Goal: Feedback & Contribution: Contribute content

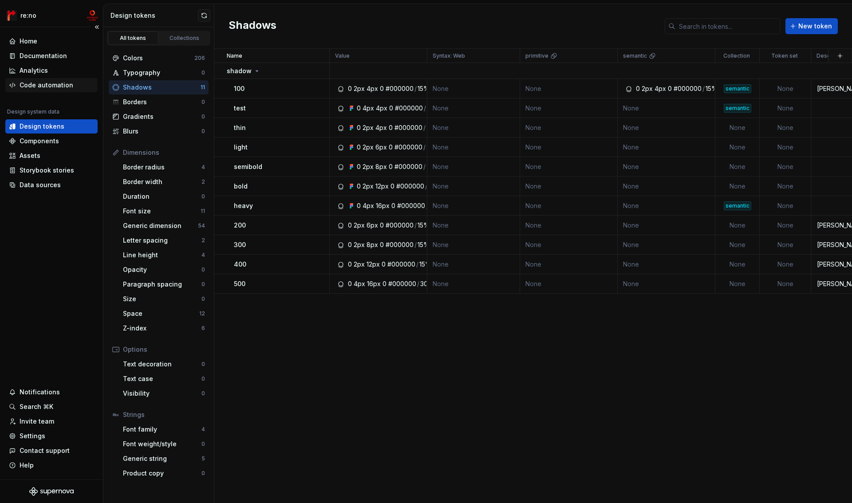
click at [53, 84] on div "Code automation" at bounding box center [47, 85] width 54 height 9
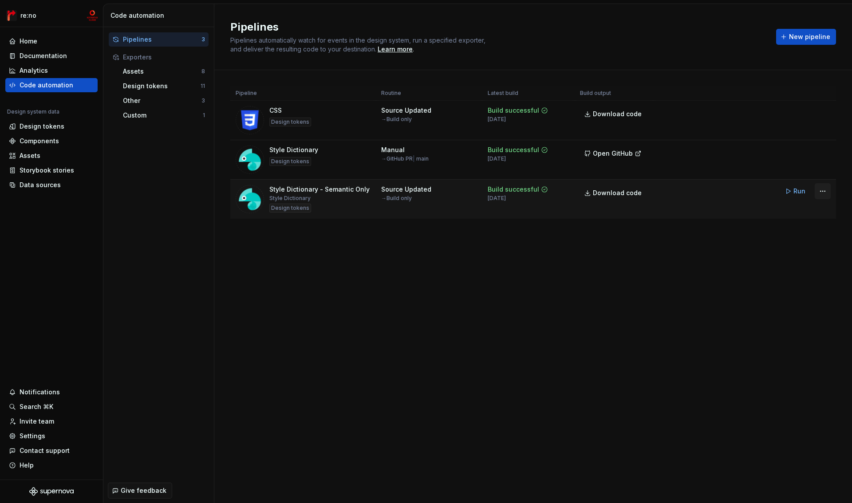
click at [821, 192] on html "re:no Home Documentation Analytics Code automation Design system data Design to…" at bounding box center [426, 251] width 852 height 503
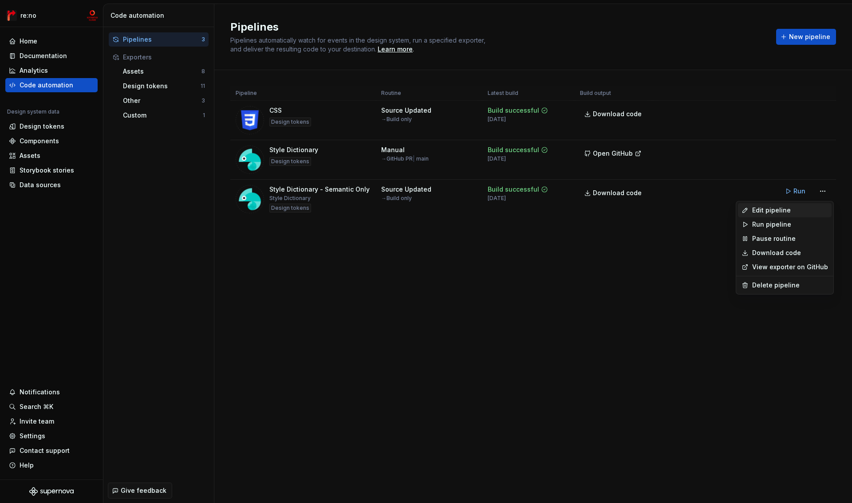
click at [798, 210] on div "Edit pipeline" at bounding box center [790, 210] width 76 height 9
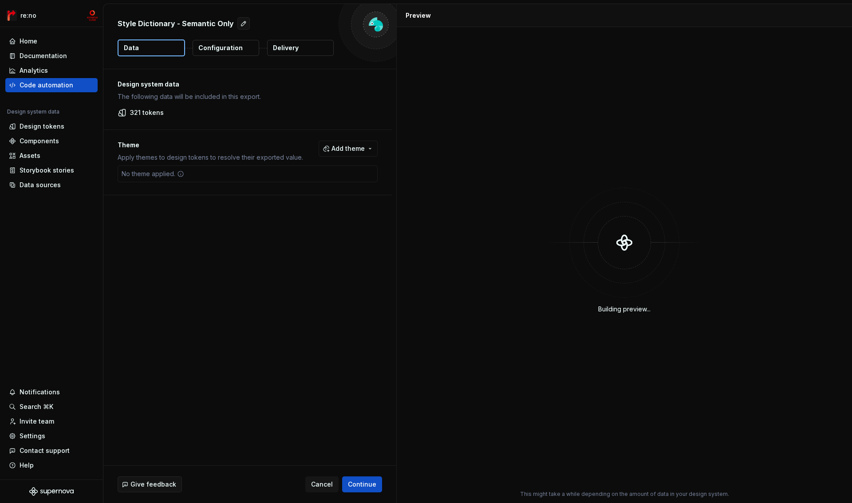
click at [246, 48] on button "Configuration" at bounding box center [226, 48] width 67 height 16
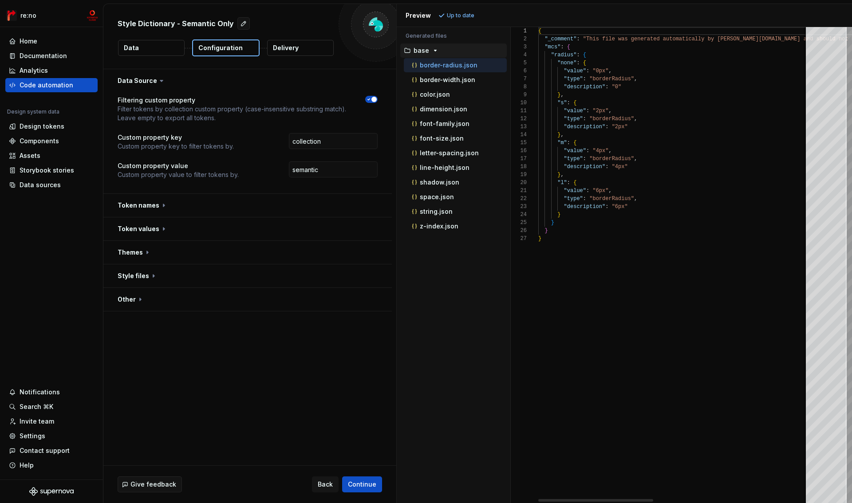
type textarea "**********"
click at [562, 39] on div "{ "_comment" : "This file was generated automatically by Supernov [DOMAIN_NAME]…" at bounding box center [856, 265] width 634 height 476
click at [36, 169] on div "Storybook stories" at bounding box center [47, 170] width 55 height 9
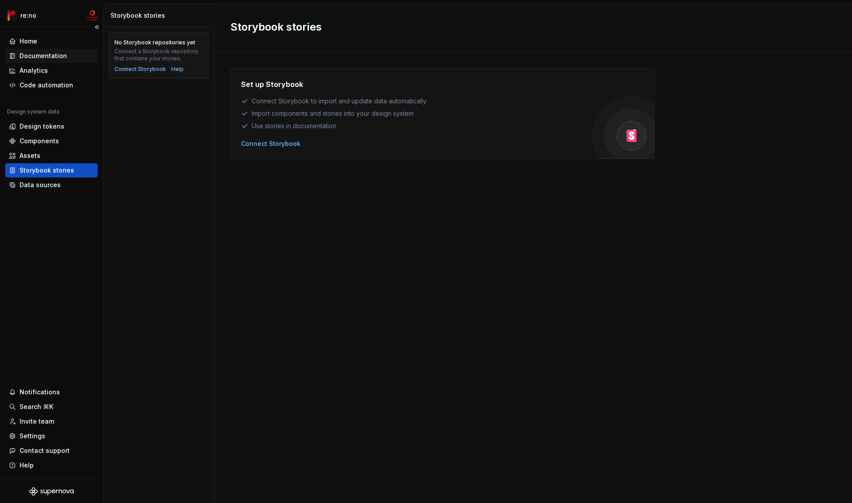
click at [49, 53] on div "Documentation" at bounding box center [44, 55] width 48 height 9
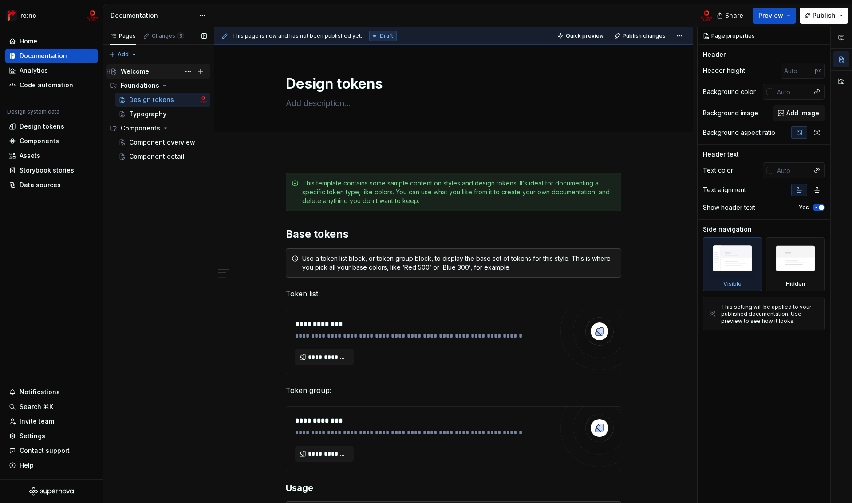
click at [139, 73] on div "Welcome!" at bounding box center [136, 71] width 30 height 9
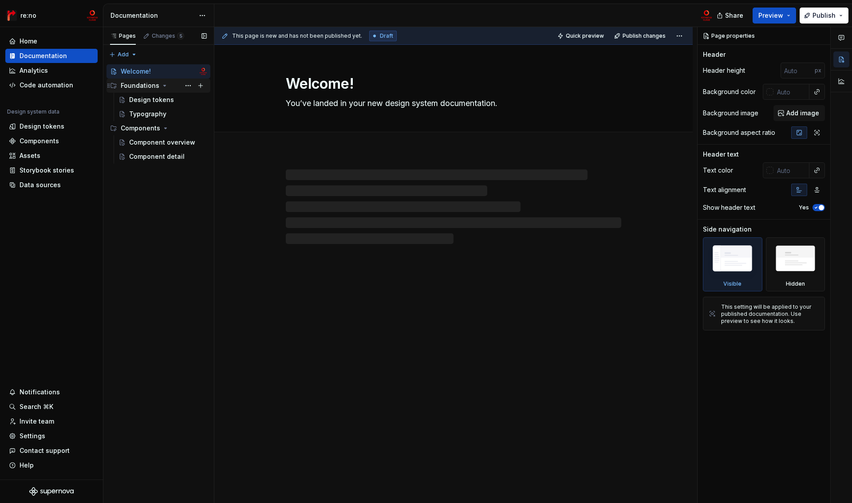
click at [133, 86] on div "Foundations" at bounding box center [140, 85] width 39 height 9
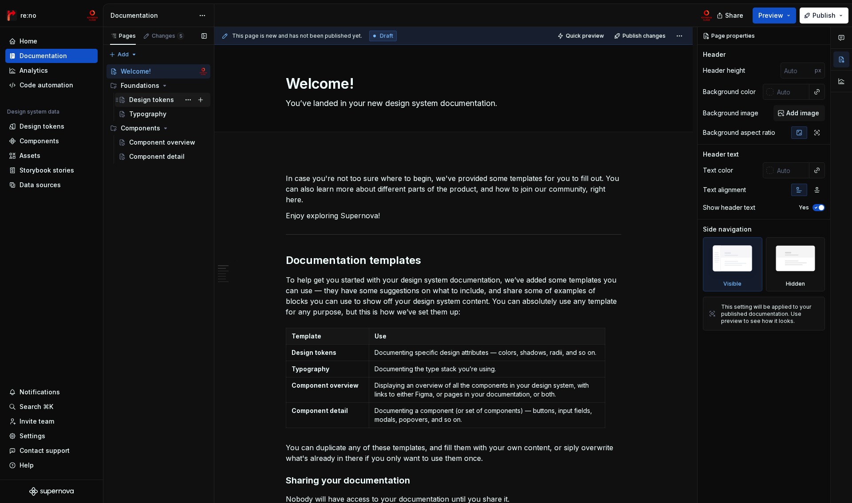
click at [134, 98] on div "Design tokens" at bounding box center [151, 99] width 45 height 9
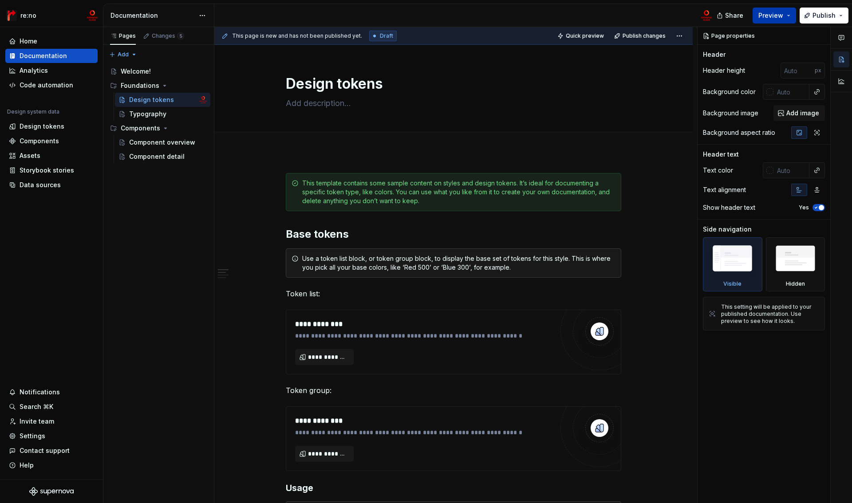
click at [778, 16] on span "Preview" at bounding box center [771, 15] width 25 height 9
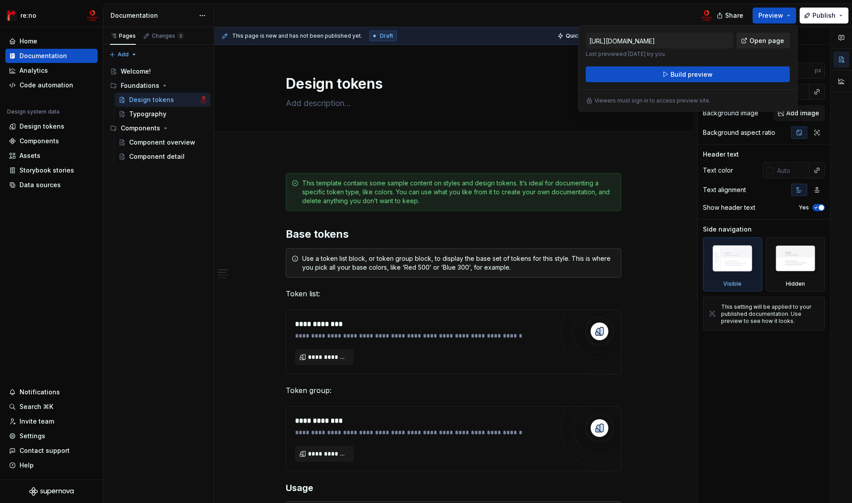
click at [767, 44] on span "Open page" at bounding box center [767, 40] width 35 height 9
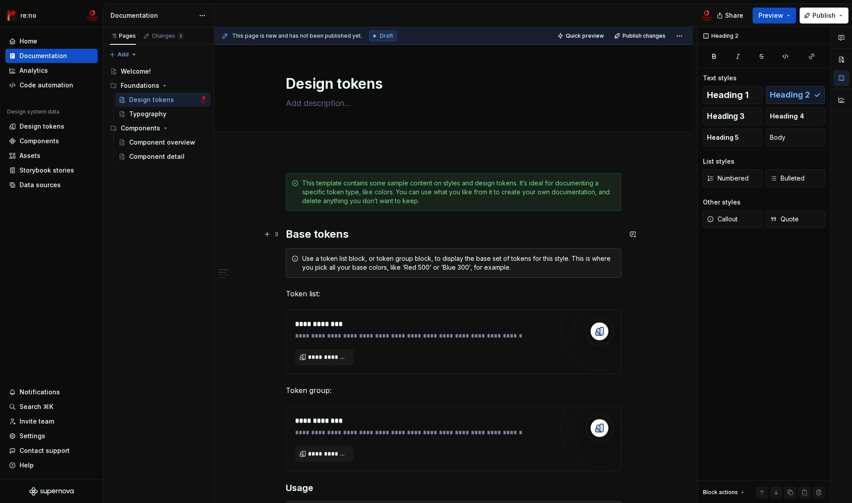
click at [292, 234] on h2 "Base tokens" at bounding box center [454, 234] width 336 height 14
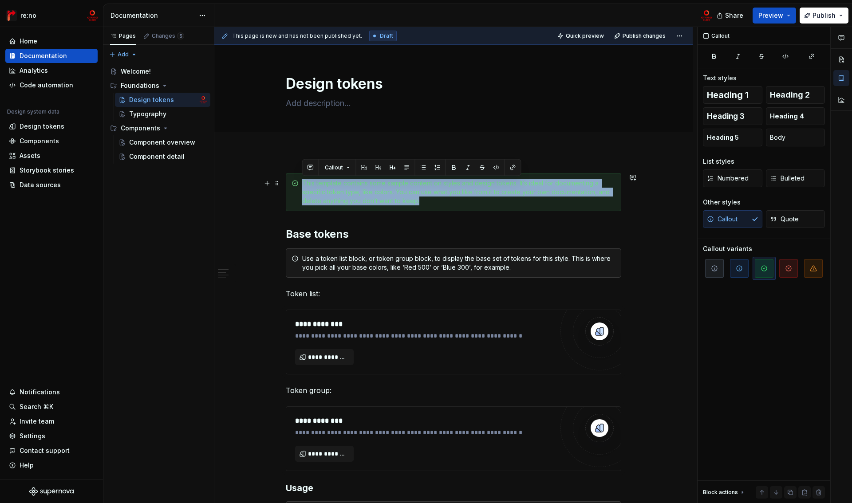
drag, startPoint x: 302, startPoint y: 183, endPoint x: 431, endPoint y: 204, distance: 130.1
click at [431, 204] on div "This template contains some sample content on styles and design tokens. It’s id…" at bounding box center [458, 192] width 313 height 27
copy div "This template contains some sample content on styles and design tokens. It’s id…"
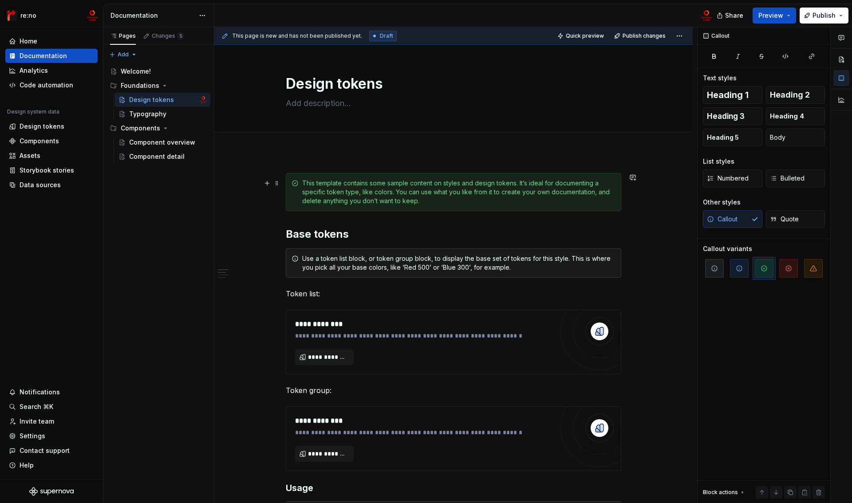
click at [463, 207] on div "This template contains some sample content on styles and design tokens. It’s id…" at bounding box center [454, 192] width 336 height 38
click at [277, 185] on span at bounding box center [276, 183] width 7 height 12
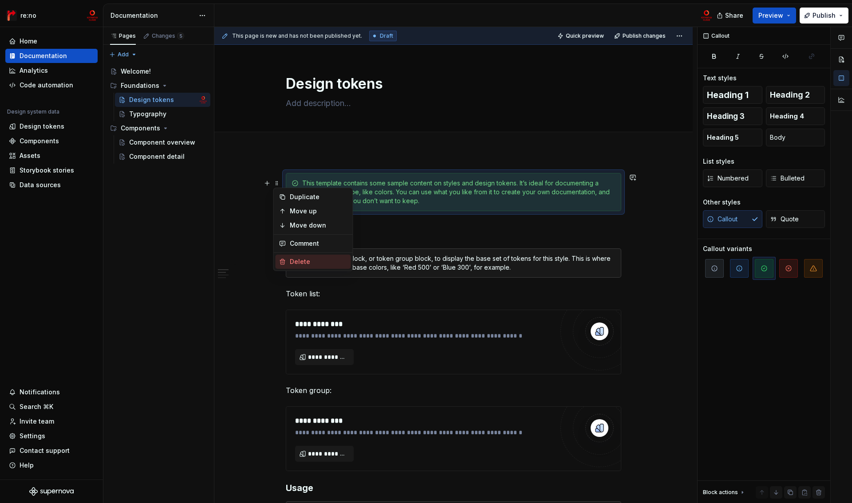
click at [308, 266] on div "Delete" at bounding box center [319, 261] width 58 height 9
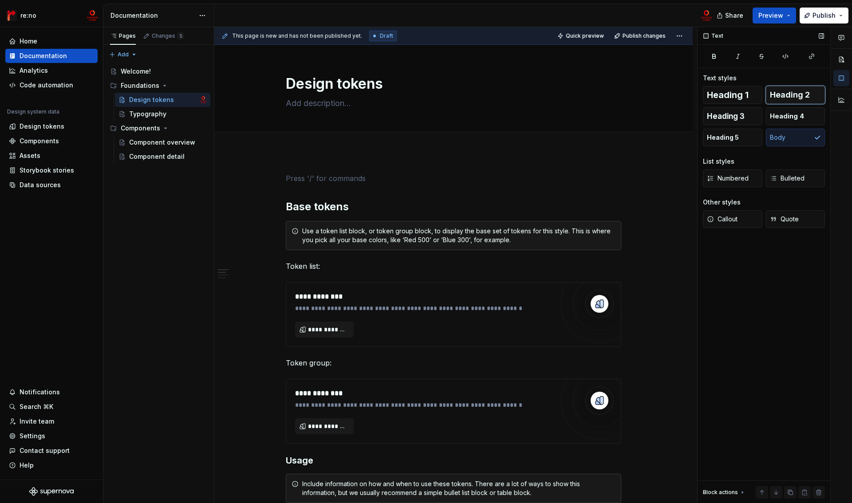
click at [791, 93] on span "Heading 2" at bounding box center [790, 95] width 40 height 9
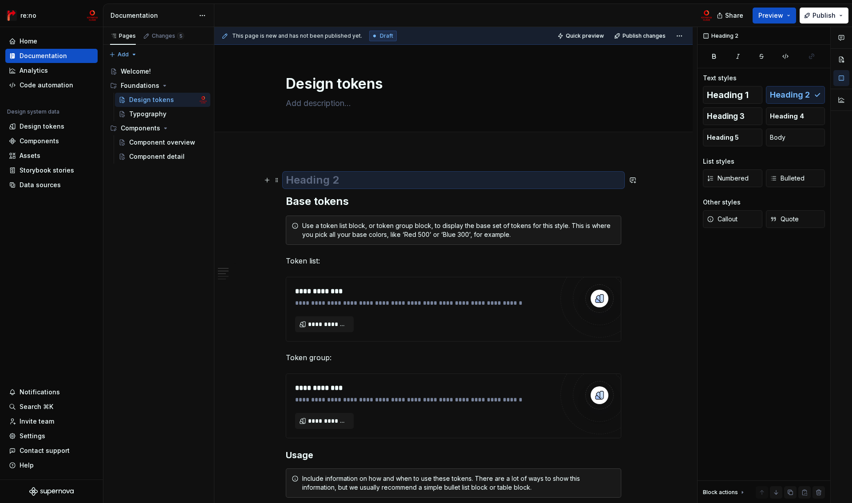
click at [357, 180] on h2 at bounding box center [454, 180] width 336 height 14
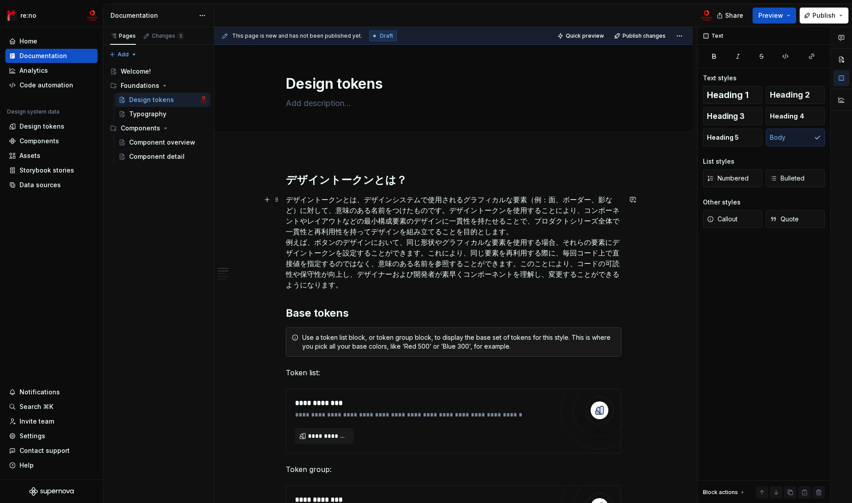
click at [501, 233] on p "デザイントークンとは、デザインシステムで使用されるグラフィカルな要素（例：面、ボーダー、影など）に対して、意味のある名前をつけたものです。デザイントークンを使…" at bounding box center [454, 242] width 336 height 96
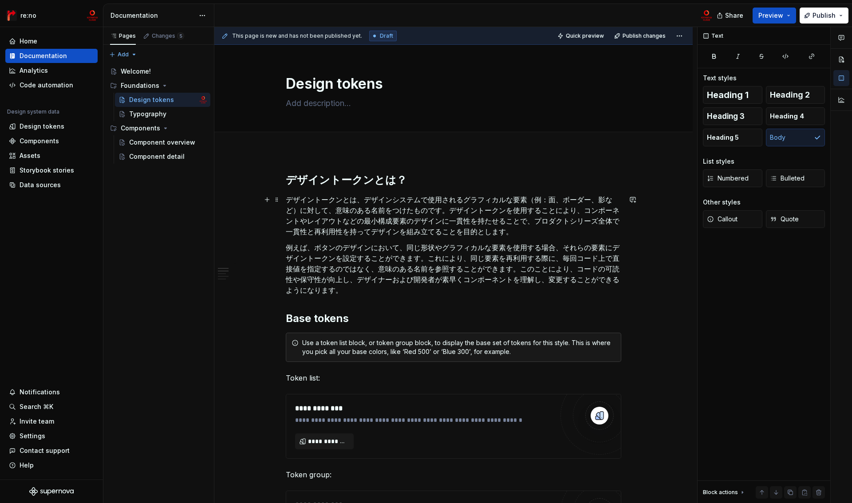
click at [367, 199] on p "デザイントークンとは、デザインシステムで使用されるグラフィカルな要素（例：面、ボーダー、影など）に対して、意味のある名前をつけたものです。デザイントークンを使…" at bounding box center [454, 215] width 336 height 43
click at [515, 234] on p "デザイントークンとは、デザインシステムで使用されるグラフィカルな要素（例：面、ボーダー、影など）に対して、意味のある名前をつけたものです。デザイントークンを使…" at bounding box center [454, 215] width 336 height 43
click at [283, 250] on div "**********" at bounding box center [455, 265] width 483 height 477
click at [345, 293] on p "例えば、ボタンのデザインにおいて、同じ形状やグラフィカルな要素を使用する場合、それらの要素にデザイントークンを設定することができます。これにより、同じ要素を再…" at bounding box center [454, 268] width 336 height 53
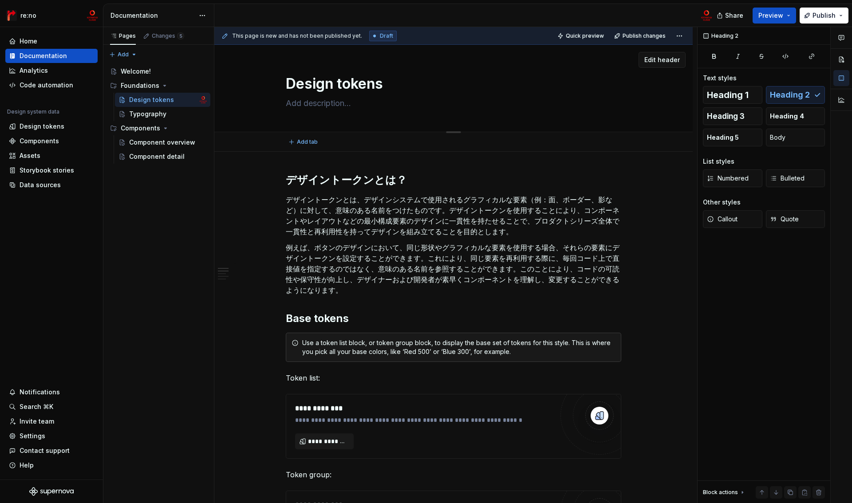
click at [338, 84] on textarea "Design tokens" at bounding box center [452, 83] width 336 height 21
click at [311, 100] on textarea at bounding box center [452, 103] width 336 height 14
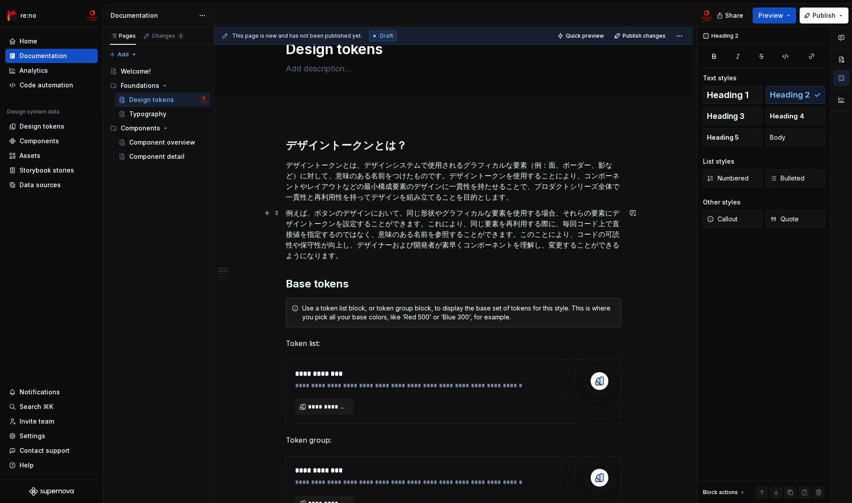
click at [359, 256] on p "例えば、ボタンのデザインにおいて、同じ形状やグラフィカルな要素を使用する場合、それらの要素にデザイントークンを設定することができます。これにより、同じ要素を再…" at bounding box center [454, 234] width 336 height 53
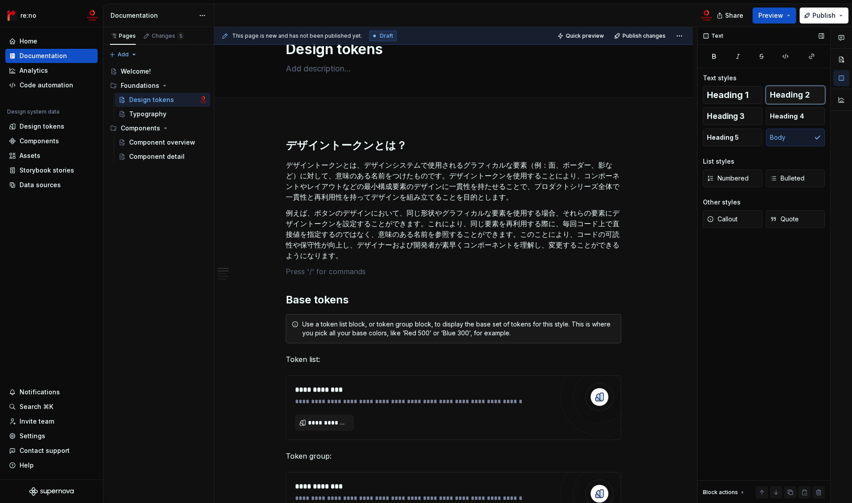
click at [791, 96] on span "Heading 2" at bounding box center [790, 95] width 40 height 9
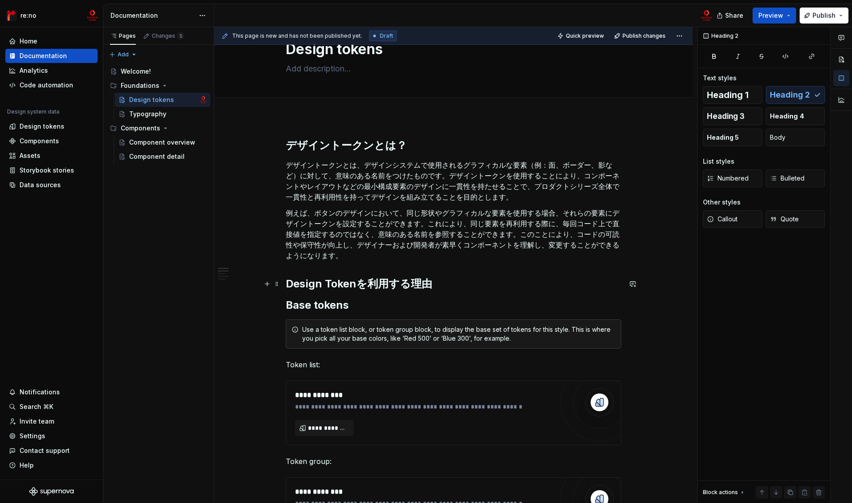
click at [439, 285] on h2 "Design Tokenを利用する理由" at bounding box center [454, 284] width 336 height 14
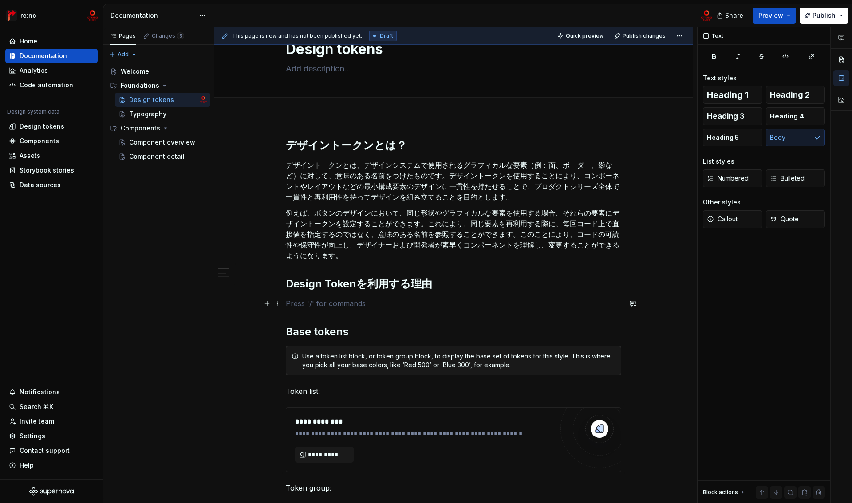
click at [317, 303] on p at bounding box center [454, 303] width 336 height 11
click at [792, 178] on span "Bulleted" at bounding box center [787, 178] width 35 height 9
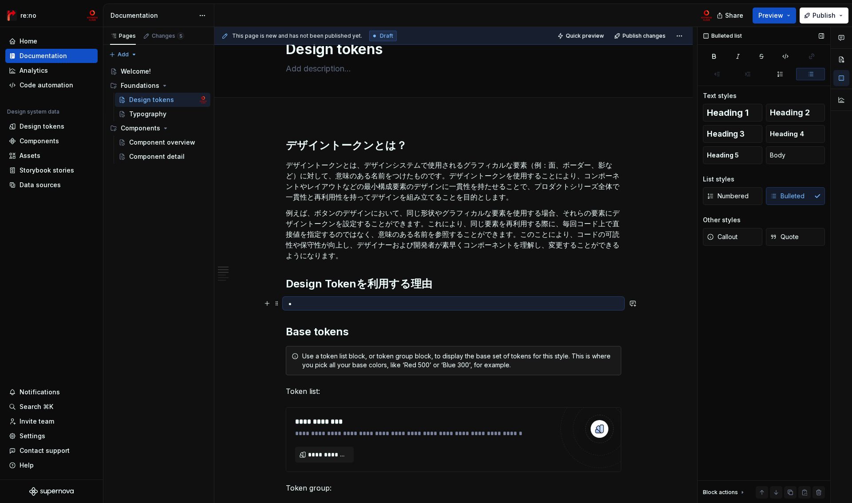
click at [393, 303] on p at bounding box center [459, 303] width 325 height 11
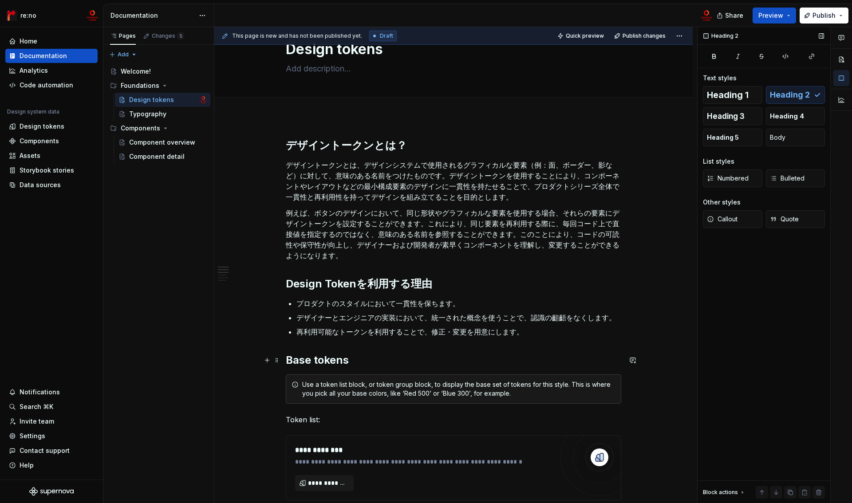
click at [451, 354] on h2 "Base tokens" at bounding box center [454, 360] width 336 height 14
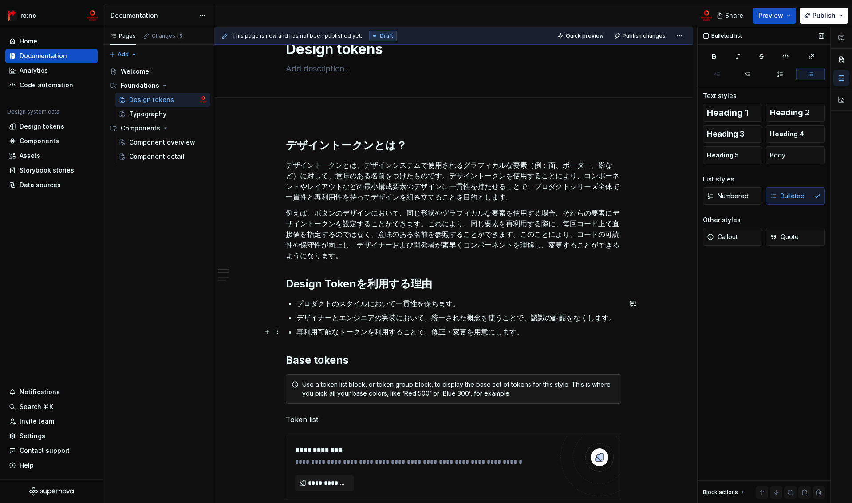
click at [541, 335] on p "再利用可能なトークンを利用することで、修正・変更を用意にします。" at bounding box center [459, 332] width 325 height 11
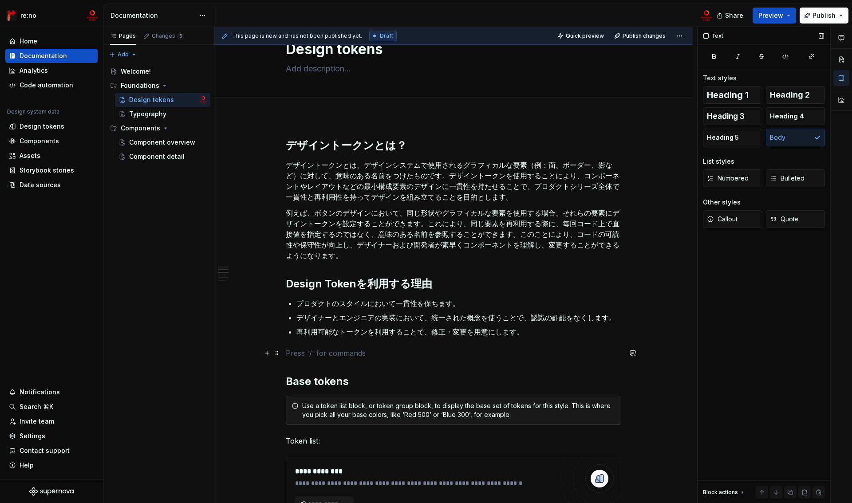
click at [313, 355] on p at bounding box center [454, 353] width 336 height 11
click at [402, 360] on h2 "各トークンの基本構成" at bounding box center [454, 360] width 336 height 14
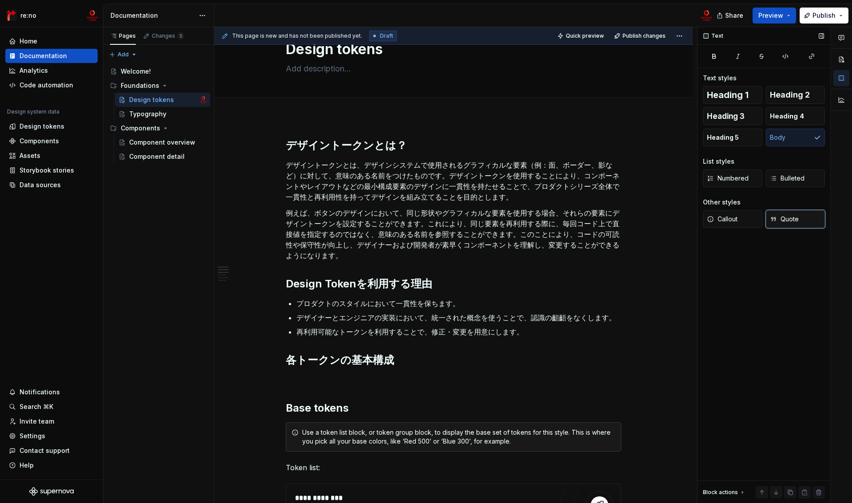
click at [792, 218] on span "Quote" at bounding box center [784, 219] width 29 height 9
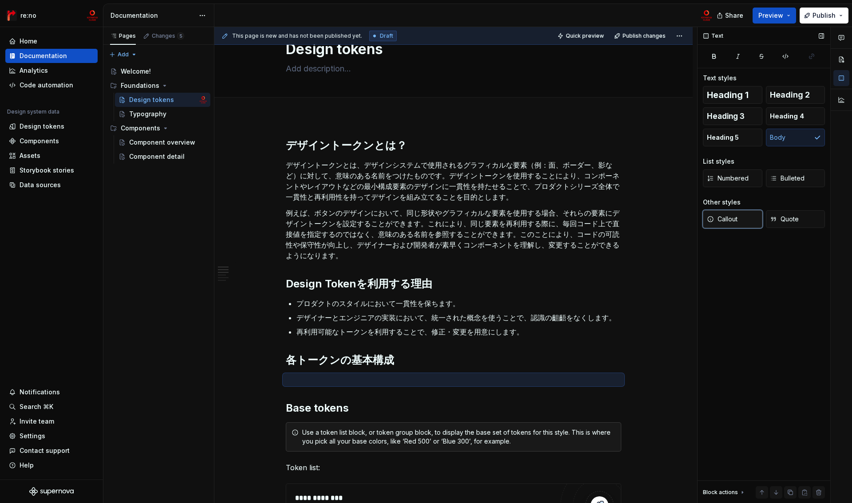
click at [734, 220] on span "Callout" at bounding box center [722, 219] width 31 height 9
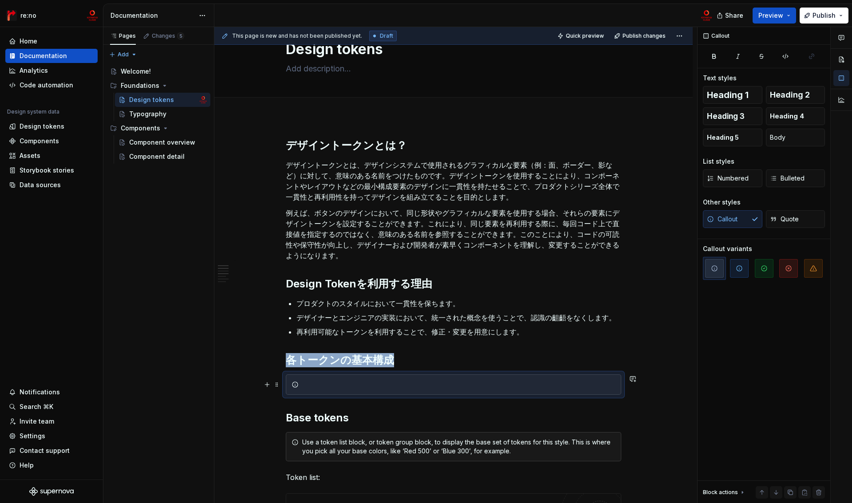
click at [331, 385] on div at bounding box center [458, 384] width 313 height 9
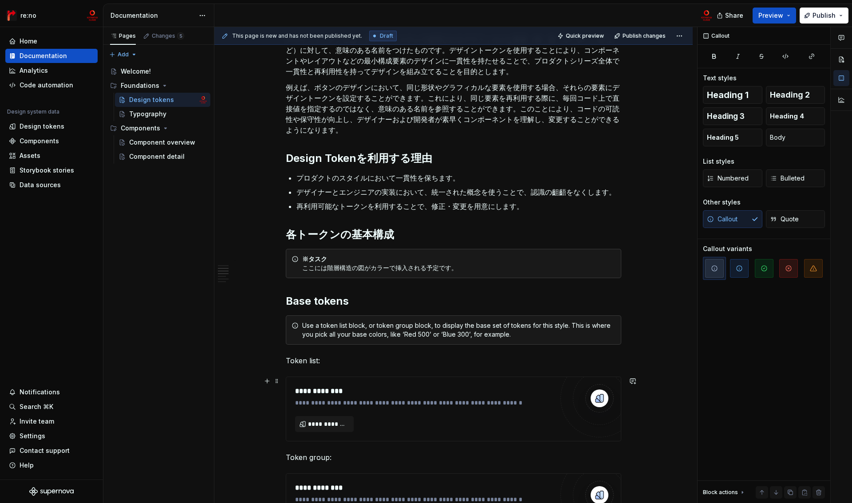
scroll to position [166, 0]
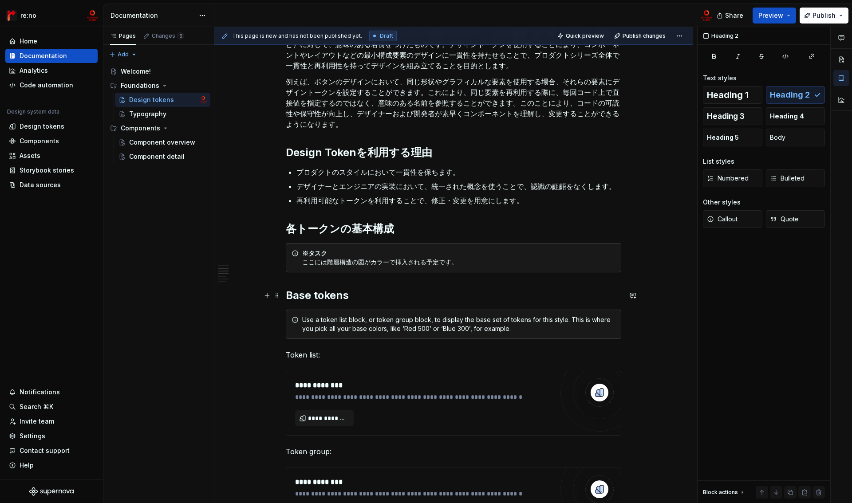
click at [390, 297] on h2 "Base tokens" at bounding box center [454, 296] width 336 height 14
drag, startPoint x: 287, startPoint y: 297, endPoint x: 349, endPoint y: 296, distance: 61.7
click at [349, 296] on h2 "Base tokens" at bounding box center [454, 296] width 336 height 14
click at [732, 117] on span "Heading 3" at bounding box center [726, 116] width 38 height 9
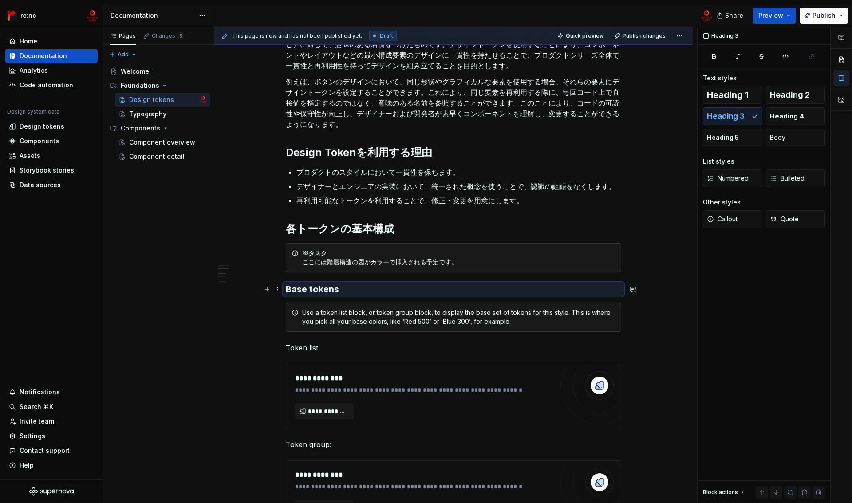
click at [348, 288] on h3 "Base tokens" at bounding box center [454, 289] width 336 height 12
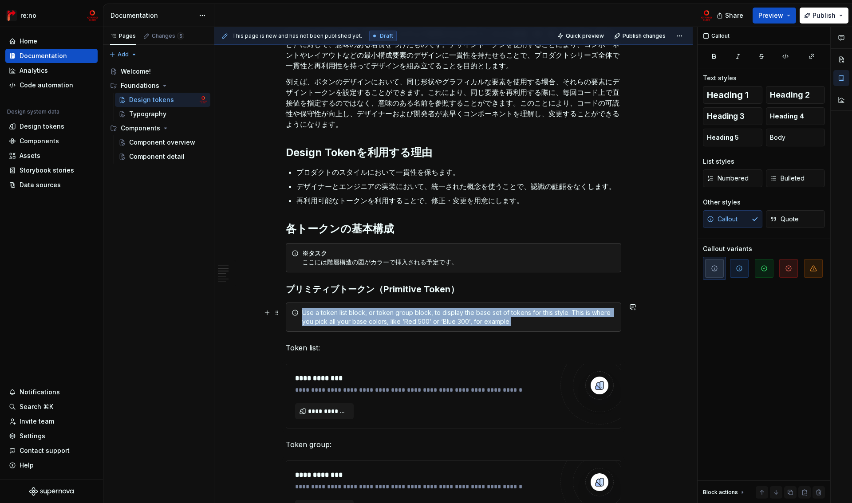
click at [510, 324] on div "Use a token list block, or token group block, to display the base set of tokens…" at bounding box center [458, 318] width 313 height 18
copy div "Use a token list block, or token group block, to display the base set of tokens…"
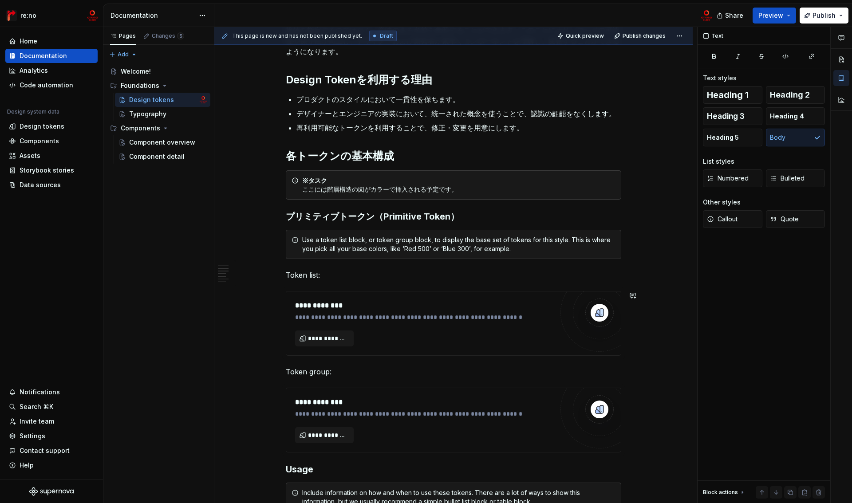
scroll to position [312, 0]
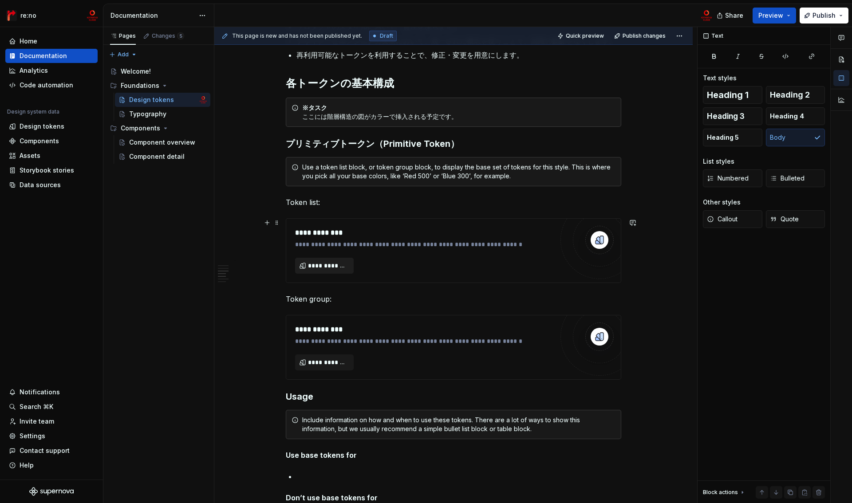
click at [341, 267] on span "**********" at bounding box center [328, 265] width 40 height 9
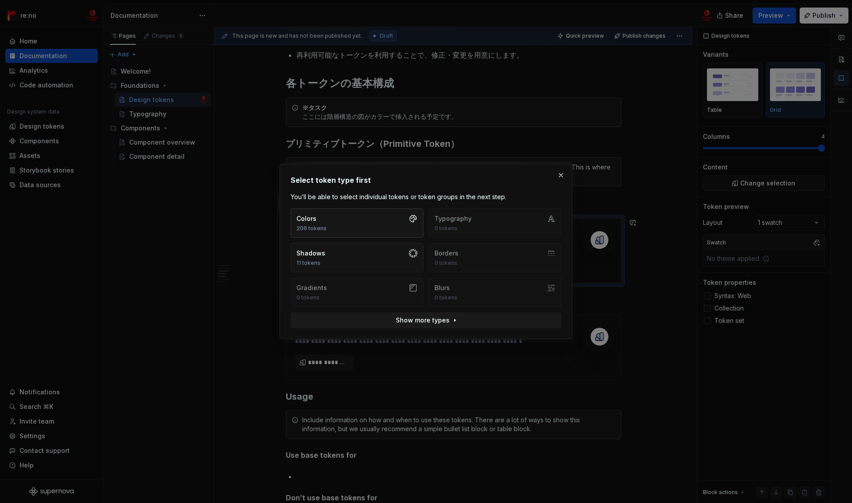
click at [341, 221] on button "Colors 206 tokens" at bounding box center [357, 223] width 133 height 29
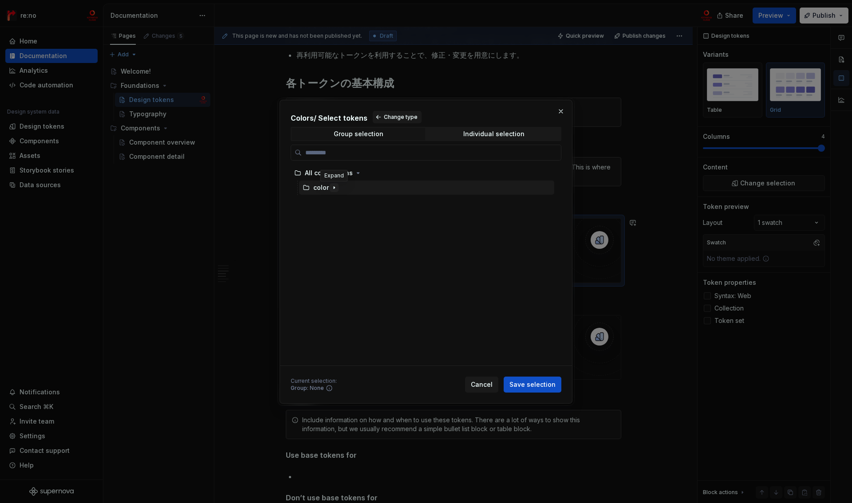
click at [332, 189] on icon "button" at bounding box center [334, 187] width 7 height 7
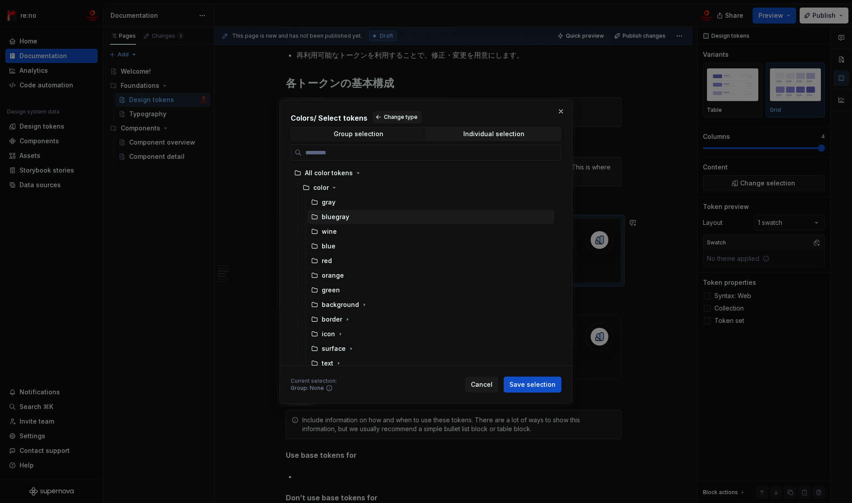
scroll to position [5, 0]
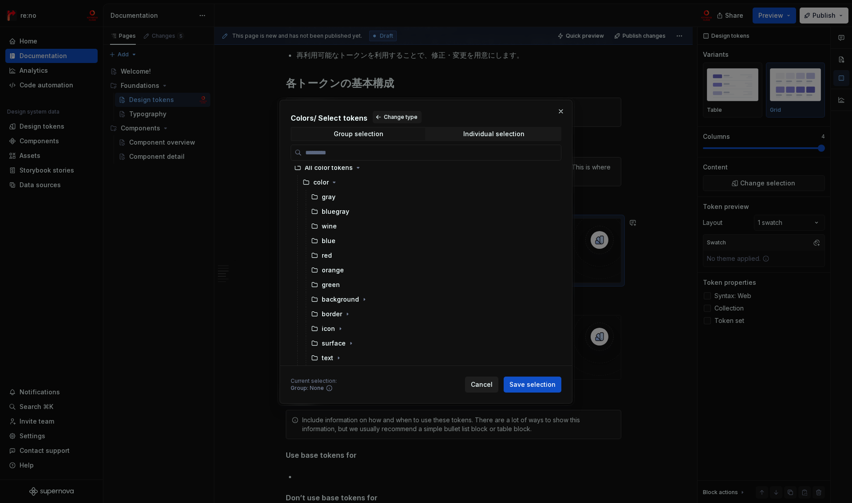
click at [487, 385] on span "Cancel" at bounding box center [482, 384] width 22 height 9
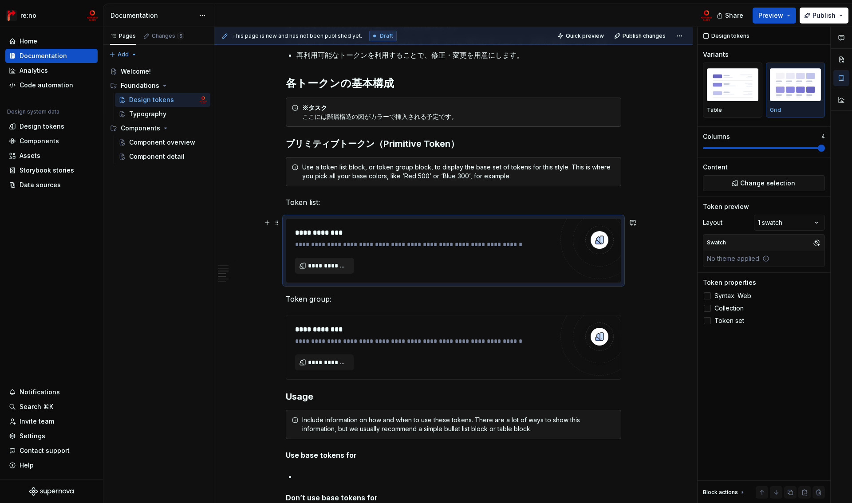
click at [333, 265] on span "**********" at bounding box center [328, 265] width 40 height 9
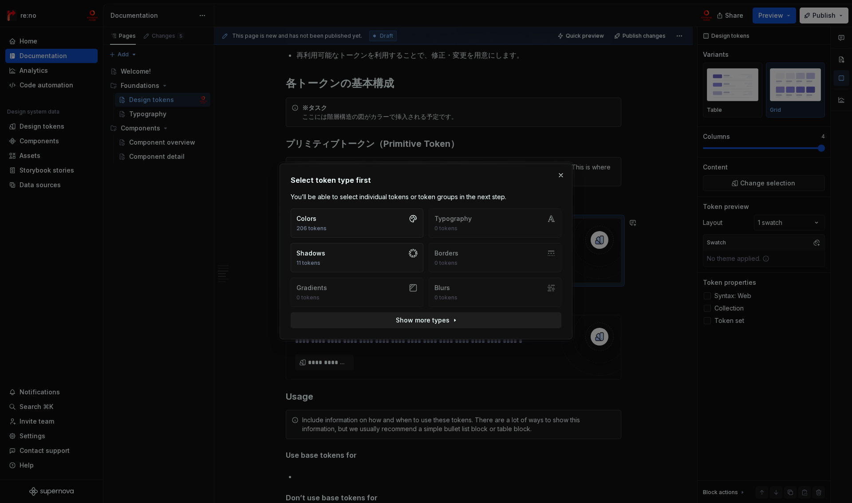
click at [429, 321] on span "Show more types" at bounding box center [423, 320] width 54 height 9
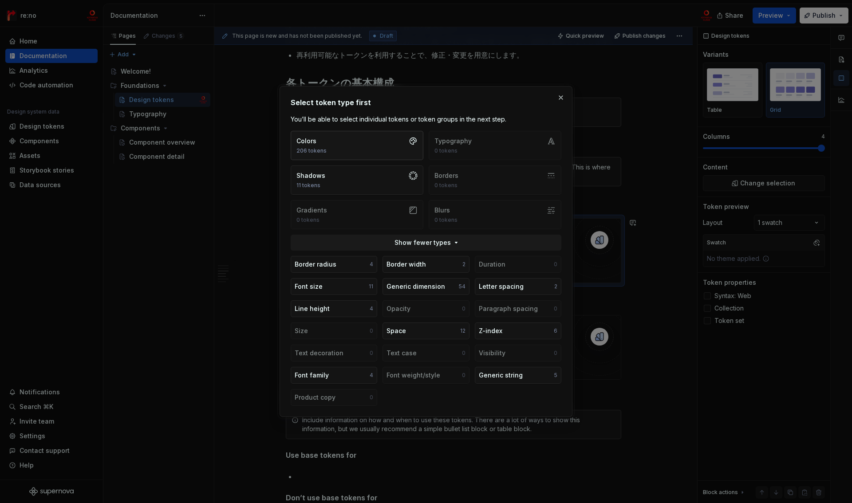
click at [330, 148] on button "Colors 206 tokens" at bounding box center [357, 145] width 133 height 29
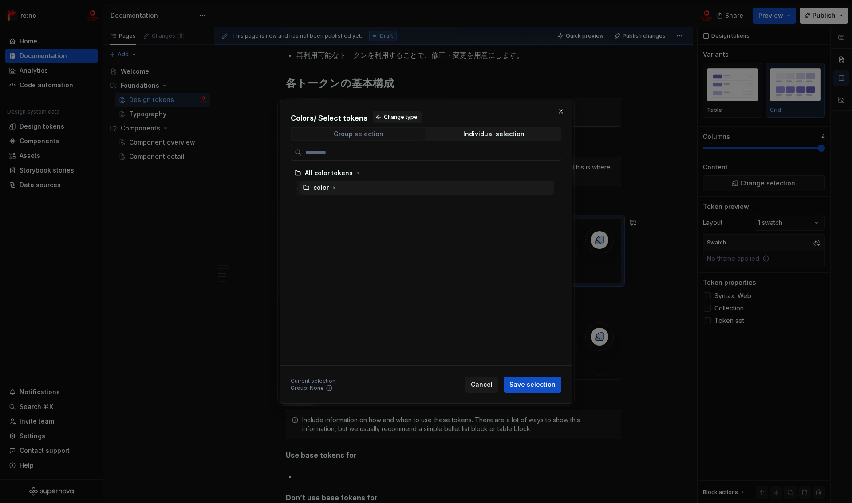
click at [386, 135] on span "Group selection" at bounding box center [359, 134] width 134 height 12
click at [473, 134] on div "Individual selection" at bounding box center [493, 134] width 61 height 7
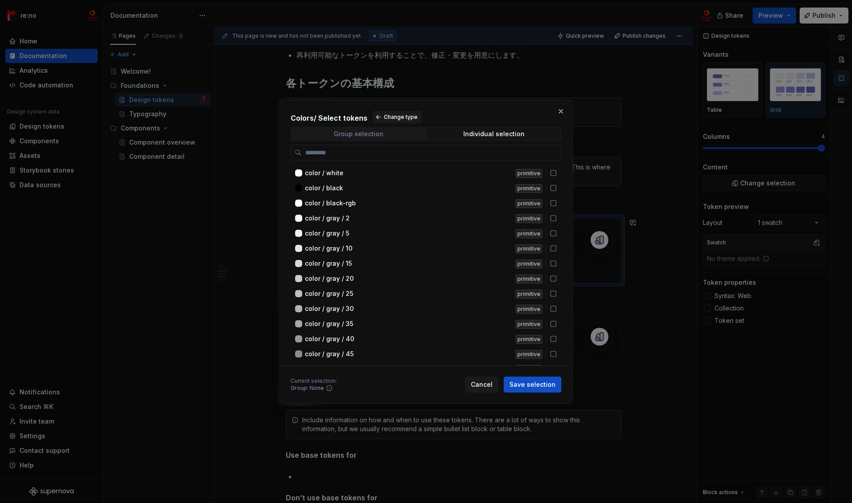
click at [380, 134] on div "Group selection" at bounding box center [359, 134] width 50 height 7
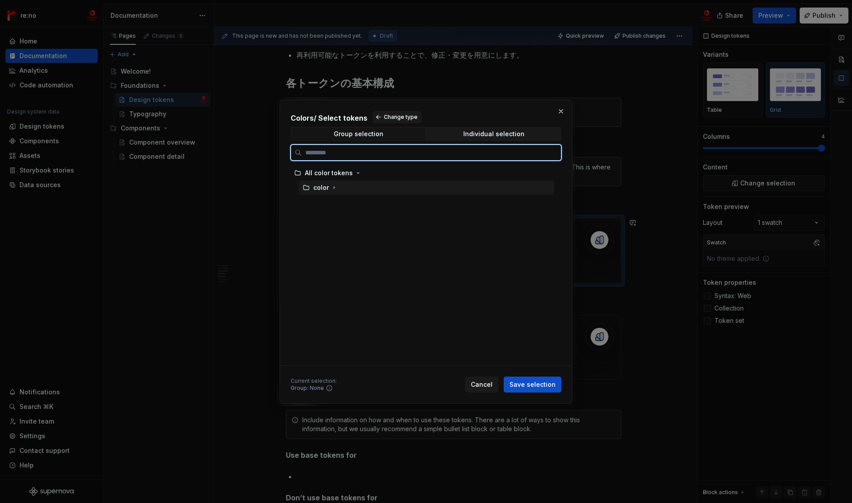
click at [327, 189] on div "color" at bounding box center [321, 187] width 16 height 9
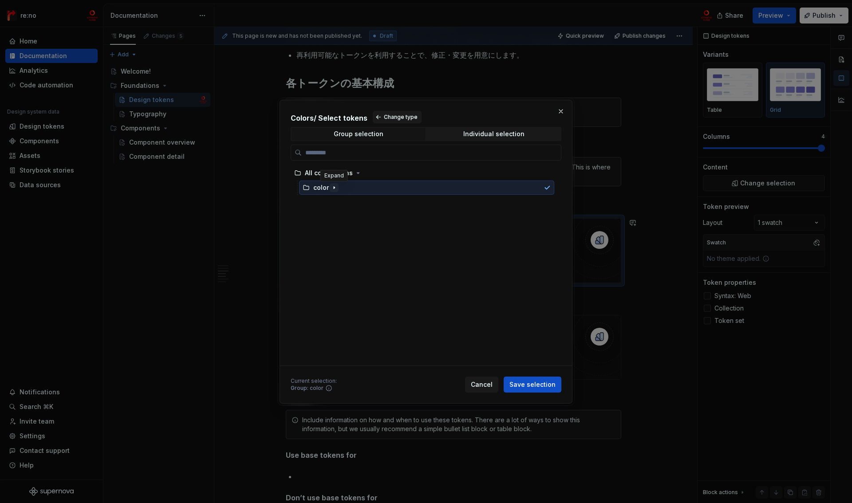
click at [333, 189] on icon "button" at bounding box center [334, 187] width 7 height 7
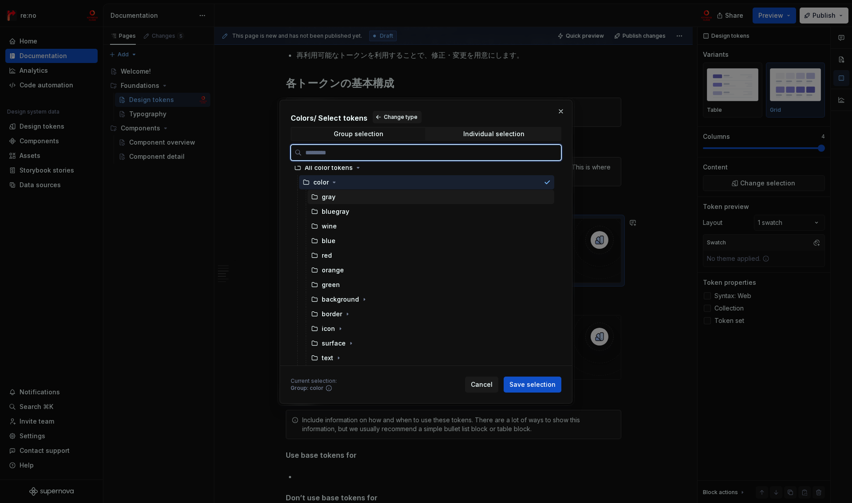
click at [332, 201] on div "gray" at bounding box center [329, 197] width 14 height 9
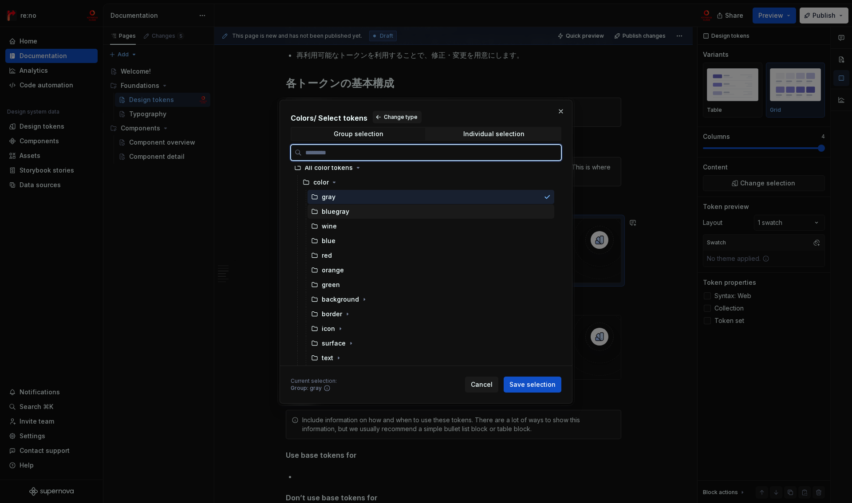
click at [333, 214] on div "bluegray" at bounding box center [336, 211] width 28 height 9
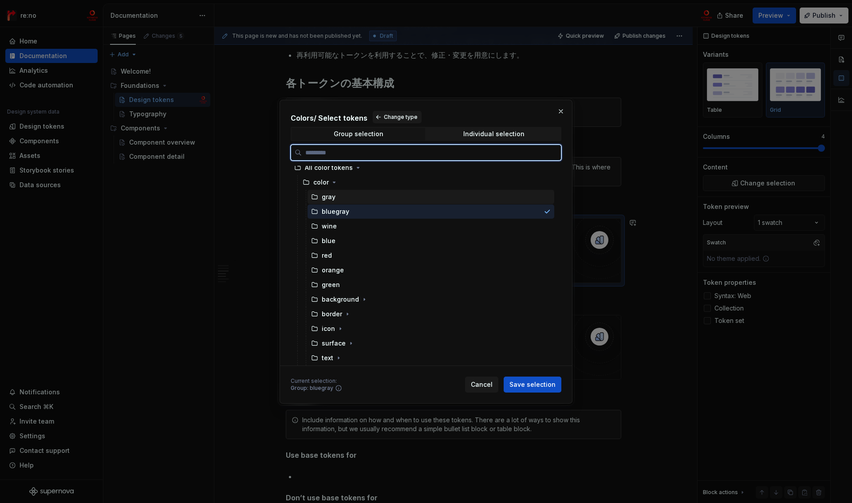
click at [338, 200] on div "gray" at bounding box center [431, 197] width 247 height 14
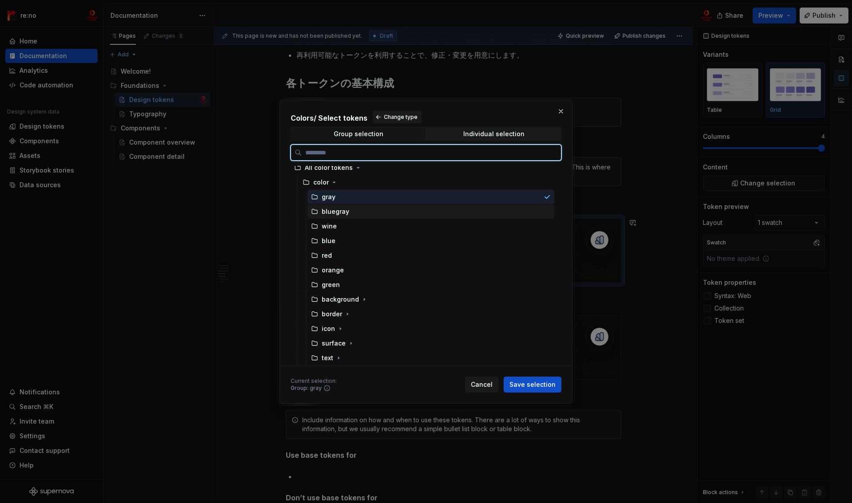
click at [337, 212] on div "bluegray" at bounding box center [336, 211] width 28 height 9
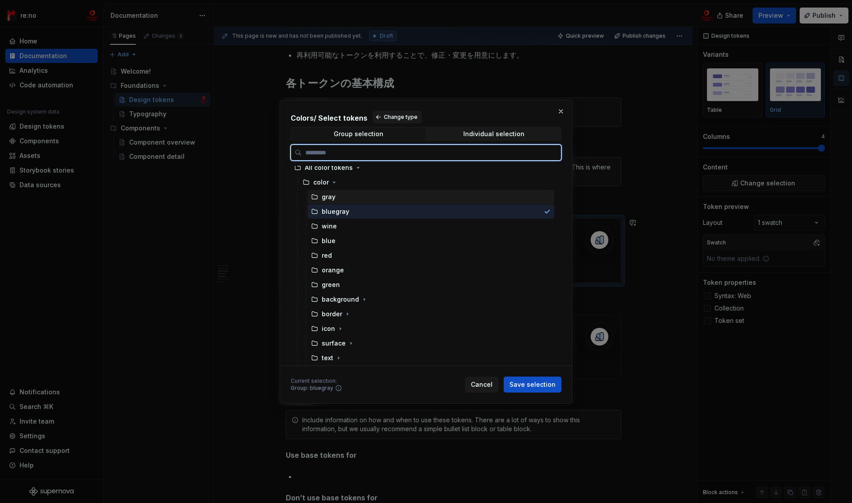
click at [338, 200] on div "gray" at bounding box center [431, 197] width 247 height 14
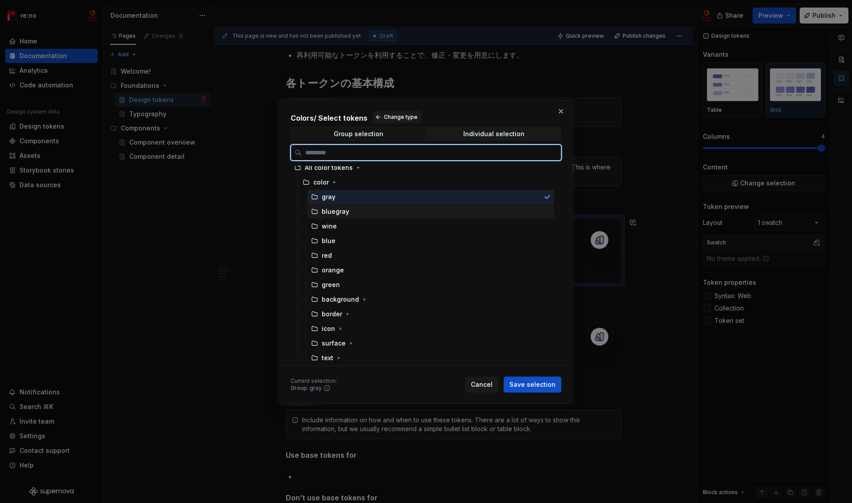
click at [507, 211] on div "bluegray" at bounding box center [431, 212] width 247 height 14
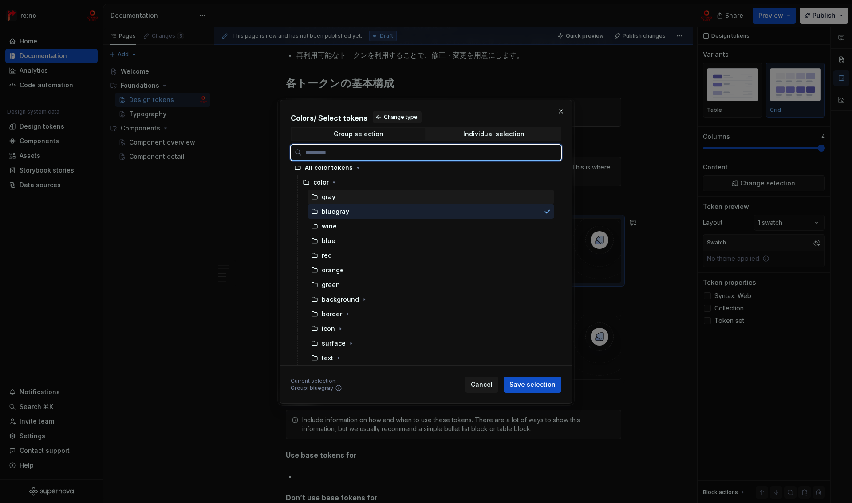
click at [512, 201] on div "gray" at bounding box center [431, 197] width 247 height 14
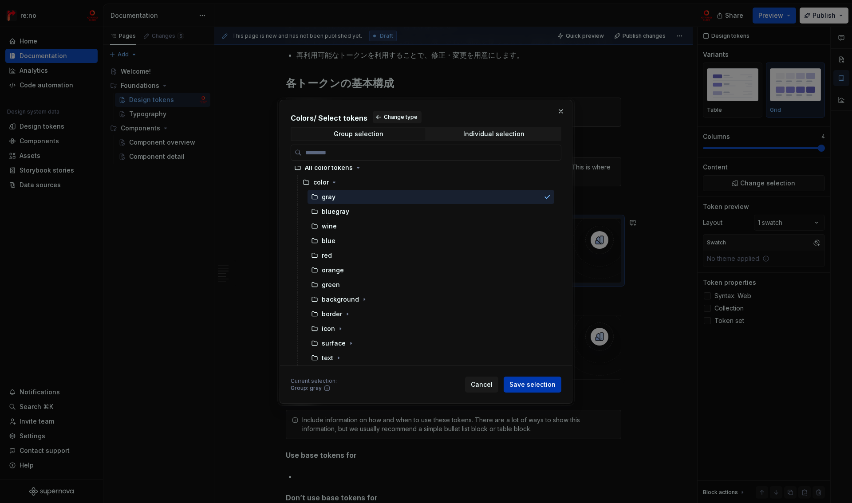
click at [525, 384] on span "Save selection" at bounding box center [533, 384] width 46 height 9
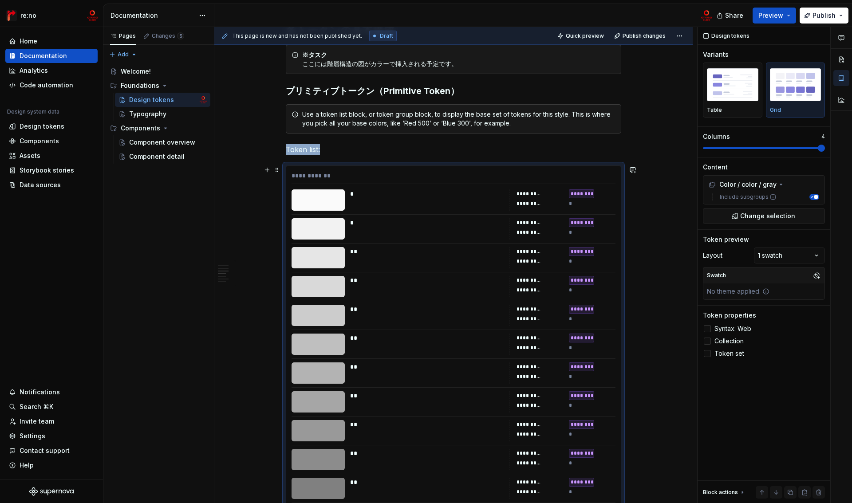
scroll to position [352, 0]
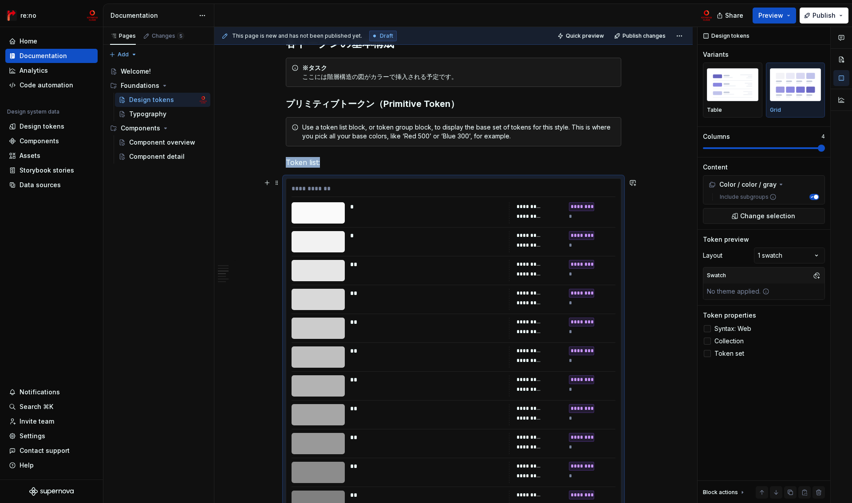
click at [329, 186] on div "**********" at bounding box center [454, 190] width 324 height 13
click at [749, 98] on img "button" at bounding box center [732, 84] width 51 height 32
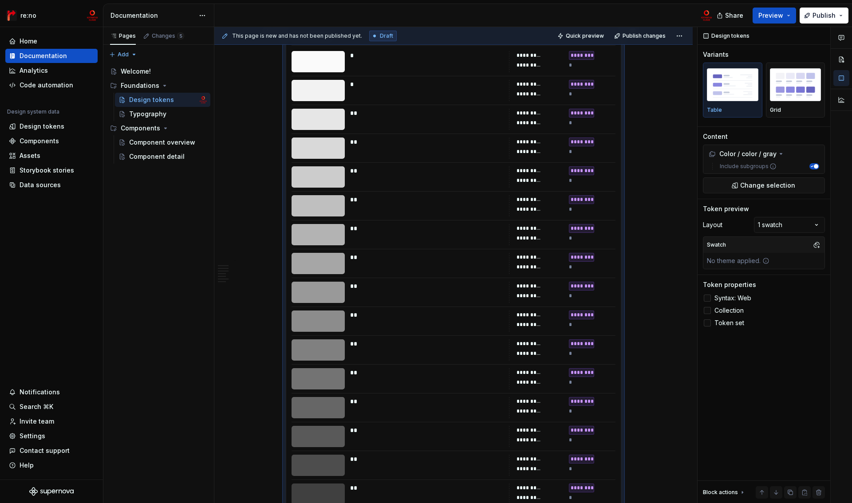
scroll to position [288, 0]
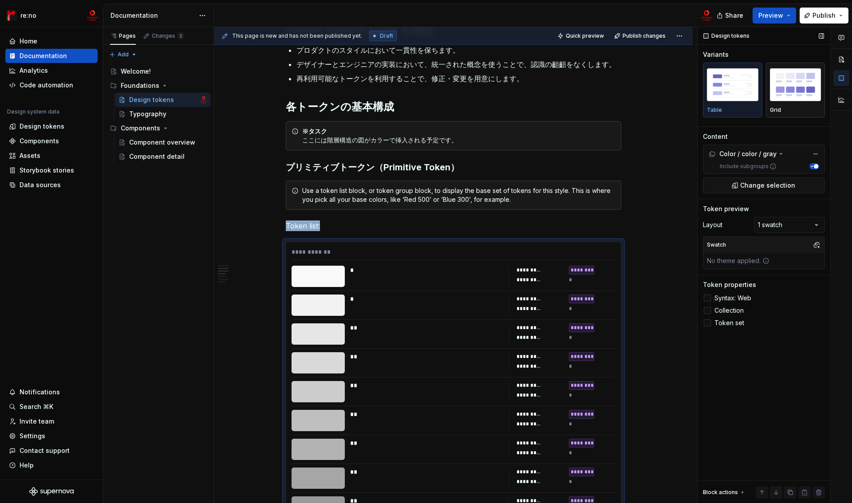
click at [795, 91] on img "button" at bounding box center [795, 84] width 51 height 32
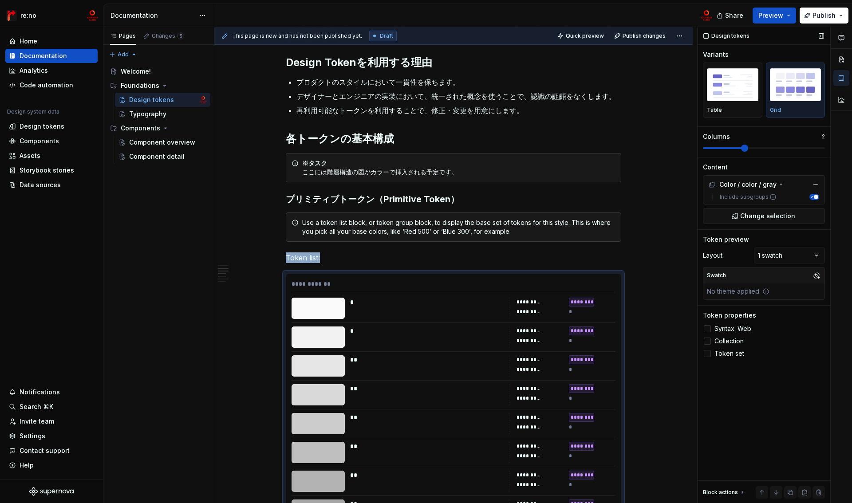
scroll to position [503, 0]
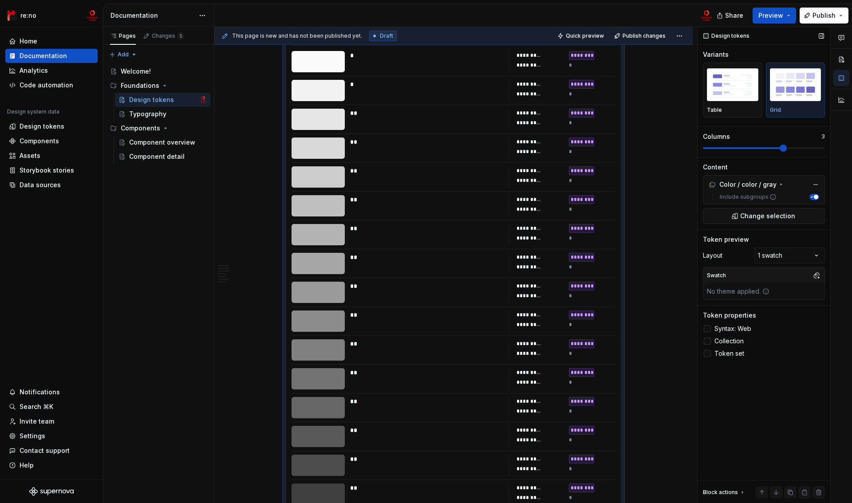
click at [787, 148] on span at bounding box center [783, 148] width 7 height 7
click at [703, 152] on span at bounding box center [706, 148] width 7 height 7
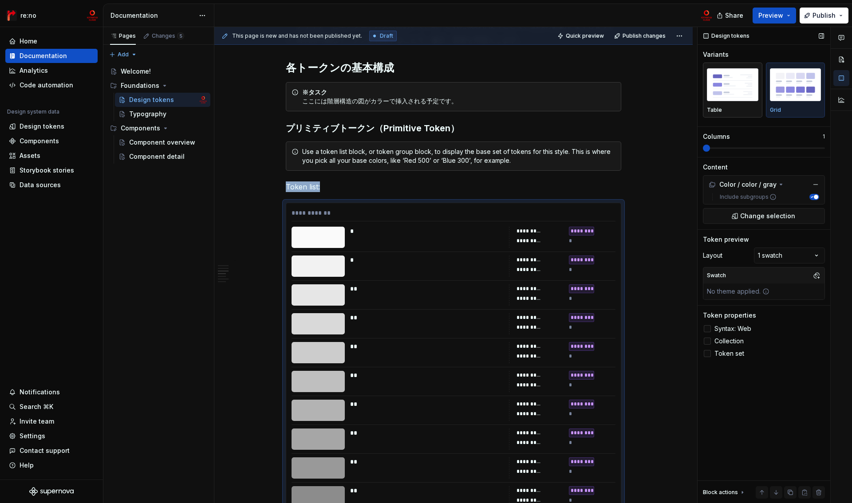
click at [738, 83] on img "button" at bounding box center [732, 84] width 51 height 32
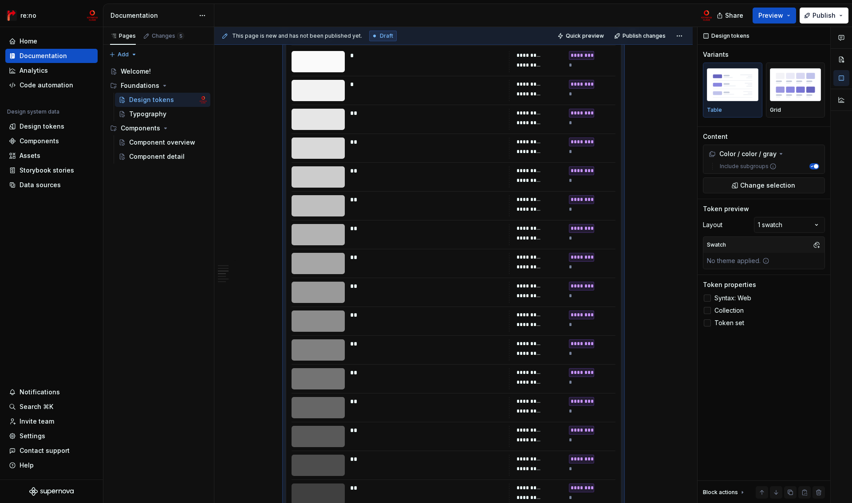
scroll to position [211, 0]
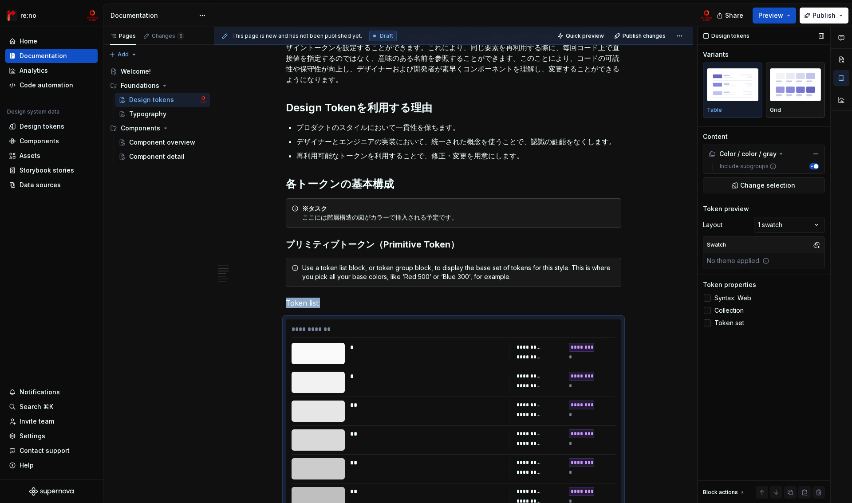
click at [779, 96] on img "button" at bounding box center [795, 84] width 51 height 32
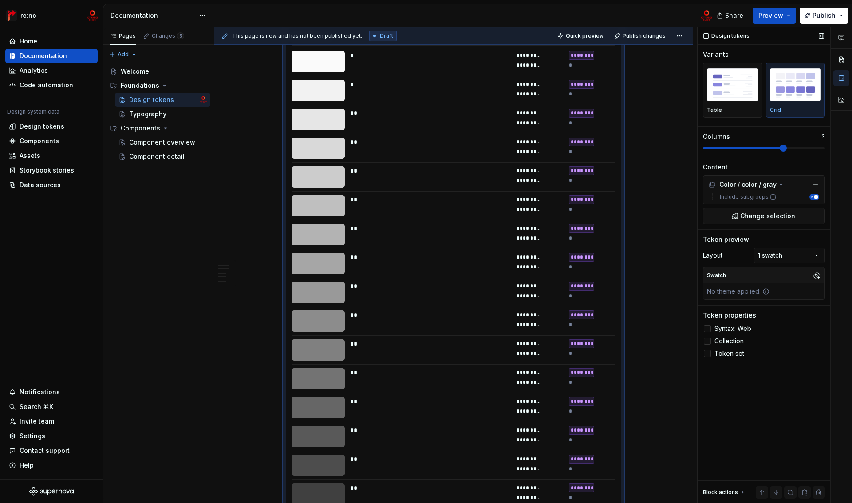
click at [787, 149] on span at bounding box center [783, 148] width 7 height 7
click at [204, 36] on button "button" at bounding box center [204, 36] width 12 height 12
type textarea "*"
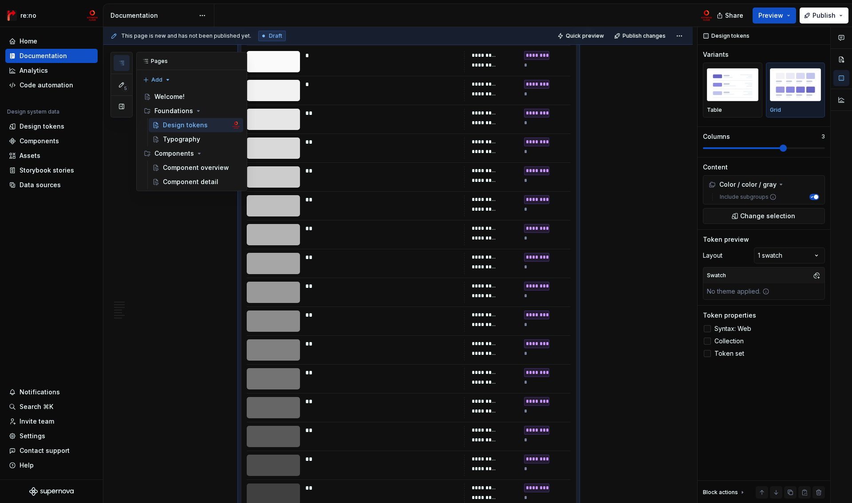
click at [120, 64] on icon "button" at bounding box center [121, 62] width 7 height 7
click at [123, 86] on span "5" at bounding box center [125, 88] width 7 height 7
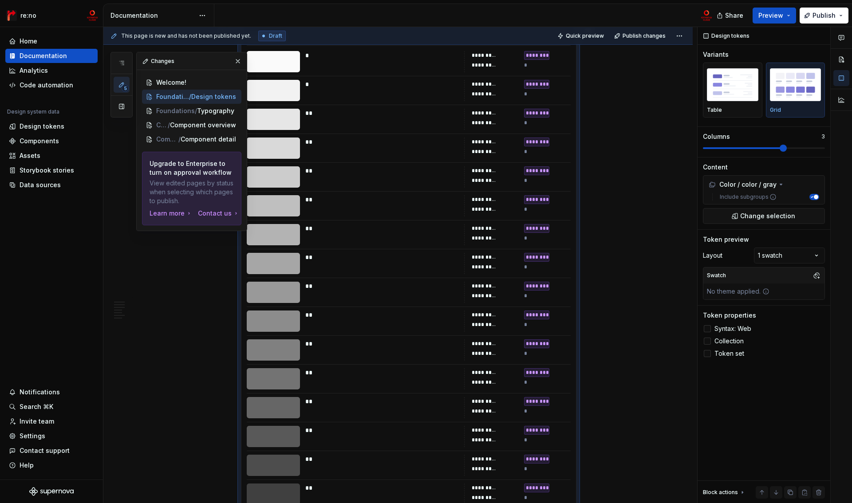
click at [145, 63] on icon at bounding box center [145, 61] width 4 height 4
click at [236, 60] on button "button" at bounding box center [238, 61] width 12 height 12
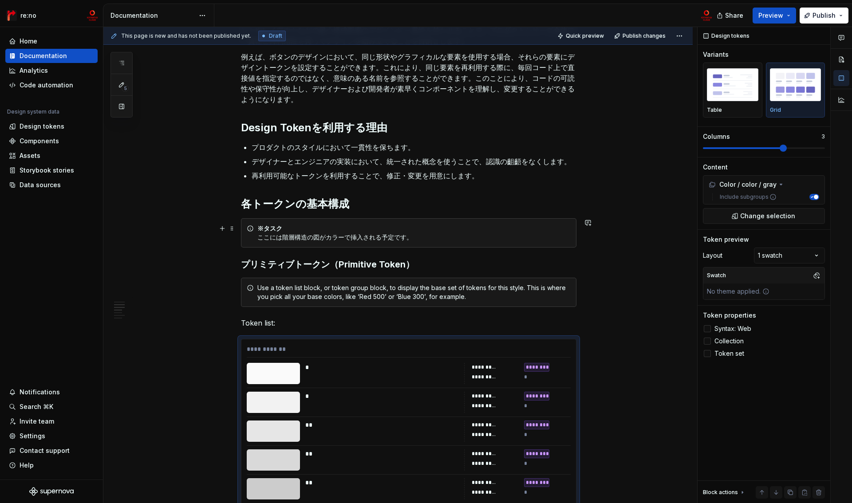
scroll to position [216, 0]
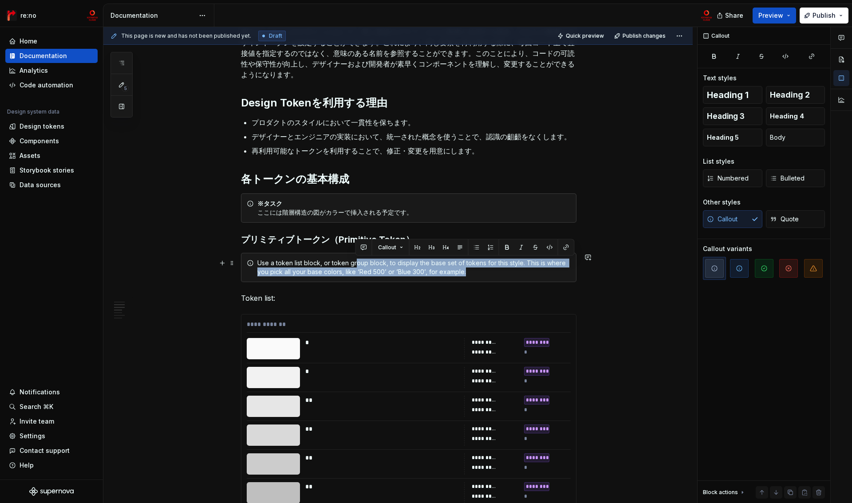
drag, startPoint x: 472, startPoint y: 274, endPoint x: 354, endPoint y: 265, distance: 118.0
click at [354, 265] on div "Use a token list block, or token group block, to display the base set of tokens…" at bounding box center [413, 268] width 313 height 18
click at [546, 273] on div "Use a token list block, or token group block, to display the base set of tokens…" at bounding box center [413, 268] width 313 height 18
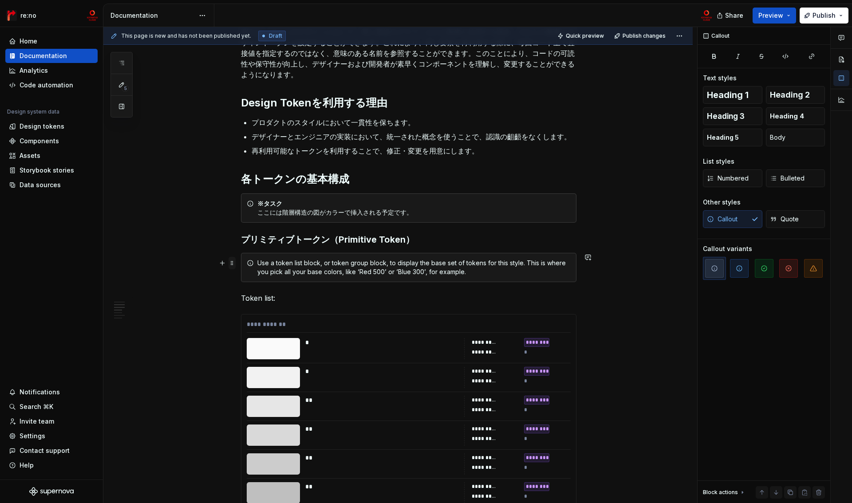
click at [232, 265] on span at bounding box center [232, 263] width 7 height 12
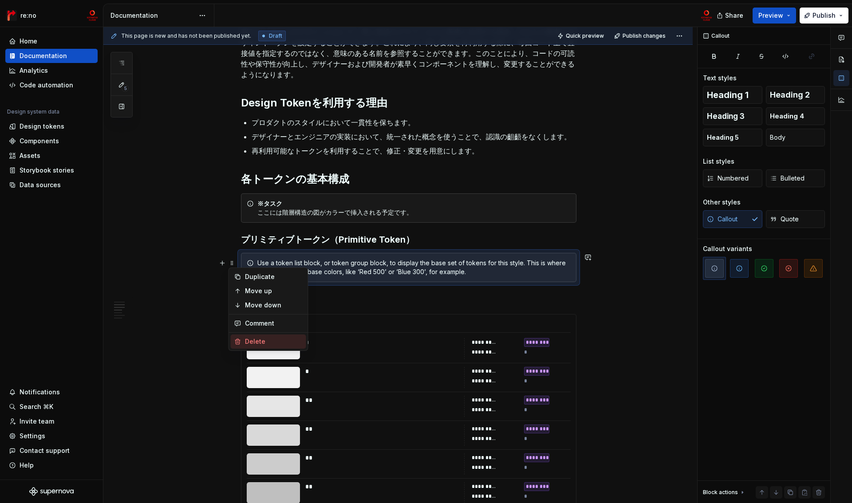
click at [259, 338] on div "Delete" at bounding box center [274, 341] width 58 height 9
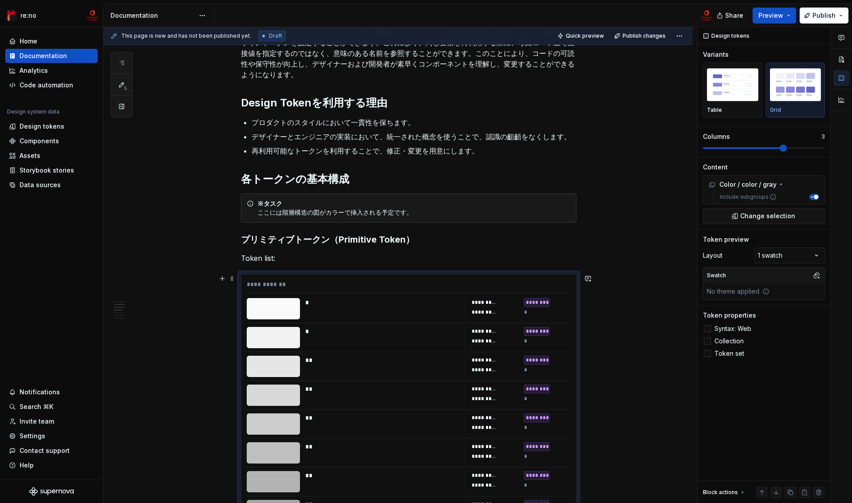
click at [751, 198] on label "Include subgroups" at bounding box center [747, 197] width 60 height 7
click at [810, 198] on button "Include subgroups" at bounding box center [815, 197] width 10 height 6
click at [751, 198] on label "Include subgroups" at bounding box center [747, 197] width 60 height 7
click at [810, 198] on button "Include subgroups" at bounding box center [815, 197] width 10 height 6
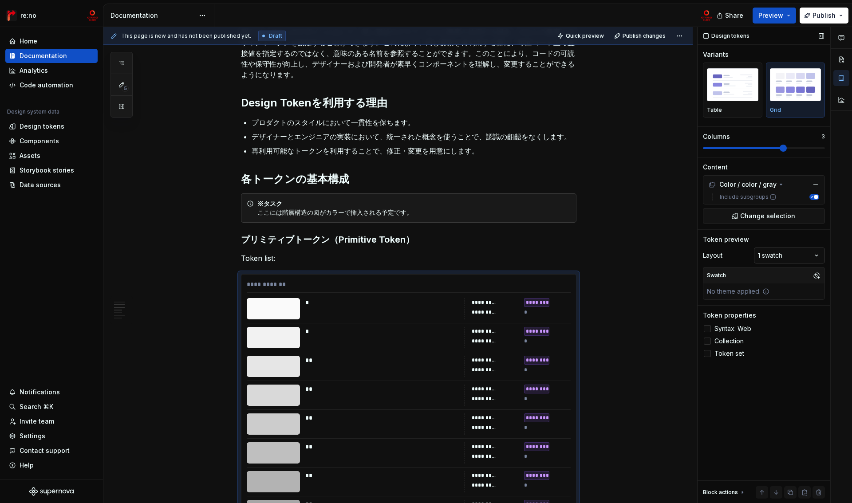
click at [797, 256] on div "Comments Open comments No comments yet Select ‘Comment’ from the block context …" at bounding box center [775, 265] width 154 height 477
click at [741, 329] on div "Comments Open comments No comments yet Select ‘Comment’ from the block context …" at bounding box center [775, 265] width 154 height 477
click at [717, 331] on span "Syntax: Web" at bounding box center [733, 328] width 37 height 7
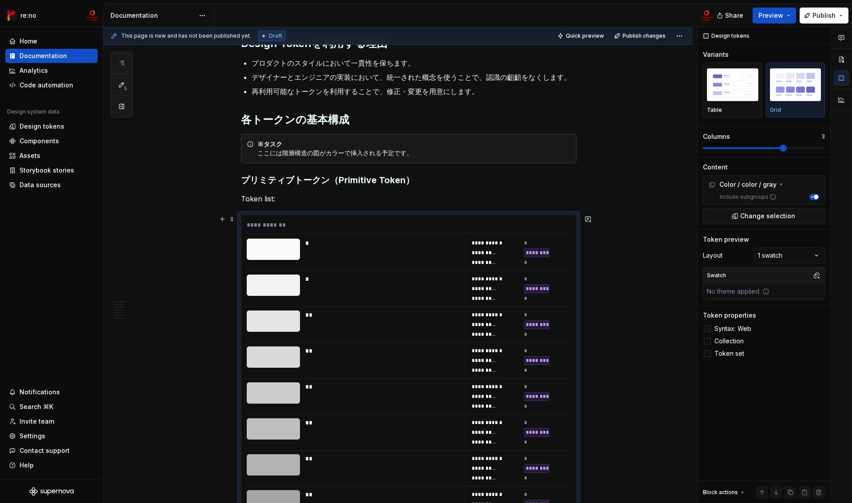
scroll to position [225, 0]
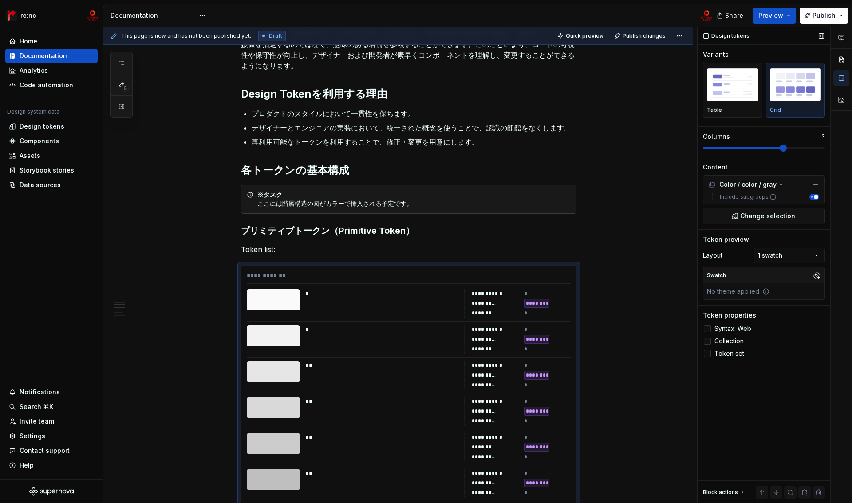
click at [725, 340] on span "Collection" at bounding box center [729, 341] width 29 height 7
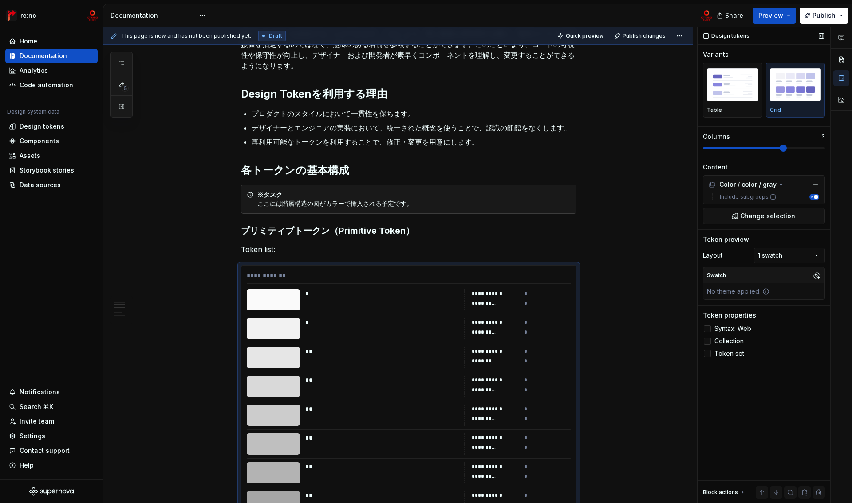
click at [725, 340] on span "Collection" at bounding box center [729, 341] width 29 height 7
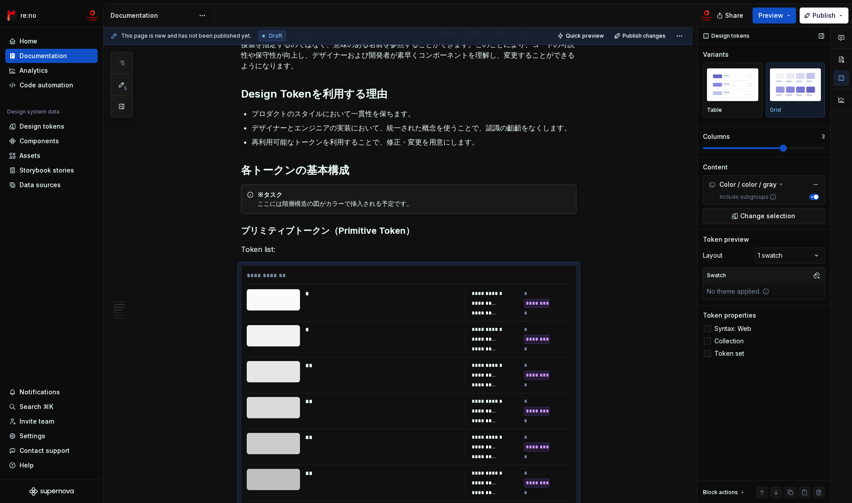
click at [727, 351] on span "Token set" at bounding box center [730, 353] width 30 height 7
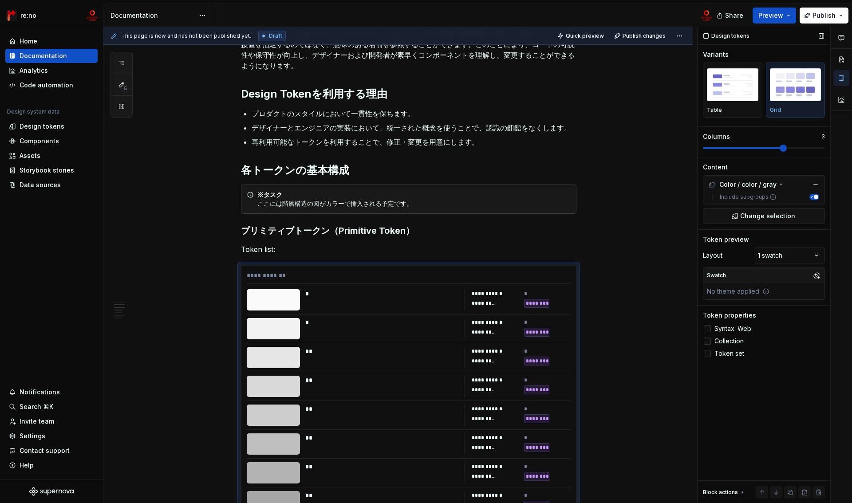
click at [723, 342] on span "Collection" at bounding box center [729, 341] width 29 height 7
click at [723, 340] on span "Collection" at bounding box center [729, 341] width 29 height 7
click at [740, 97] on img "button" at bounding box center [732, 84] width 51 height 32
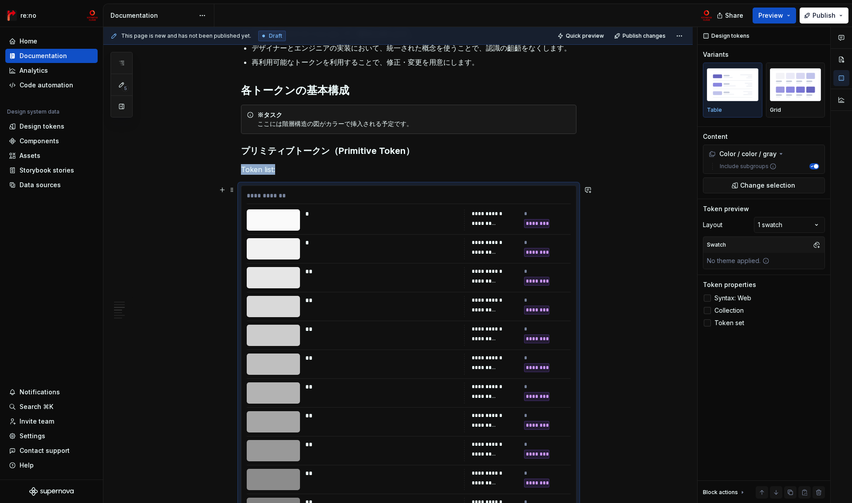
scroll to position [293, 0]
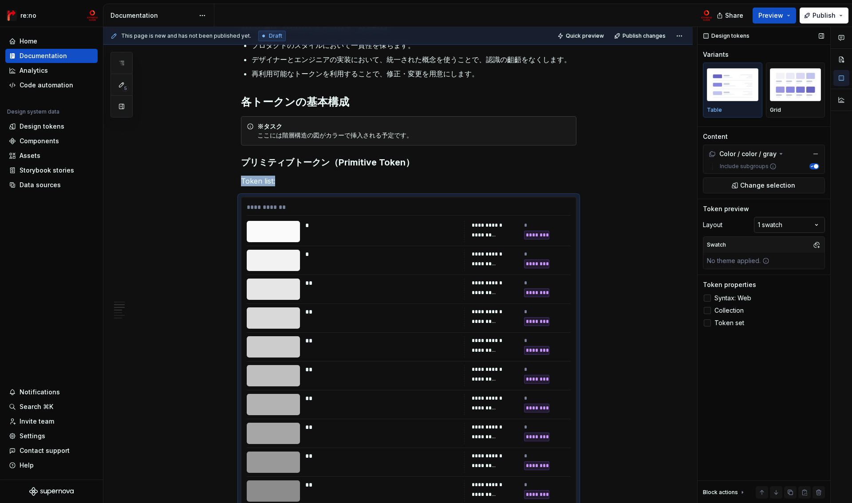
click at [784, 223] on div "Comments Open comments No comments yet Select ‘Comment’ from the block context …" at bounding box center [775, 265] width 154 height 477
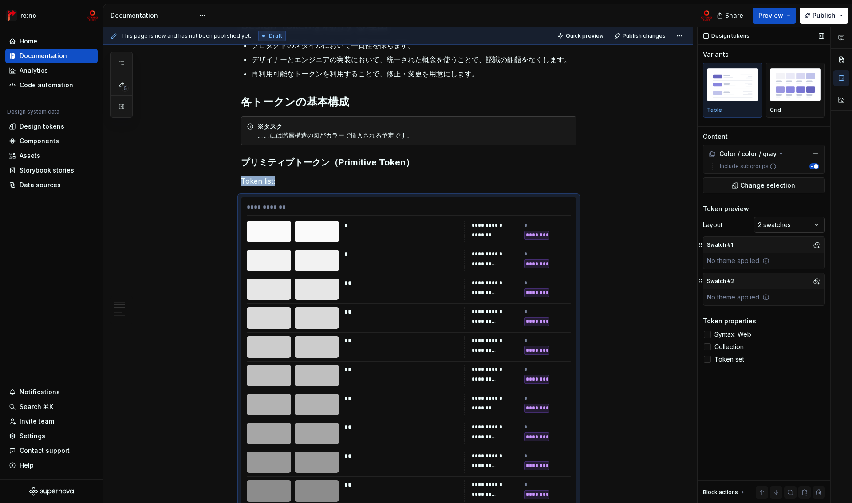
click at [791, 220] on div "Comments Open comments No comments yet Select ‘Comment’ from the block context …" at bounding box center [775, 265] width 154 height 477
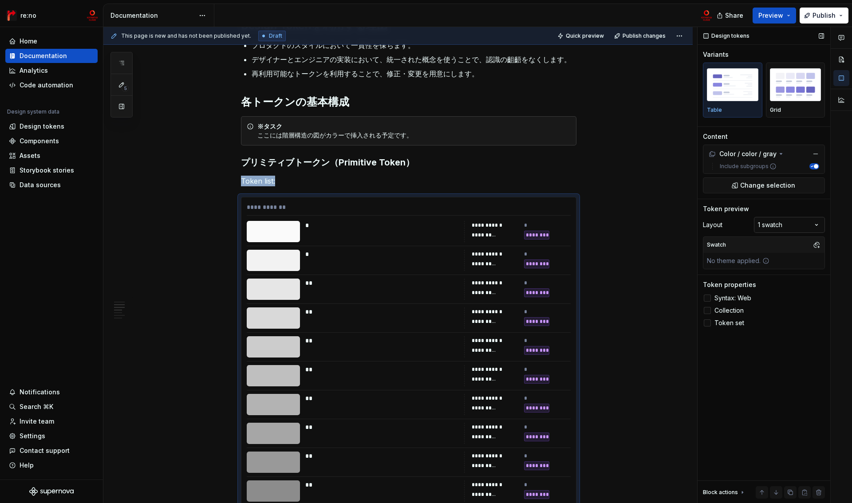
click at [787, 225] on div "Comments Open comments No comments yet Select ‘Comment’ from the block context …" at bounding box center [775, 265] width 154 height 477
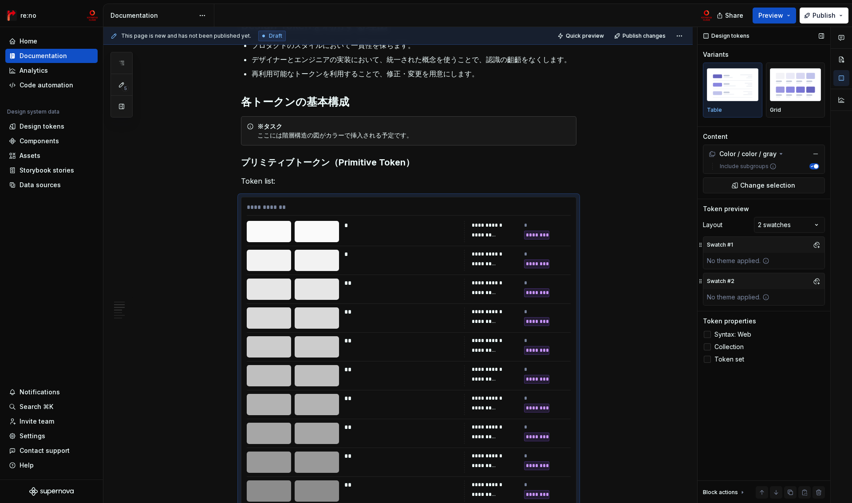
click at [748, 262] on div "No theme applied." at bounding box center [739, 261] width 70 height 16
click at [816, 244] on button "button" at bounding box center [817, 245] width 12 height 12
click at [750, 280] on div "primitive" at bounding box center [746, 278] width 27 height 9
click at [740, 230] on div "Comments Open comments No comments yet Select ‘Comment’ from the block context …" at bounding box center [775, 265] width 154 height 477
click at [816, 282] on button "button" at bounding box center [817, 281] width 12 height 12
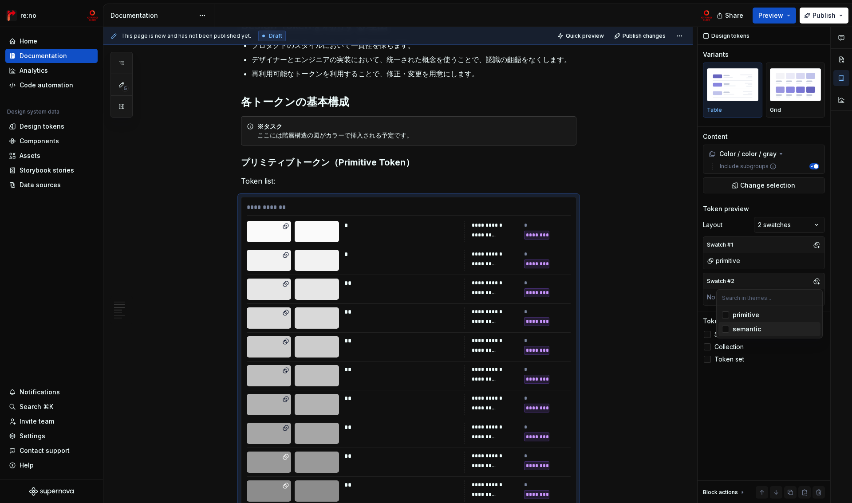
click at [748, 332] on div "semantic" at bounding box center [747, 329] width 28 height 9
drag, startPoint x: 781, startPoint y: 330, endPoint x: 781, endPoint y: 324, distance: 5.8
click at [781, 330] on div "semantic" at bounding box center [775, 329] width 84 height 9
click at [821, 280] on div "Comments Open comments No comments yet Select ‘Comment’ from the block context …" at bounding box center [775, 265] width 154 height 477
click at [816, 225] on div "Comments Open comments No comments yet Select ‘Comment’ from the block context …" at bounding box center [775, 265] width 154 height 477
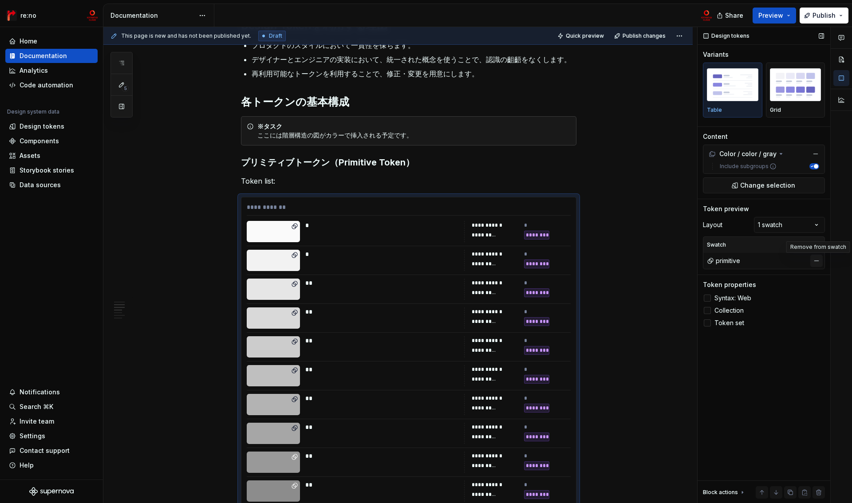
click at [818, 258] on button "button" at bounding box center [817, 261] width 12 height 12
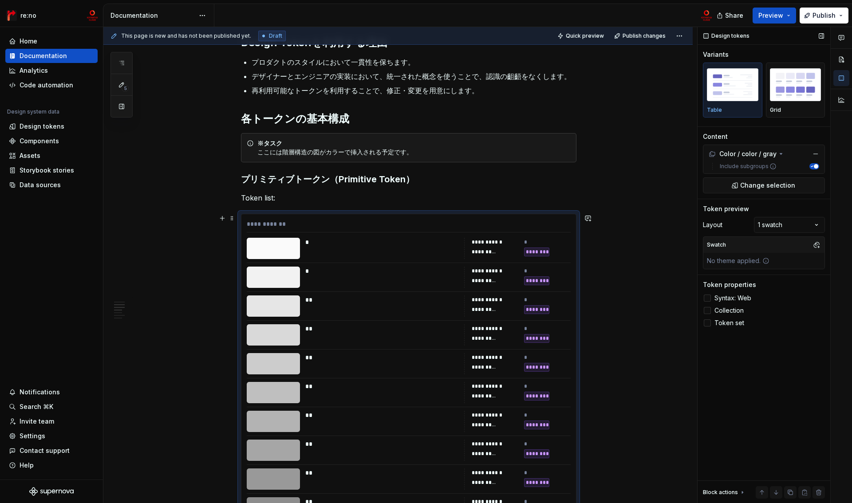
scroll to position [265, 0]
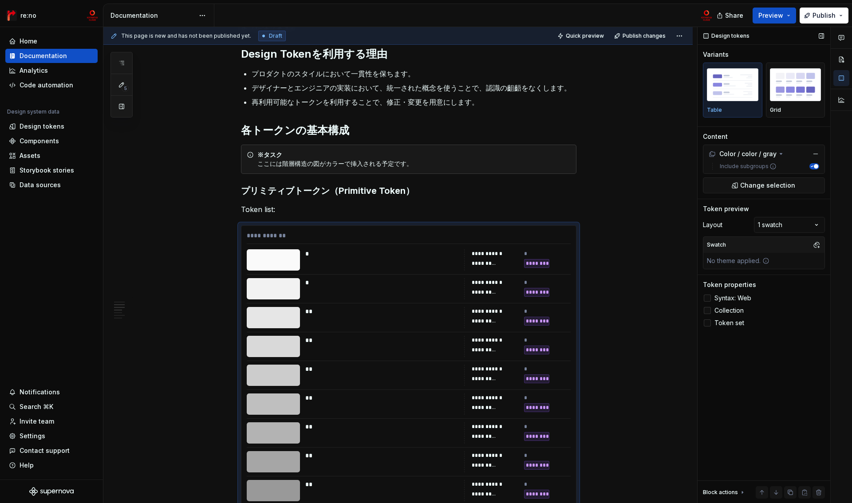
click at [713, 310] on label "Collection" at bounding box center [764, 310] width 122 height 11
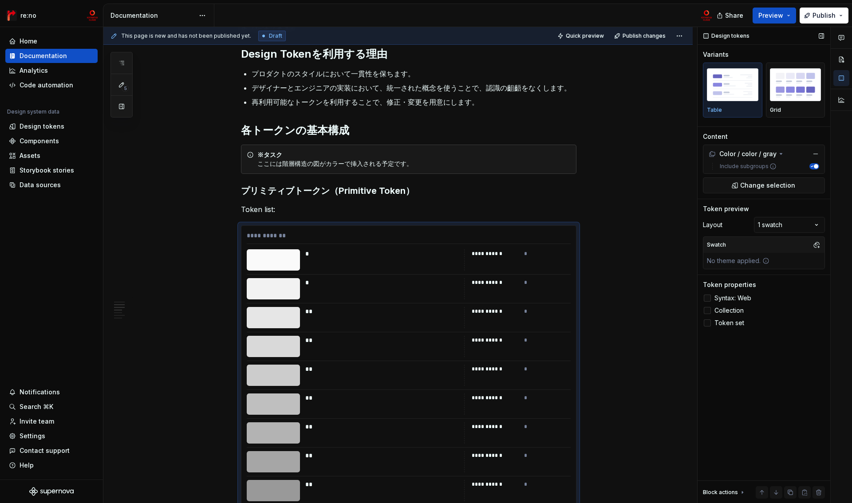
click at [712, 298] on label "Syntax: Web" at bounding box center [764, 298] width 122 height 11
click at [713, 297] on label "Syntax: Web" at bounding box center [764, 298] width 122 height 11
click at [783, 99] on img "button" at bounding box center [795, 84] width 51 height 32
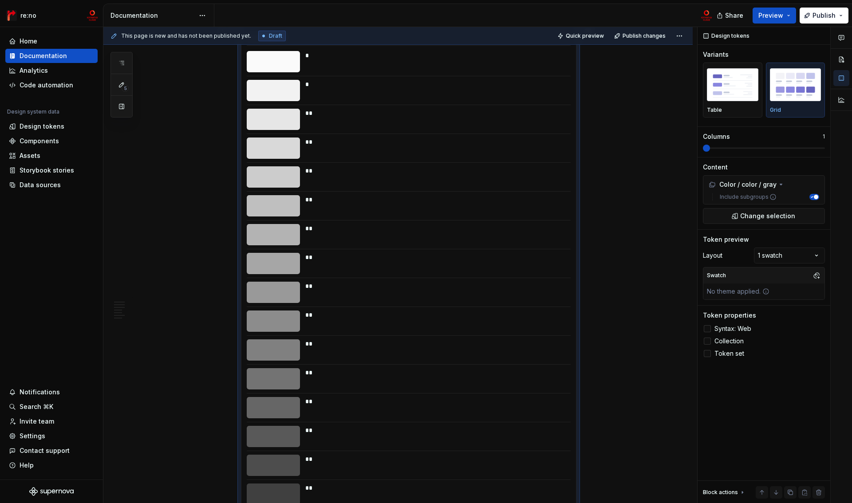
scroll to position [446, 0]
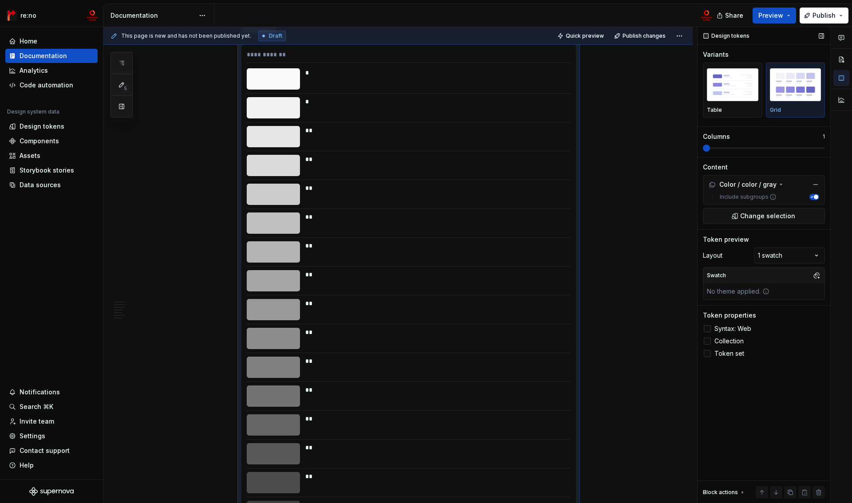
click at [708, 149] on span at bounding box center [764, 148] width 122 height 2
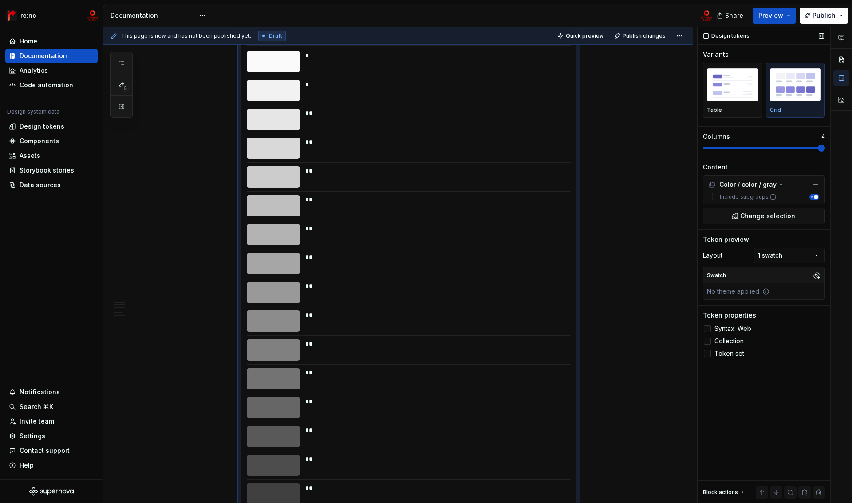
click at [819, 146] on span at bounding box center [821, 148] width 7 height 7
click at [705, 147] on span at bounding box center [706, 148] width 7 height 7
click at [737, 104] on div "Table" at bounding box center [732, 90] width 51 height 47
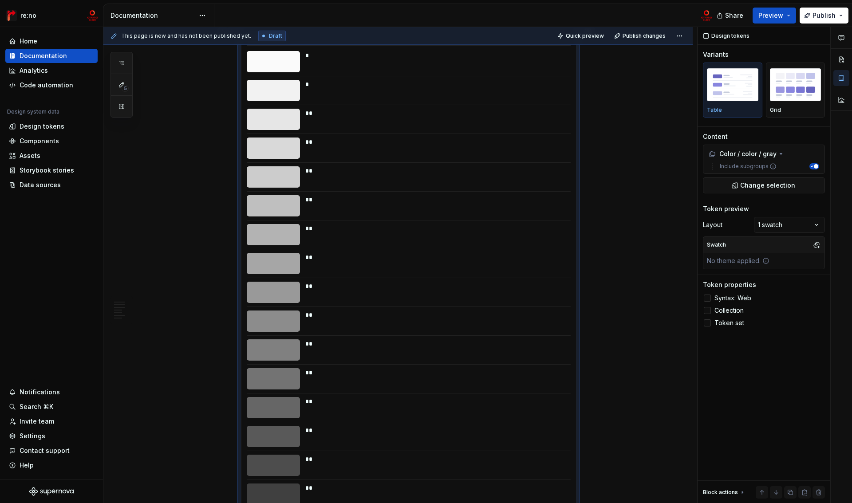
scroll to position [155, 0]
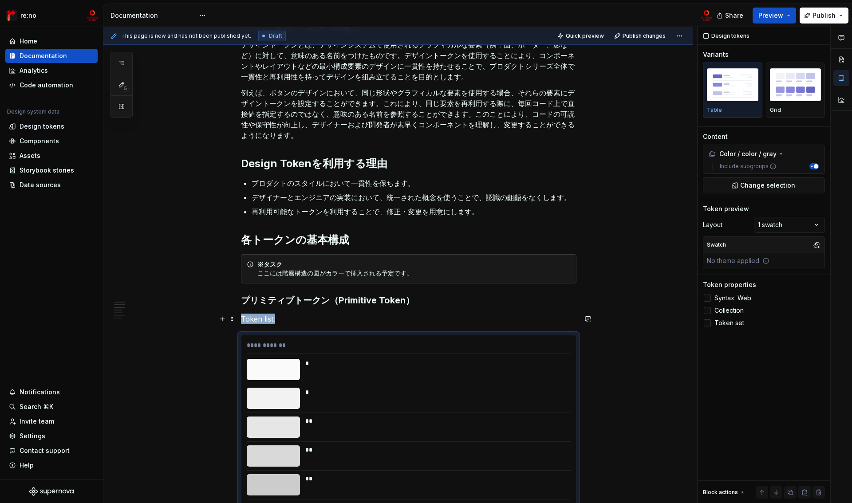
click at [280, 322] on p "Token list:" at bounding box center [409, 319] width 336 height 11
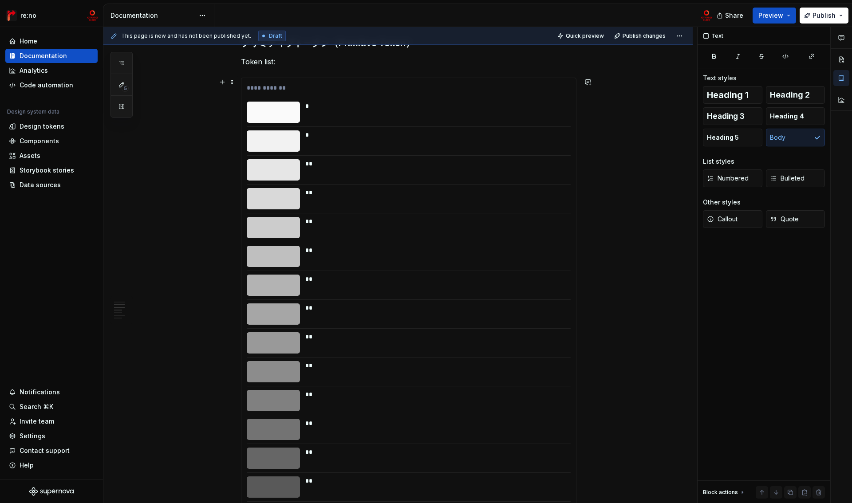
scroll to position [194, 0]
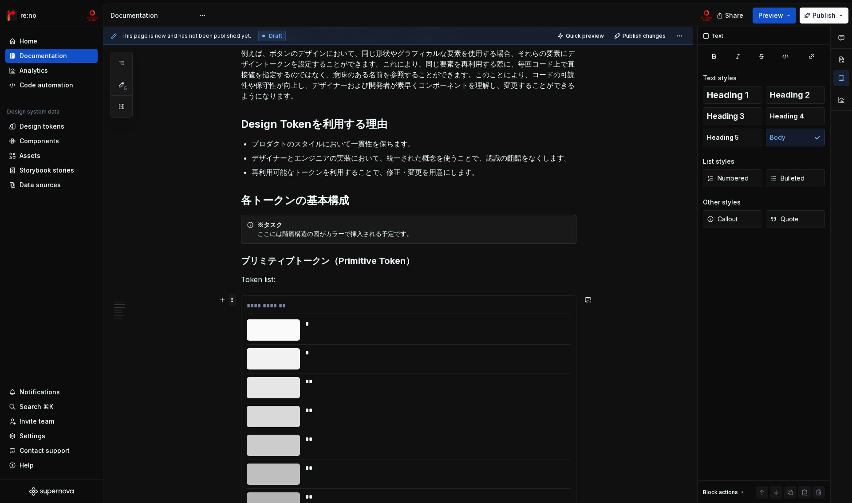
click at [232, 301] on span at bounding box center [232, 300] width 7 height 12
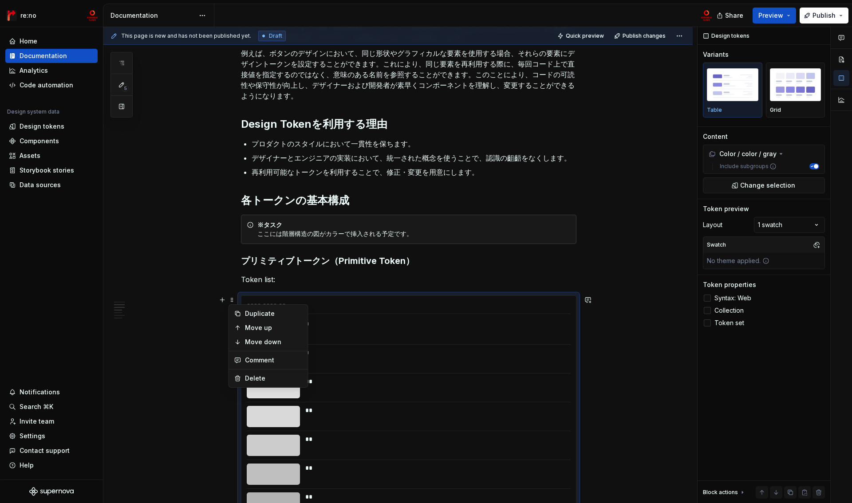
click at [310, 303] on div "**********" at bounding box center [409, 307] width 324 height 13
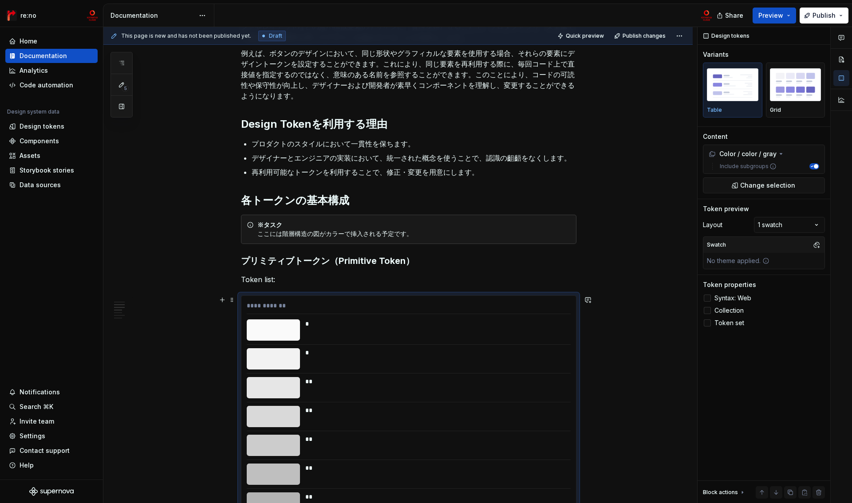
click at [298, 305] on div "**********" at bounding box center [409, 307] width 324 height 13
click at [821, 36] on button "button" at bounding box center [822, 36] width 12 height 12
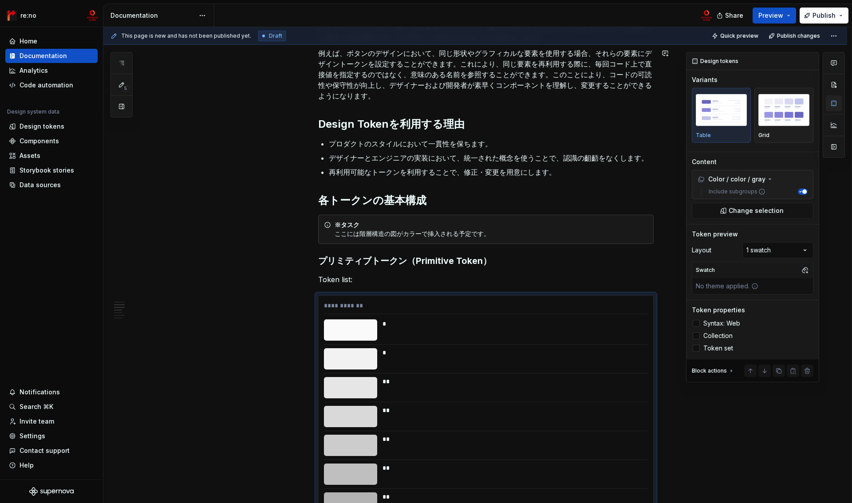
click at [834, 101] on button "button" at bounding box center [834, 103] width 16 height 16
click at [835, 105] on button "button" at bounding box center [834, 103] width 16 height 16
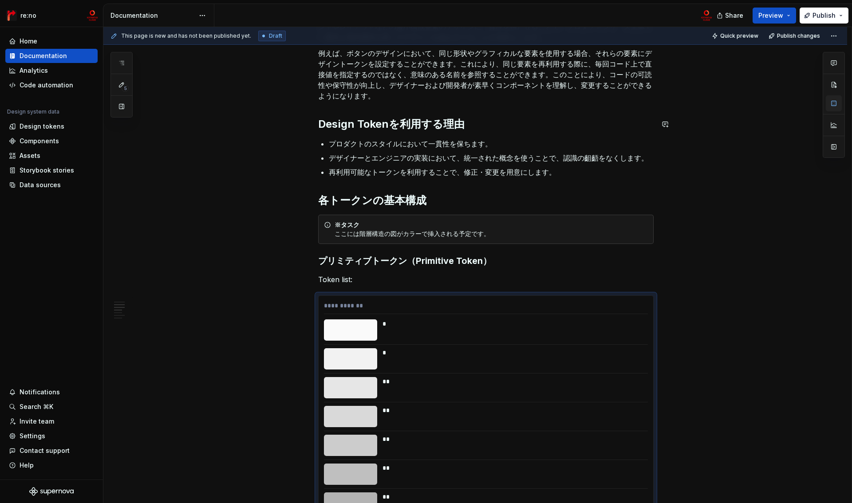
click at [835, 105] on button "button" at bounding box center [834, 103] width 16 height 16
type textarea "*"
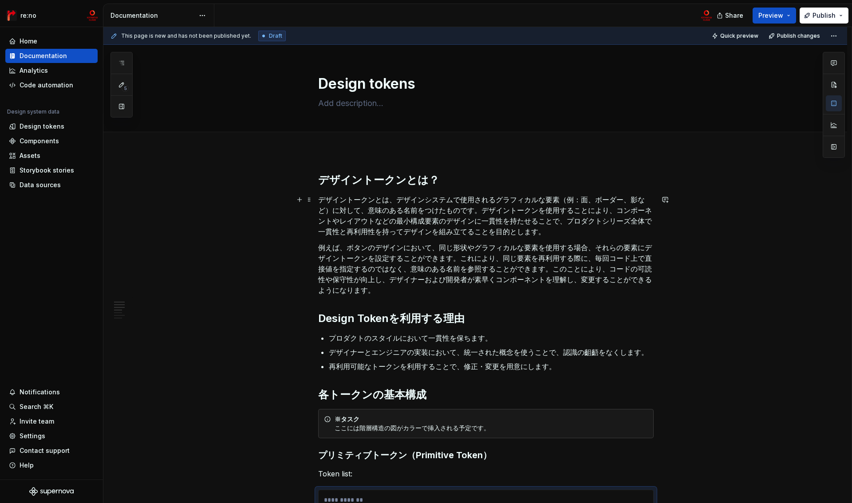
scroll to position [297, 0]
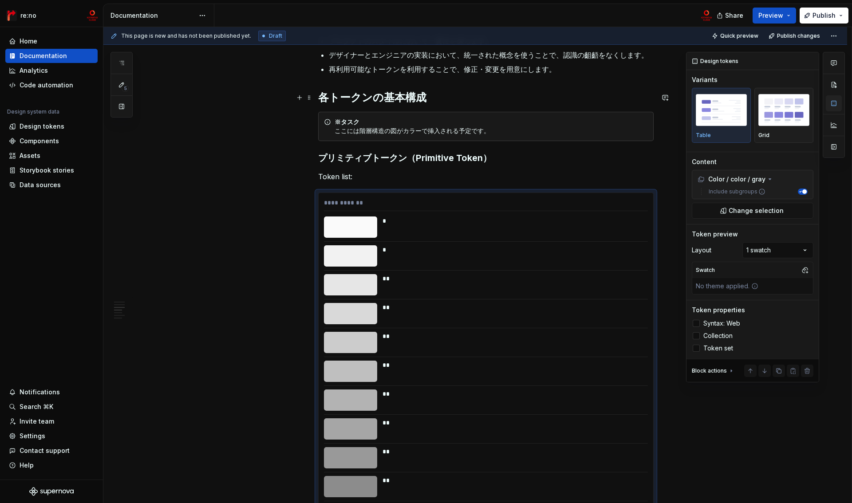
click at [834, 103] on button "button" at bounding box center [834, 103] width 16 height 16
click at [779, 130] on div "Grid" at bounding box center [784, 115] width 51 height 47
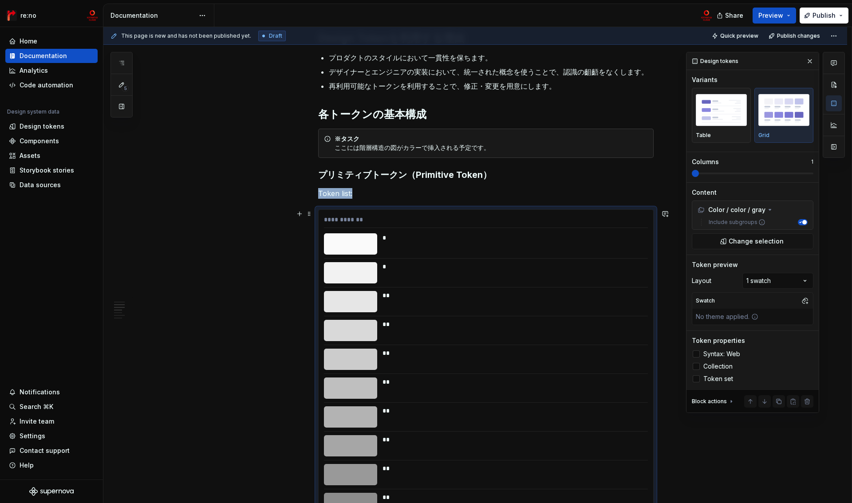
scroll to position [230, 0]
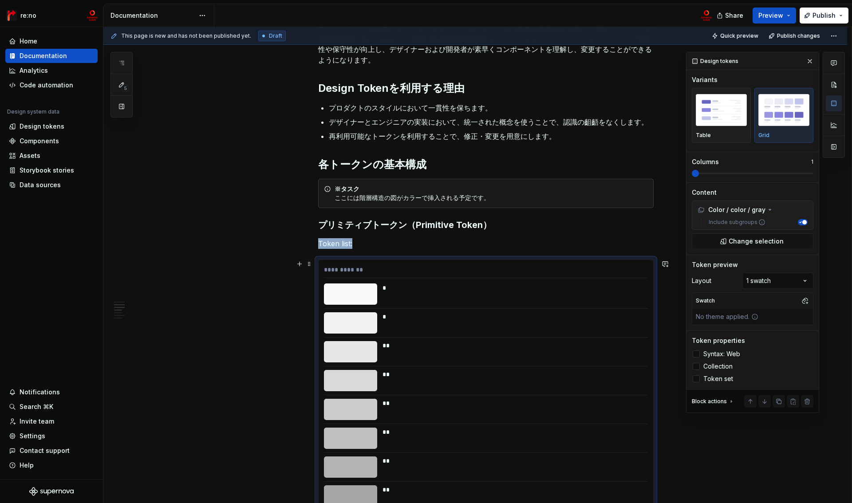
click at [424, 268] on div "**********" at bounding box center [486, 271] width 324 height 13
type textarea "*"
click at [721, 123] on img "button" at bounding box center [721, 110] width 51 height 32
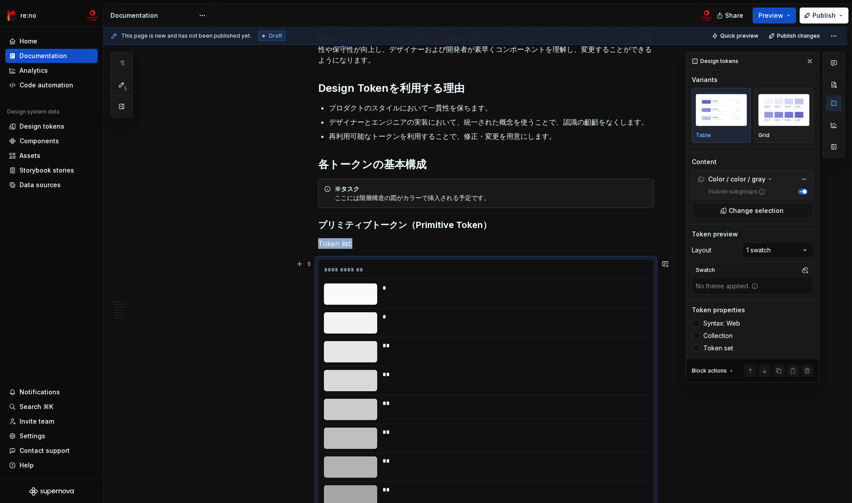
scroll to position [463, 0]
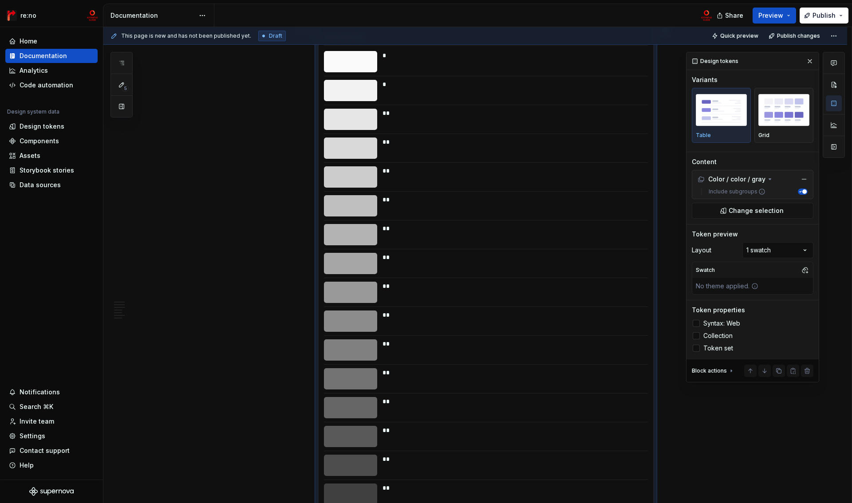
click at [715, 62] on div "Design tokens" at bounding box center [715, 61] width 53 height 12
click at [733, 184] on div "Color / color / gray" at bounding box center [752, 179] width 117 height 14
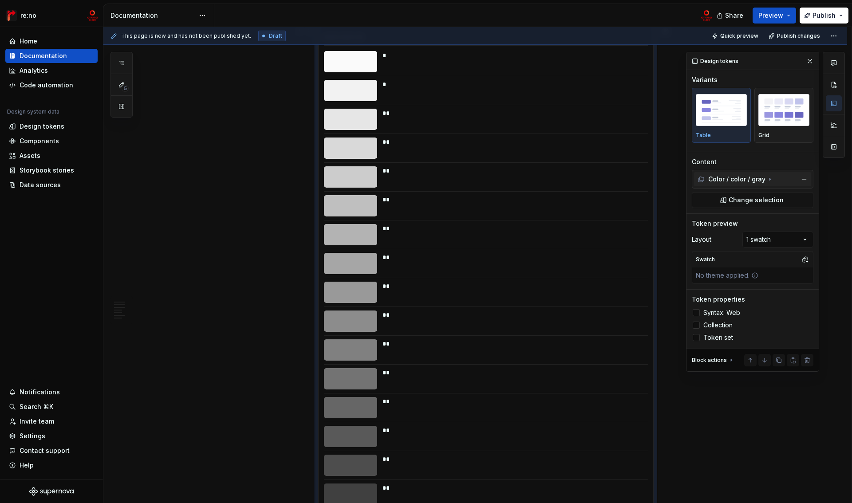
click at [717, 179] on div "Color / color / gray" at bounding box center [732, 179] width 68 height 9
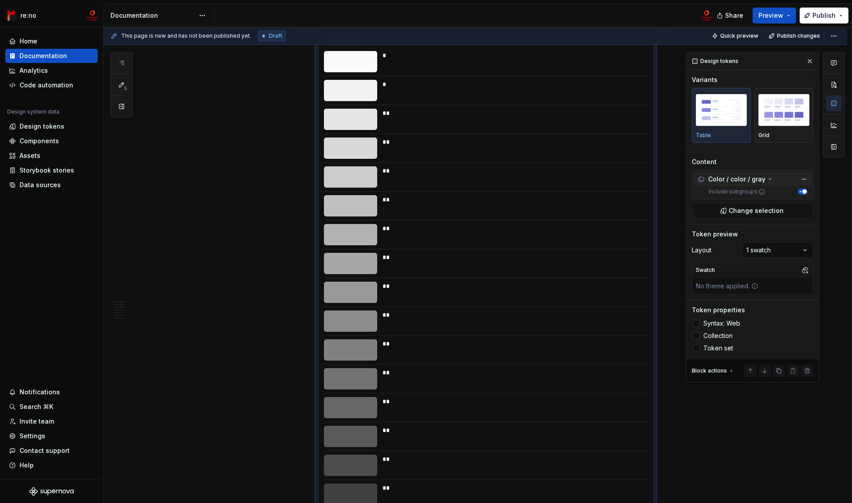
click at [770, 178] on icon at bounding box center [770, 179] width 7 height 7
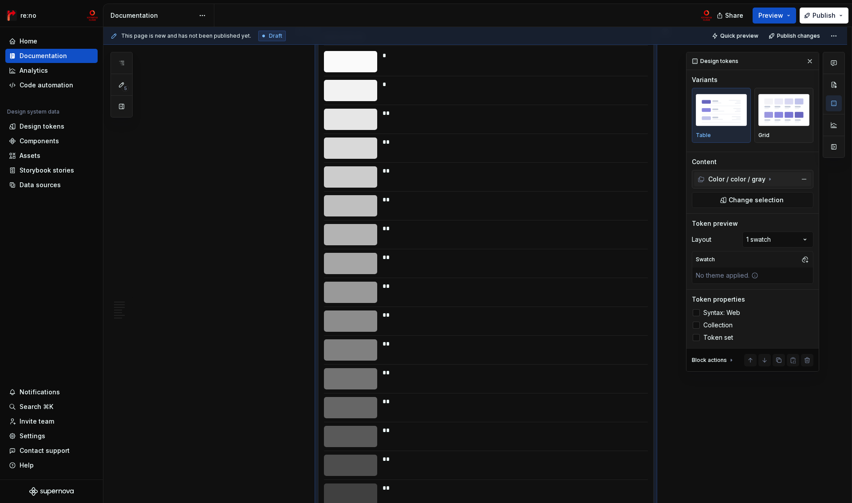
click at [769, 178] on icon at bounding box center [770, 179] width 7 height 7
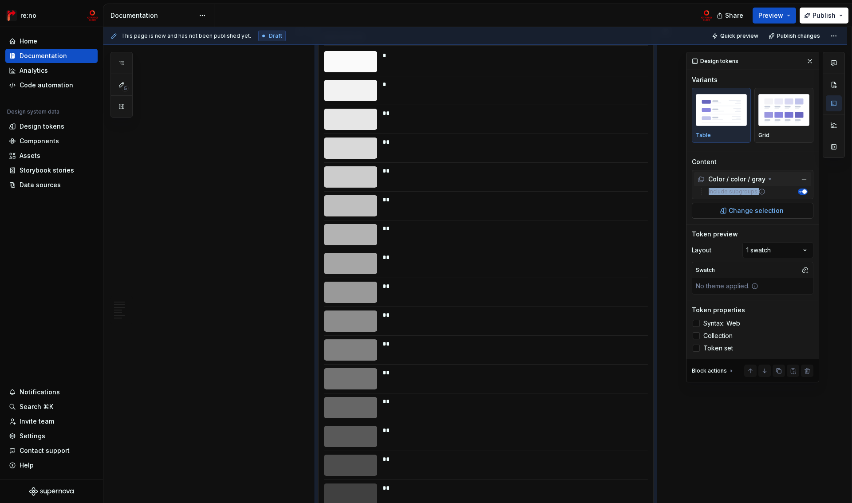
click at [769, 210] on span "Change selection" at bounding box center [756, 210] width 55 height 9
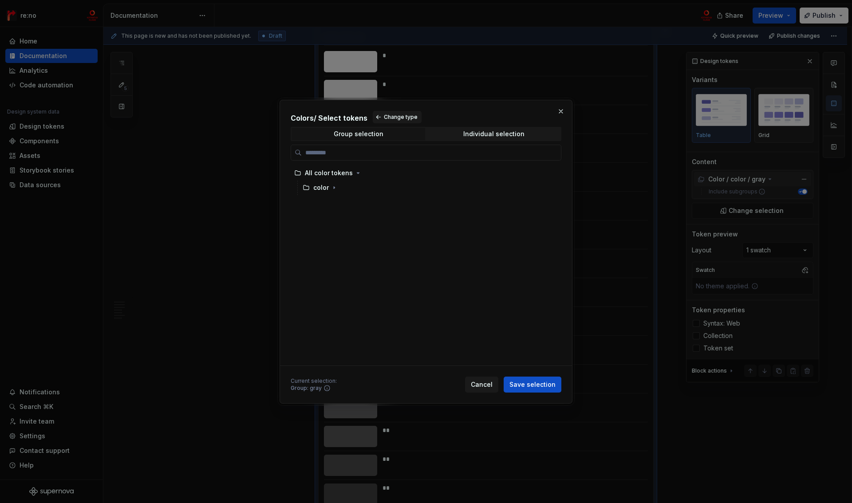
click at [325, 120] on h2 "Colors / Select tokens Change type" at bounding box center [426, 117] width 271 height 12
click at [300, 119] on h2 "Colors / Select tokens Change type" at bounding box center [426, 117] width 271 height 12
click at [385, 117] on span "Change type" at bounding box center [401, 117] width 34 height 7
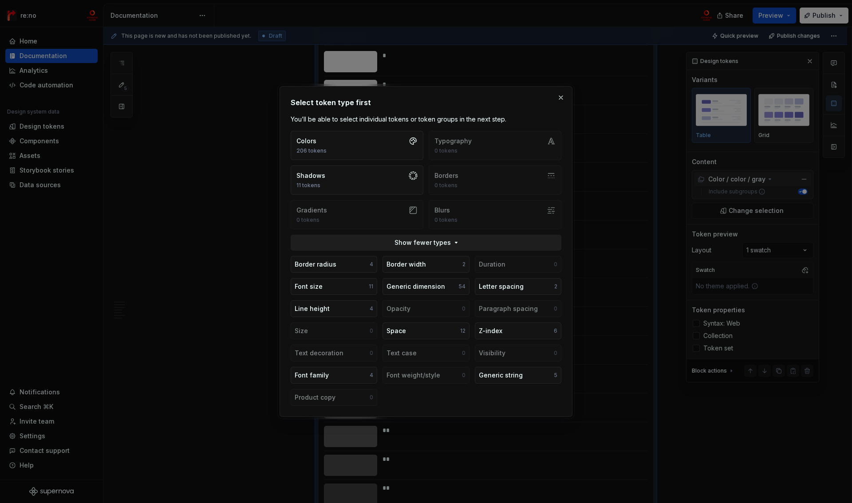
click at [424, 243] on span "Show fewer types" at bounding box center [423, 242] width 56 height 9
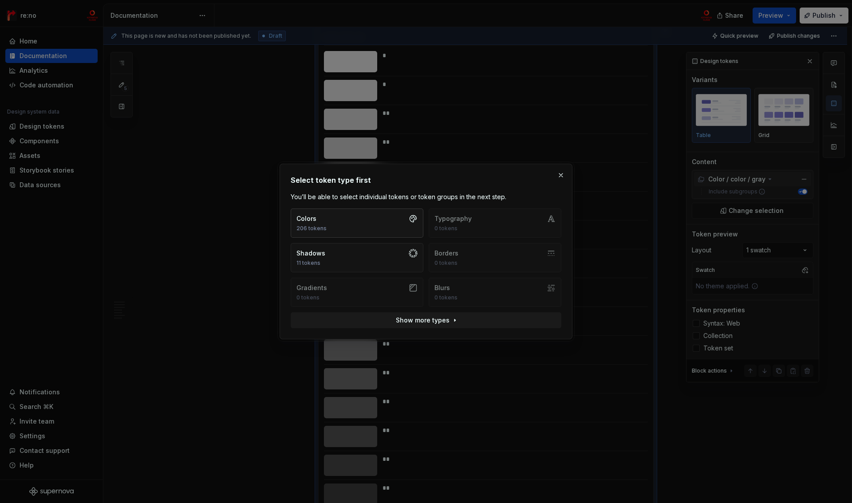
click at [369, 222] on button "Colors 206 tokens" at bounding box center [357, 223] width 133 height 29
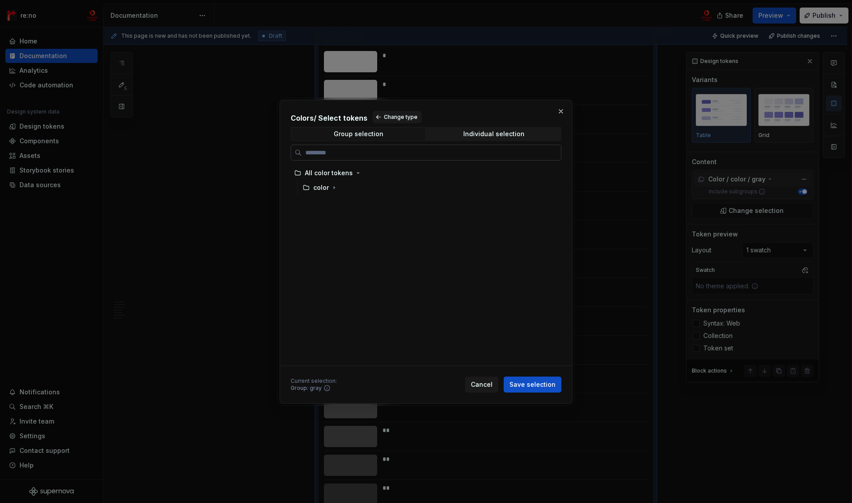
click at [490, 153] on input "search" at bounding box center [431, 152] width 259 height 9
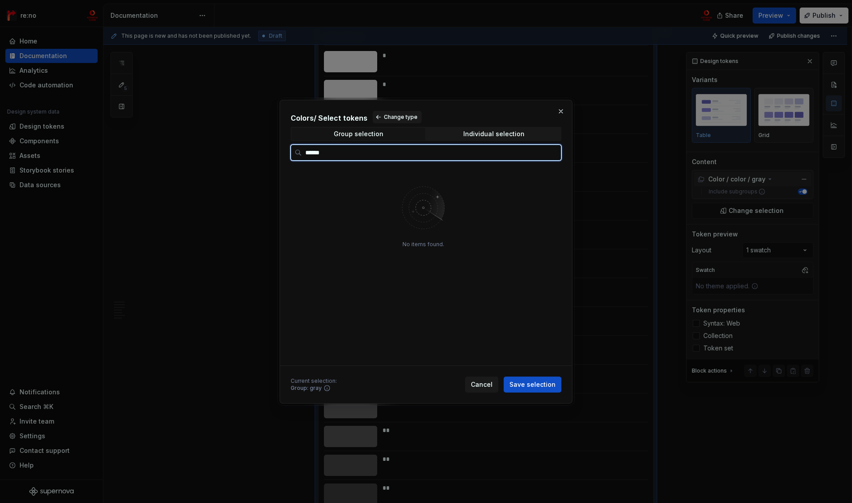
type input "*******"
click at [328, 190] on div "color" at bounding box center [321, 187] width 16 height 9
click at [311, 190] on div "color" at bounding box center [321, 187] width 36 height 9
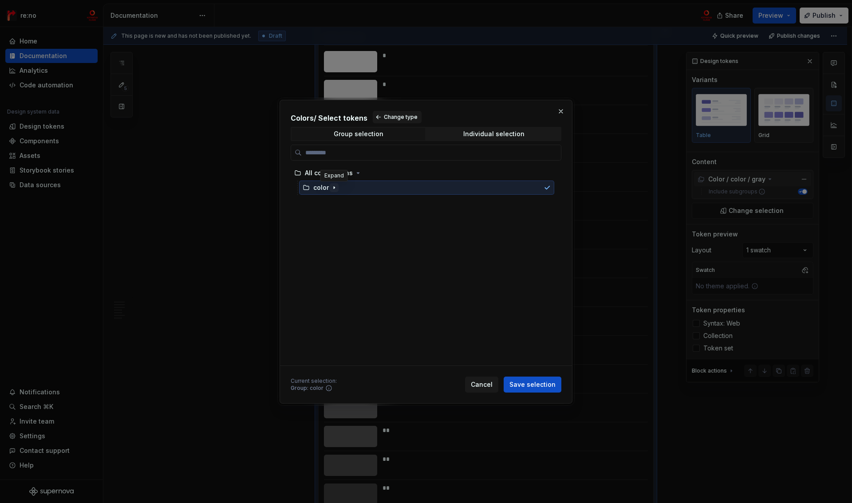
click at [335, 187] on icon "button" at bounding box center [334, 187] width 7 height 7
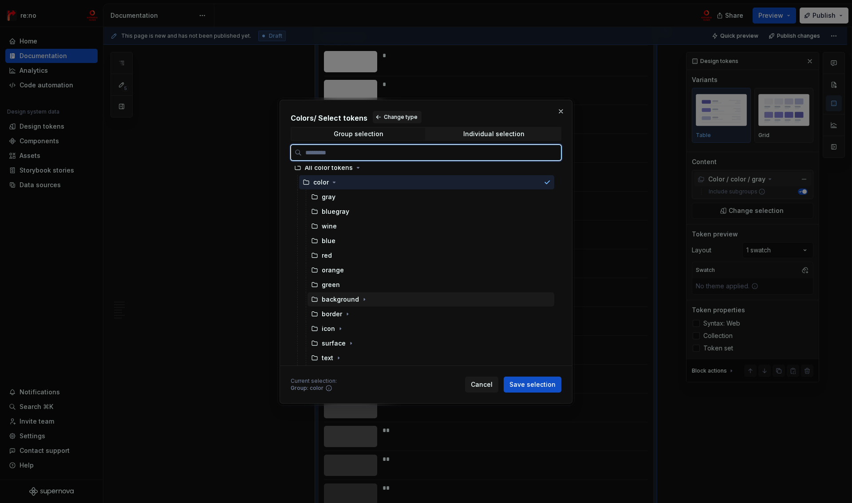
click at [352, 297] on div "background" at bounding box center [340, 299] width 37 height 9
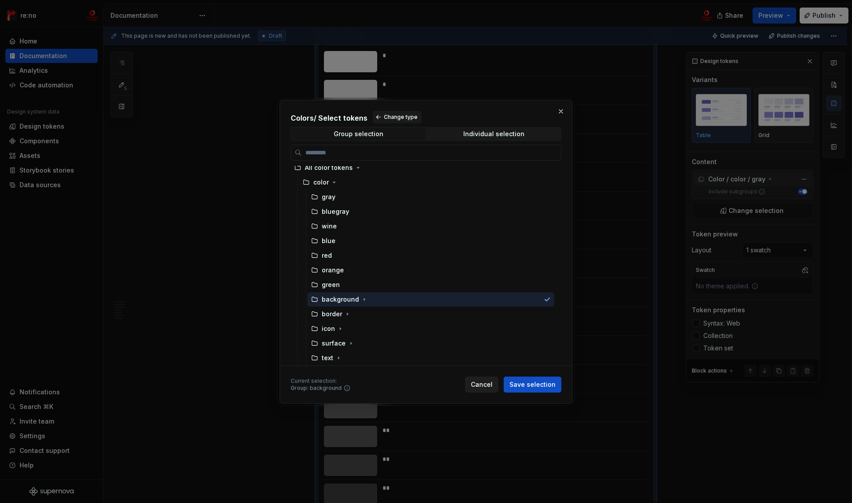
click at [487, 385] on span "Cancel" at bounding box center [482, 384] width 22 height 9
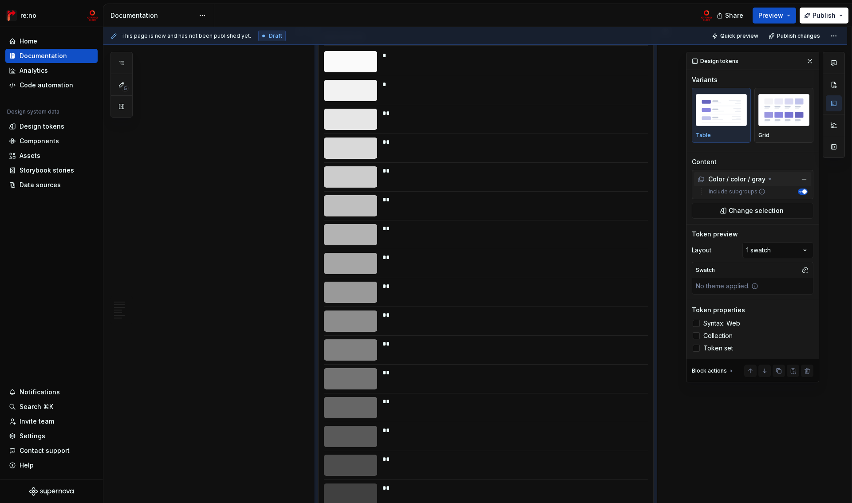
scroll to position [225, 0]
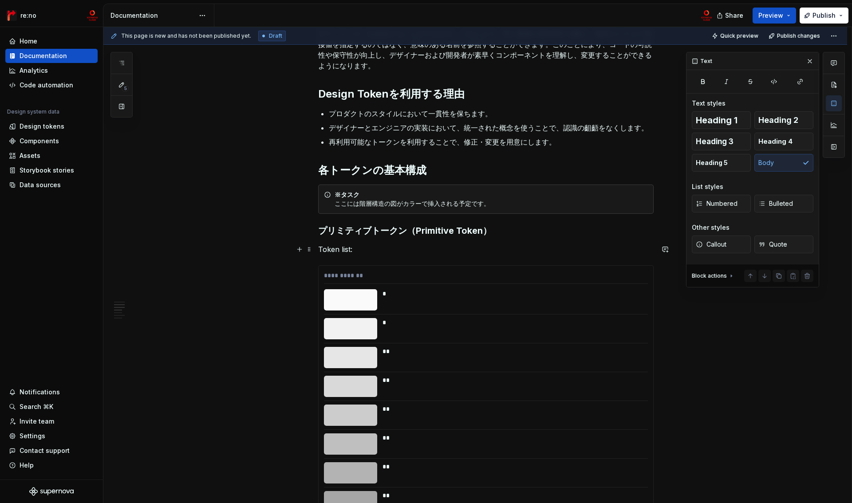
click at [345, 248] on p "Token list:" at bounding box center [486, 249] width 336 height 11
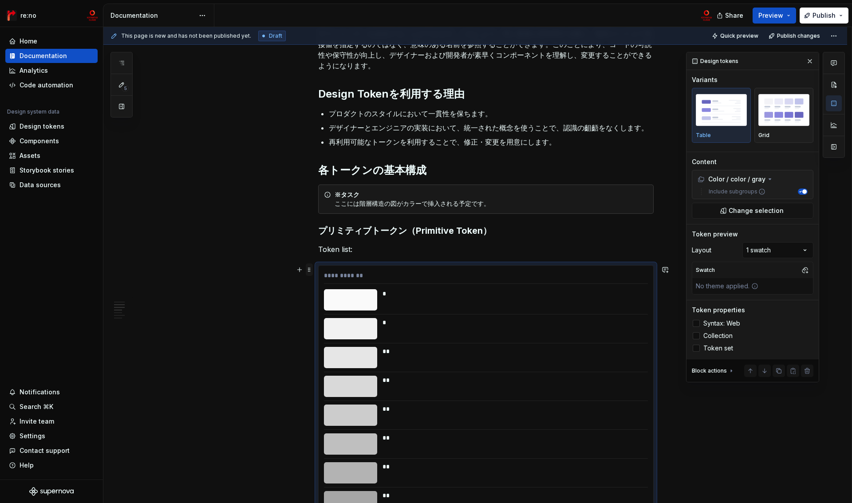
click at [309, 269] on span at bounding box center [309, 270] width 7 height 12
click at [333, 349] on div "Delete" at bounding box center [351, 348] width 58 height 9
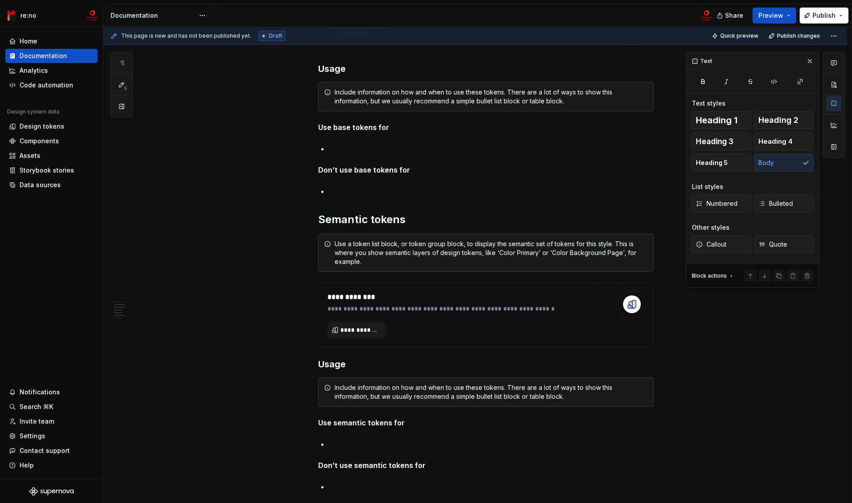
scroll to position [226, 0]
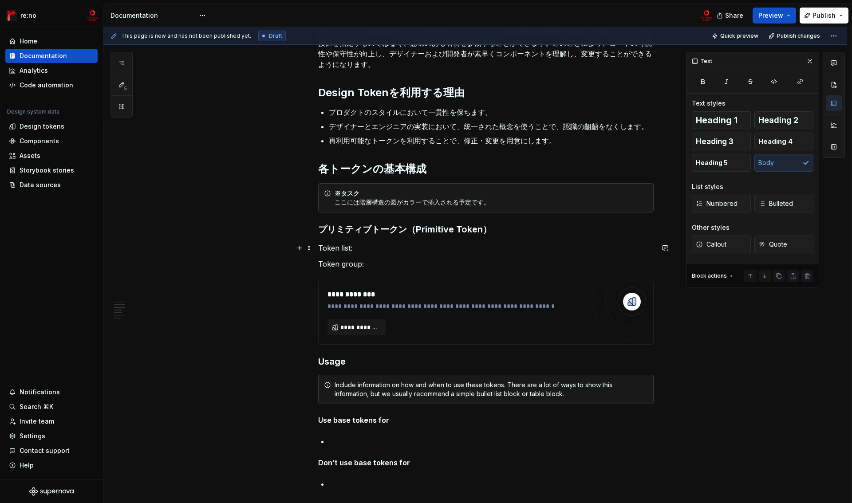
click at [364, 247] on p "Token list:" at bounding box center [486, 248] width 336 height 11
click at [356, 267] on p "Token group:" at bounding box center [486, 264] width 336 height 11
click at [371, 267] on p "Token group:" at bounding box center [486, 264] width 336 height 11
click at [372, 301] on div "**********" at bounding box center [457, 299] width 258 height 21
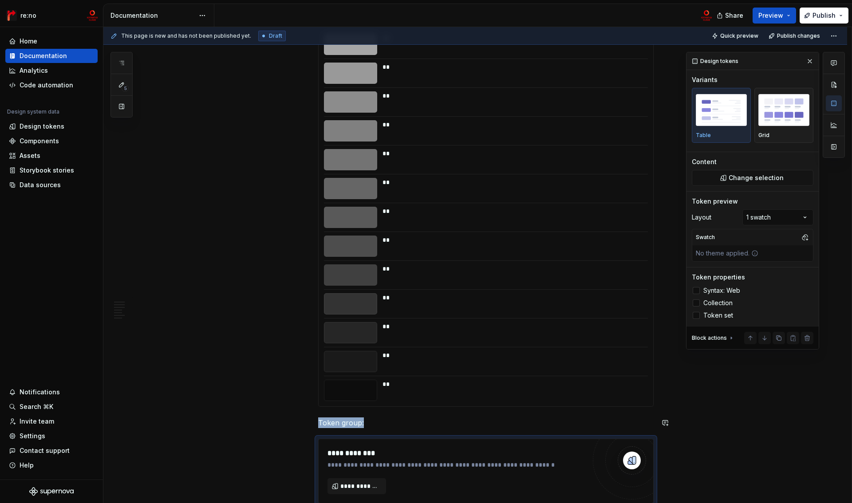
scroll to position [934, 0]
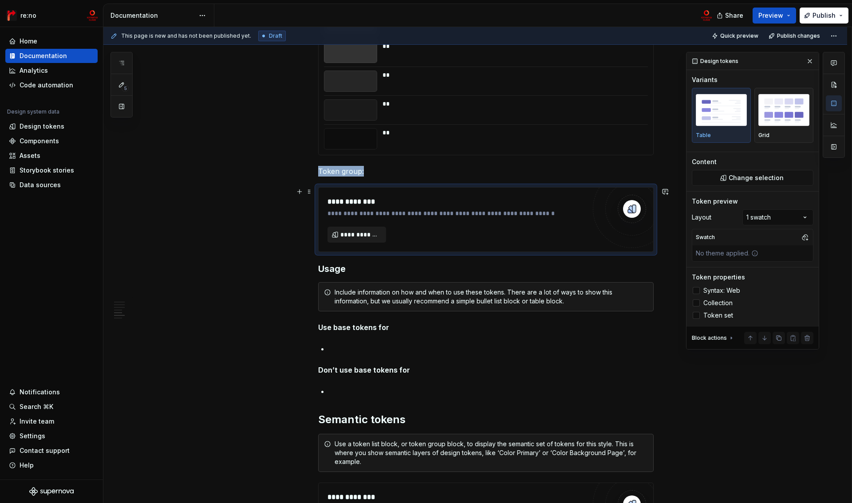
click at [357, 237] on span "**********" at bounding box center [361, 234] width 40 height 9
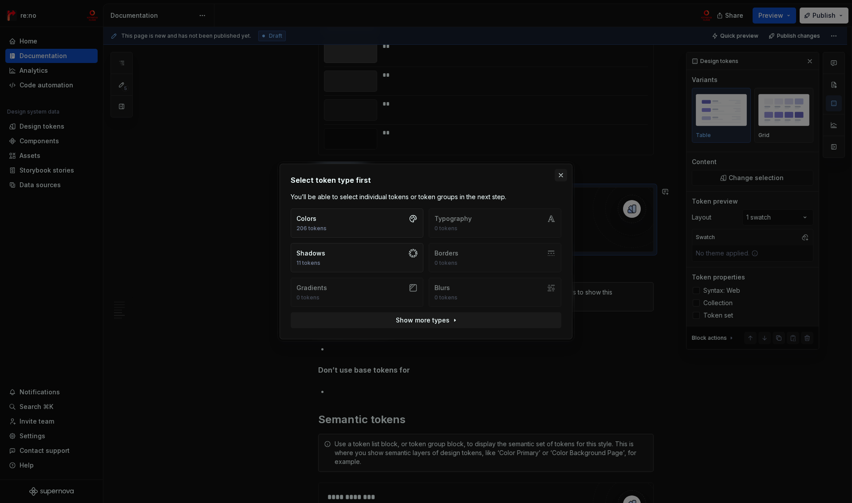
click at [561, 175] on button "button" at bounding box center [561, 175] width 12 height 12
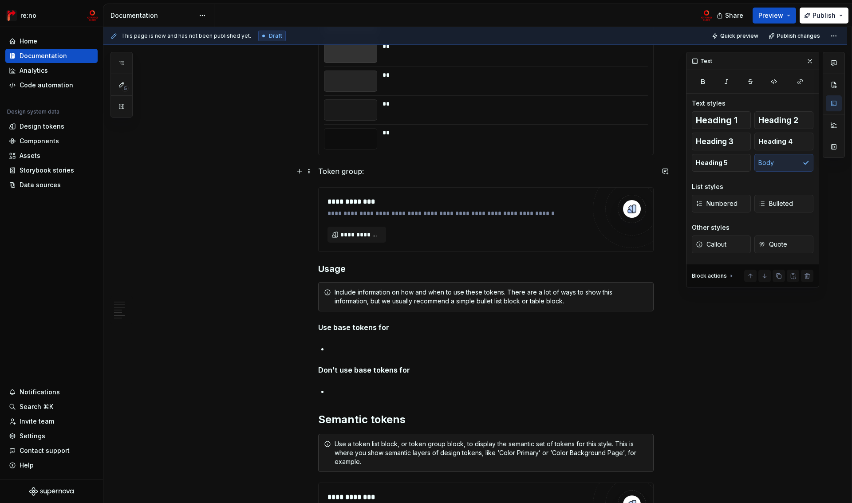
click at [361, 172] on p "Token group:" at bounding box center [486, 171] width 336 height 11
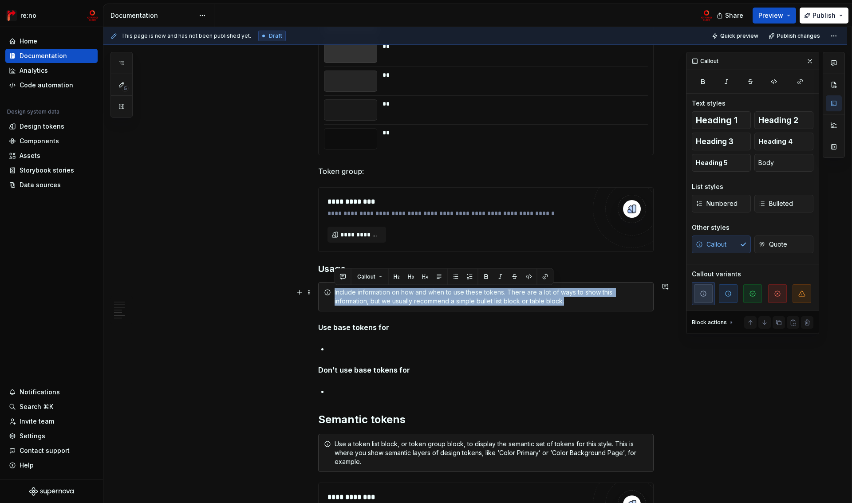
drag, startPoint x: 335, startPoint y: 292, endPoint x: 591, endPoint y: 305, distance: 256.5
click at [592, 306] on div "Include information on how and when to use these tokens. There are a lot of way…" at bounding box center [486, 296] width 336 height 29
copy div "Include information on how and when to use these tokens. There are a lot of way…"
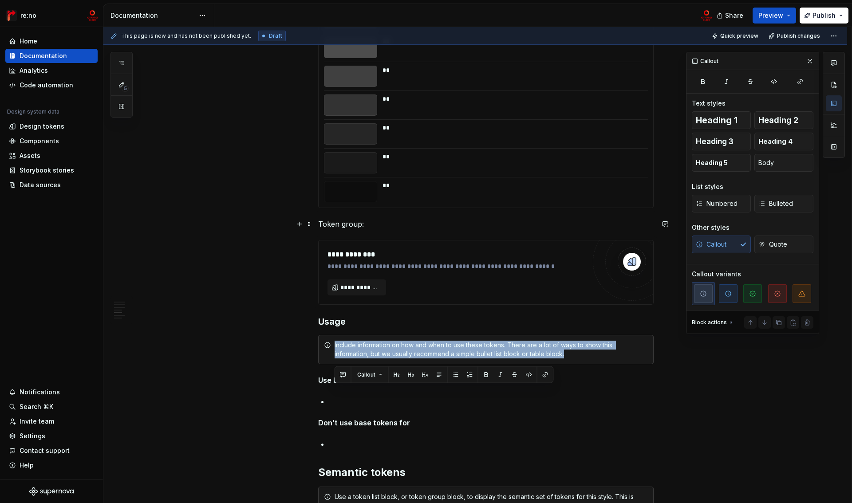
scroll to position [836, 0]
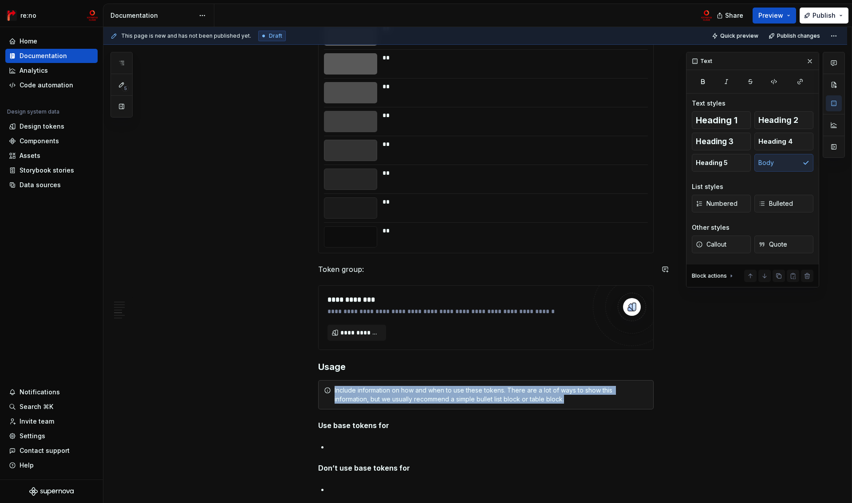
click at [383, 276] on div "デザイントークンとは？ デザイントークンとは、デザインシステムで使用されるグラフィカルな要素（例：面、ボーダー、影など）に対して、意味のある名前をつけたもので…" at bounding box center [486, 98] width 336 height 1522
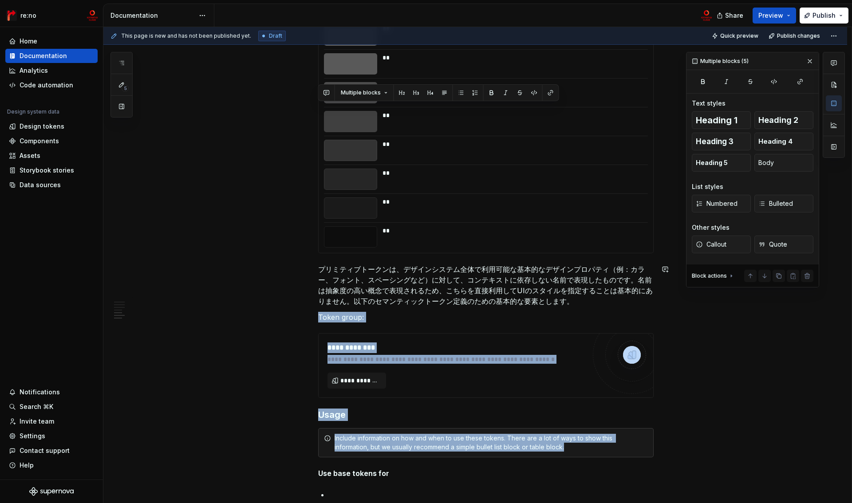
scroll to position [1044, 0]
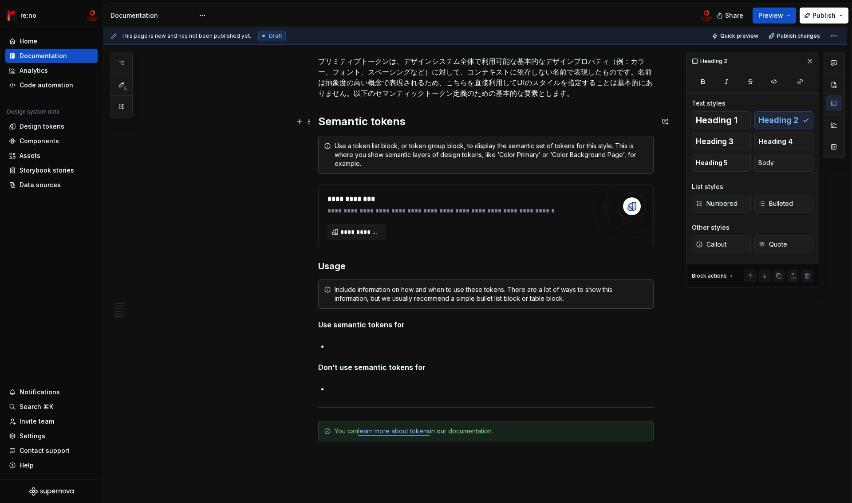
click at [380, 123] on h2 "Semantic tokens" at bounding box center [486, 122] width 336 height 14
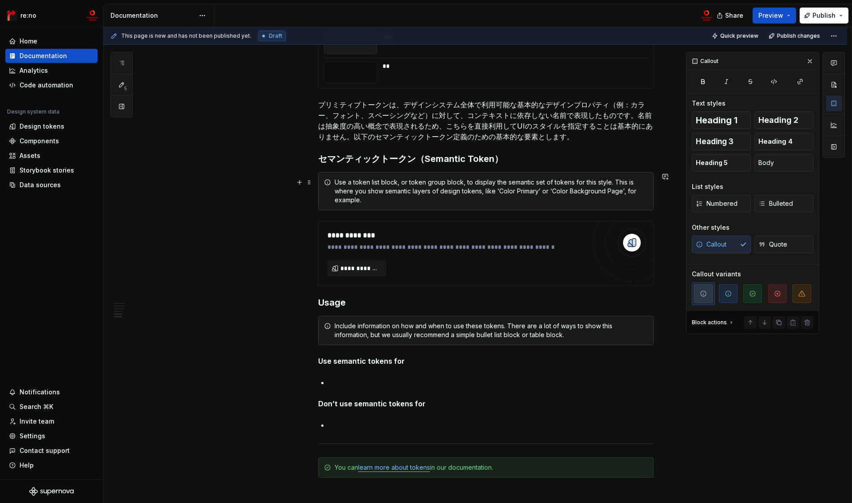
scroll to position [944, 0]
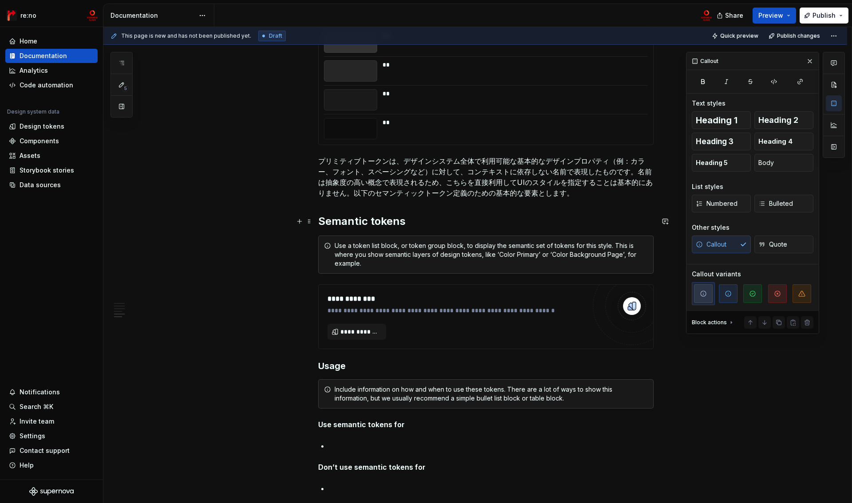
click at [346, 224] on h2 "Semantic tokens" at bounding box center [486, 221] width 336 height 14
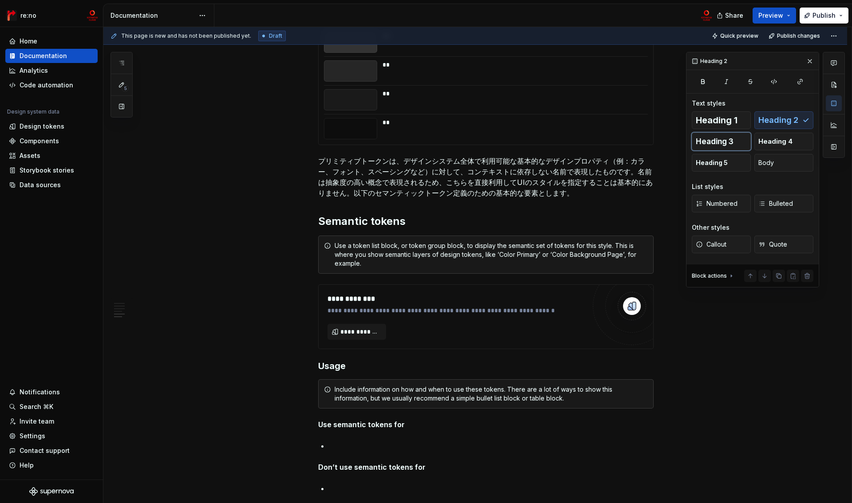
click at [723, 138] on span "Heading 3" at bounding box center [715, 141] width 38 height 9
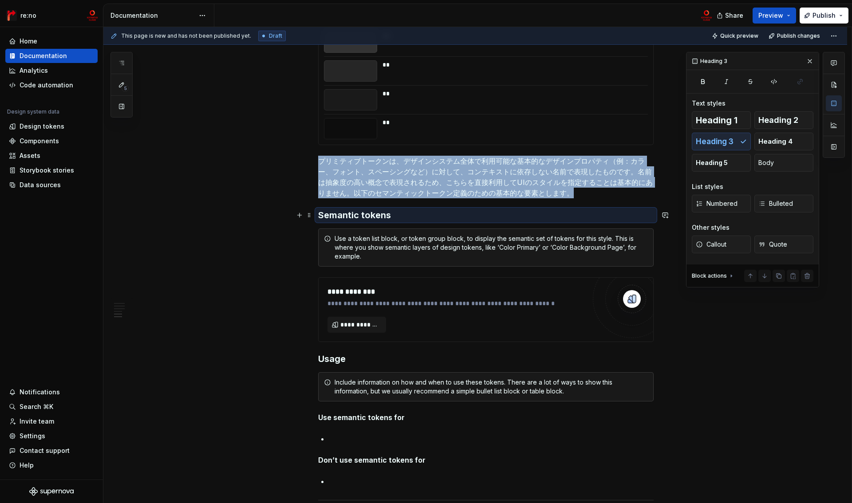
click at [416, 214] on h3 "Semantic tokens" at bounding box center [486, 215] width 336 height 12
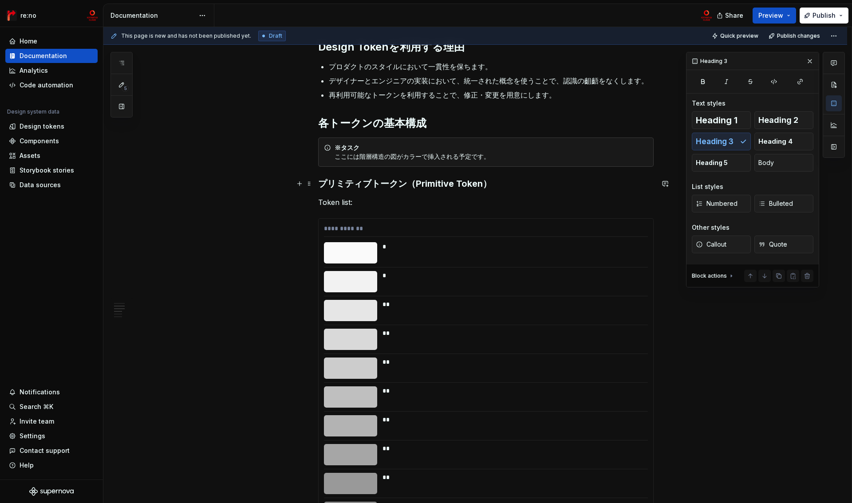
scroll to position [242, 0]
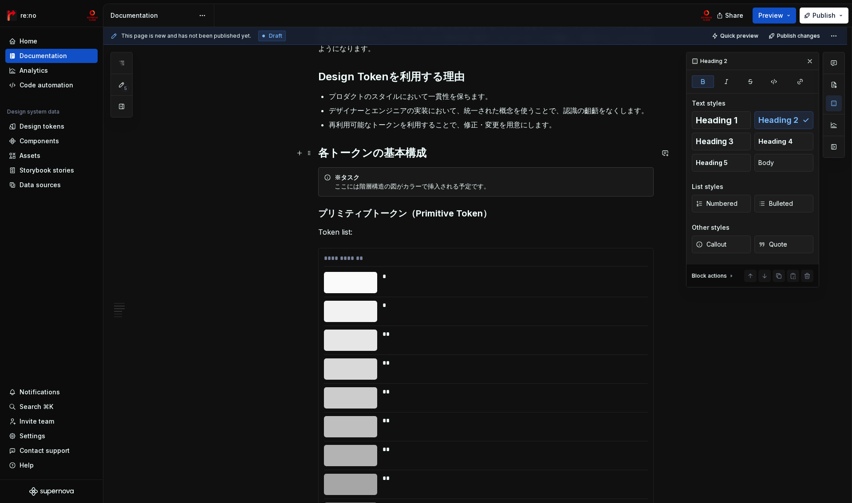
click at [359, 153] on strong "各トークンの基本構成" at bounding box center [372, 153] width 108 height 13
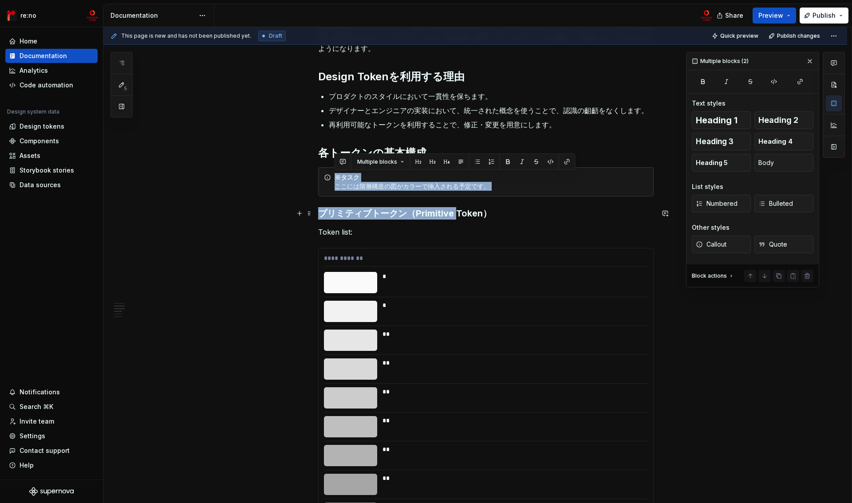
drag, startPoint x: 334, startPoint y: 178, endPoint x: 456, endPoint y: 214, distance: 126.7
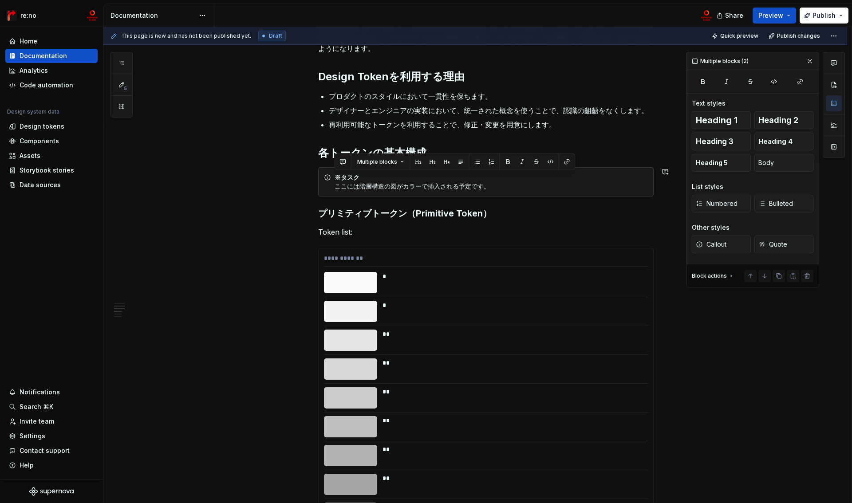
click at [439, 129] on p "再利用可能なトークンを利用することで、修正・変更を用意にします。" at bounding box center [491, 124] width 325 height 11
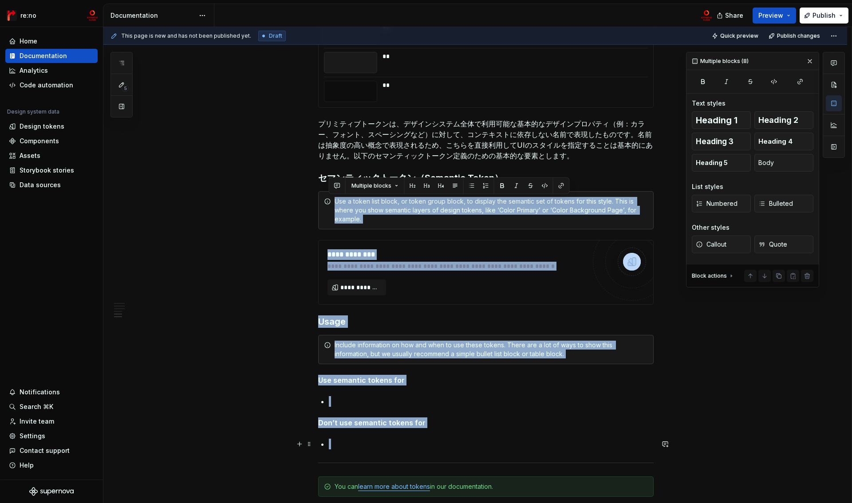
scroll to position [1158, 0]
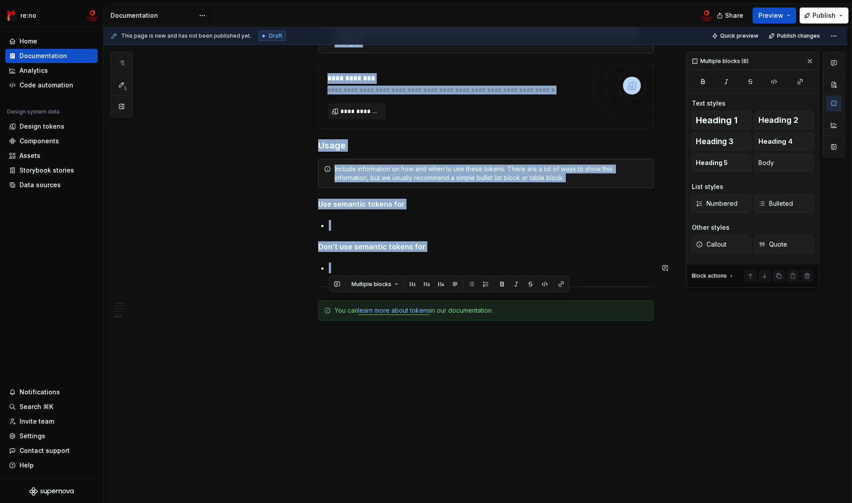
drag, startPoint x: 335, startPoint y: 263, endPoint x: 439, endPoint y: 270, distance: 104.2
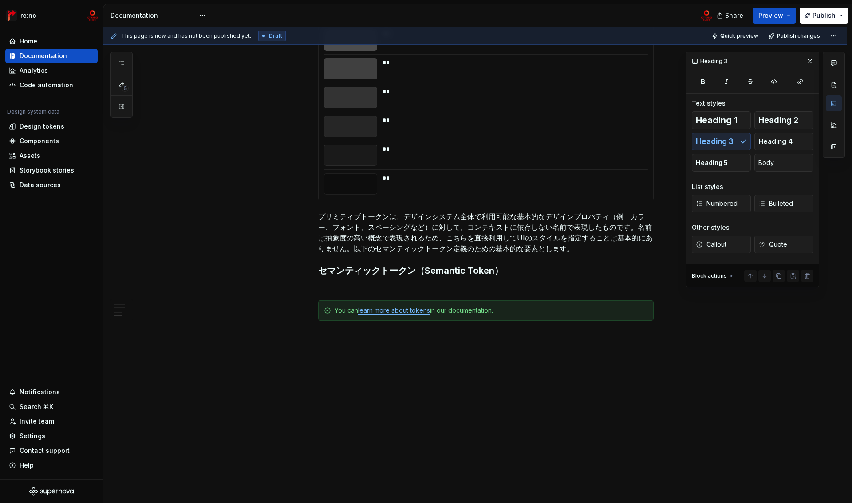
scroll to position [889, 0]
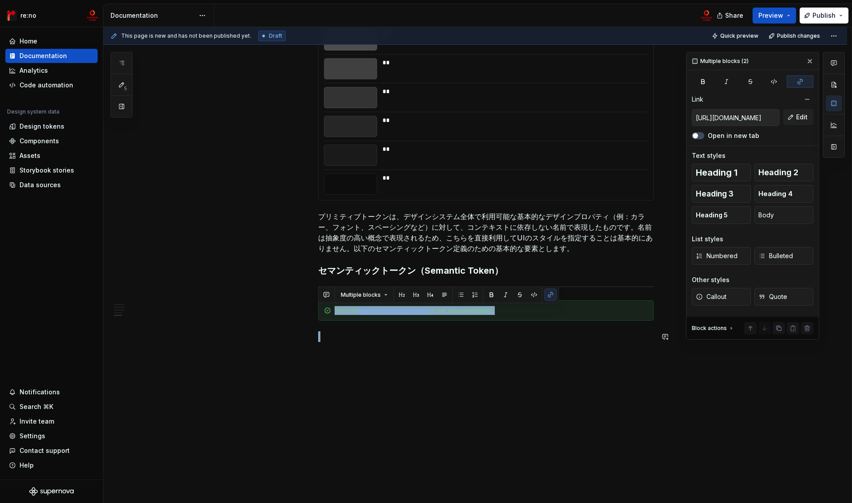
drag, startPoint x: 336, startPoint y: 311, endPoint x: 399, endPoint y: 375, distance: 89.5
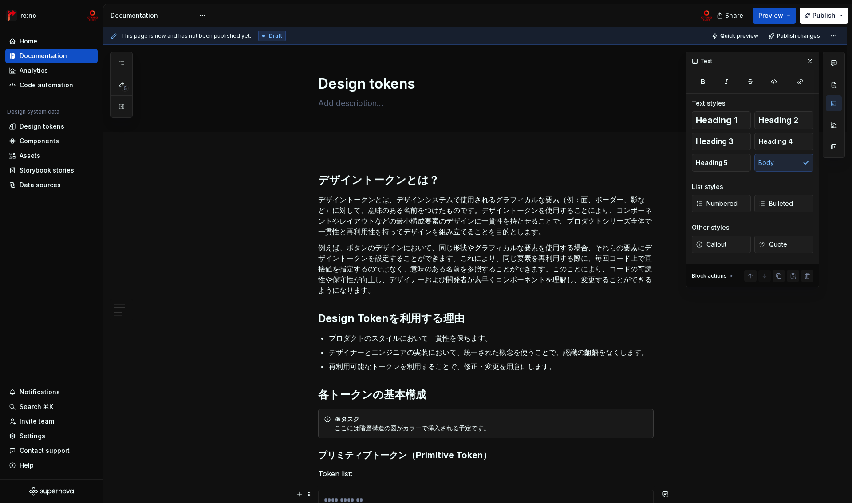
scroll to position [190, 0]
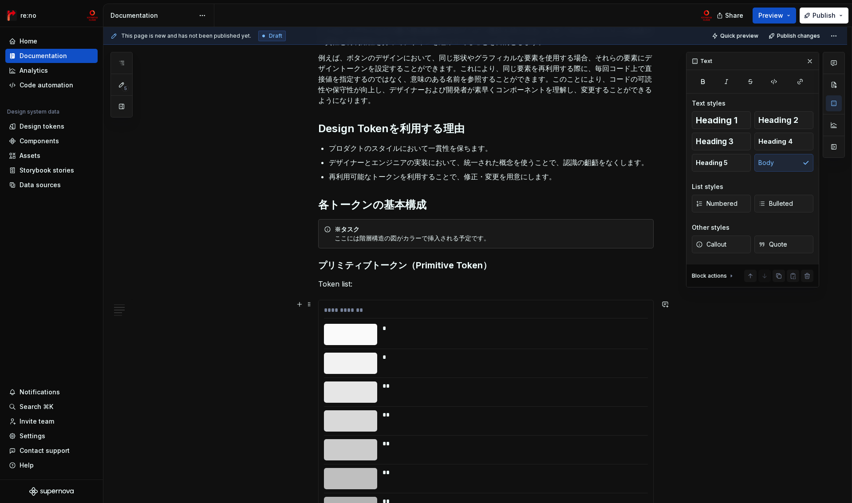
click at [339, 308] on div "**********" at bounding box center [486, 312] width 324 height 13
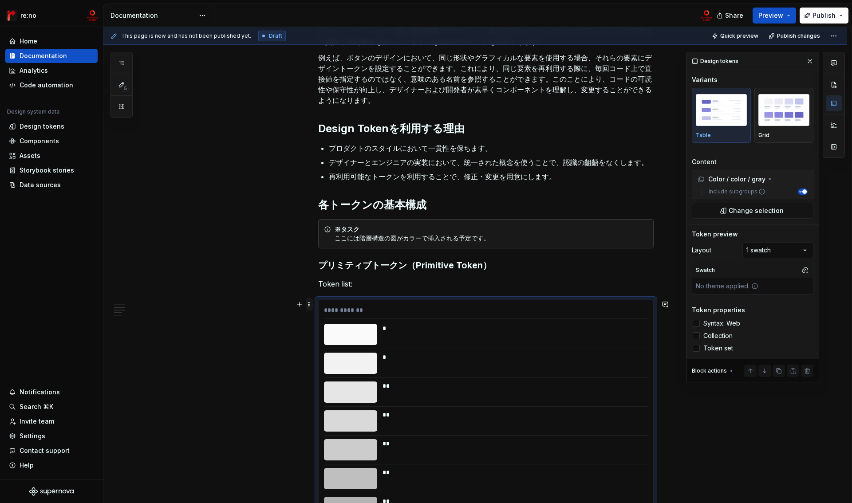
click at [309, 305] on span at bounding box center [309, 304] width 7 height 12
type textarea "*"
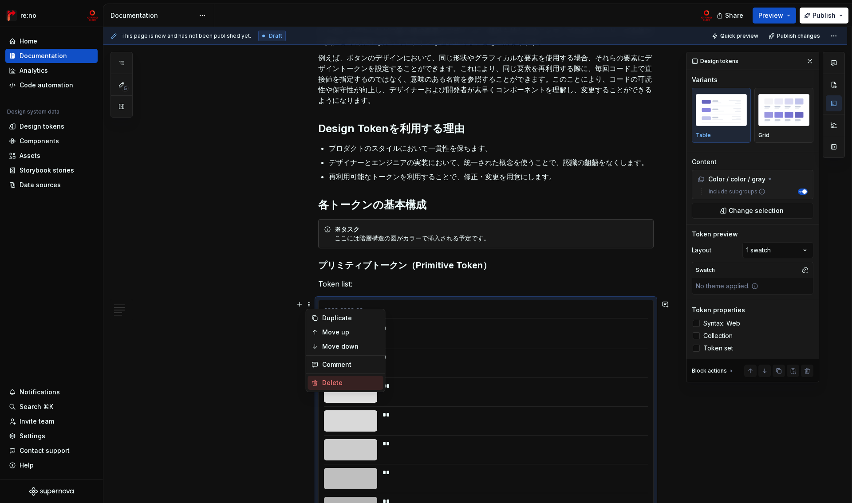
click at [339, 383] on div "Delete" at bounding box center [351, 383] width 58 height 9
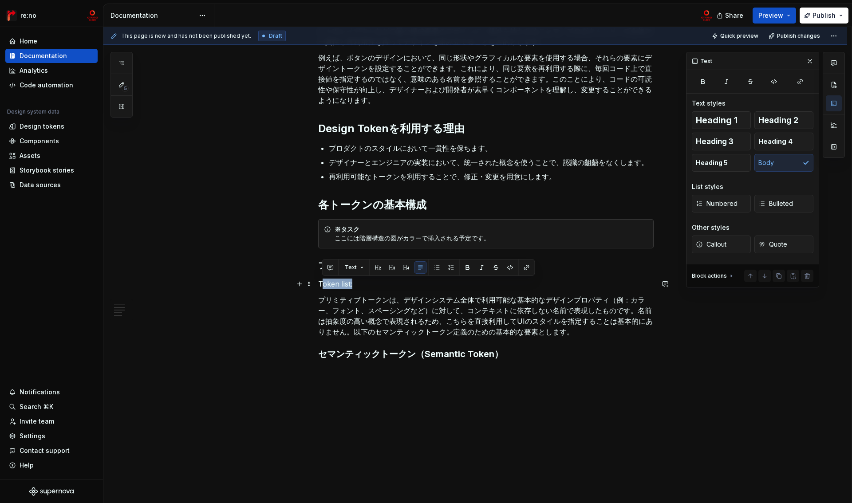
drag, startPoint x: 321, startPoint y: 285, endPoint x: 398, endPoint y: 282, distance: 77.3
click at [400, 283] on p "Token list:" at bounding box center [486, 284] width 336 height 11
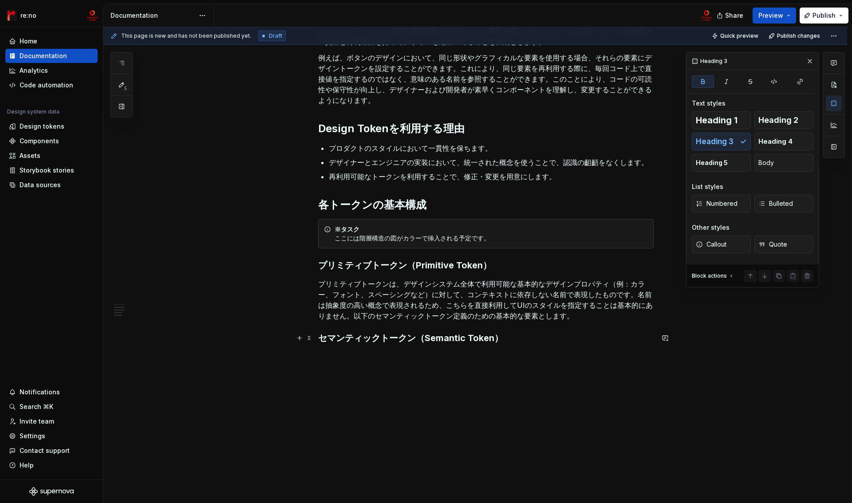
click at [511, 344] on h3 "セマンティックトークン（Semantic Token）" at bounding box center [486, 338] width 336 height 12
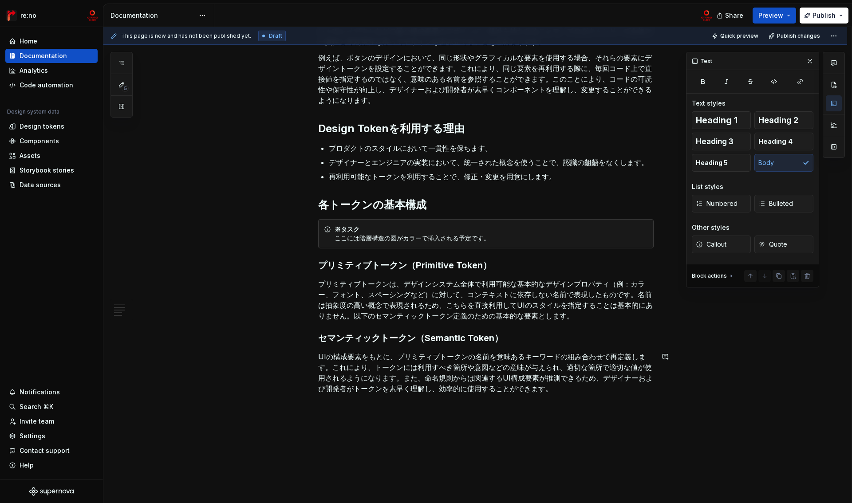
scroll to position [242, 0]
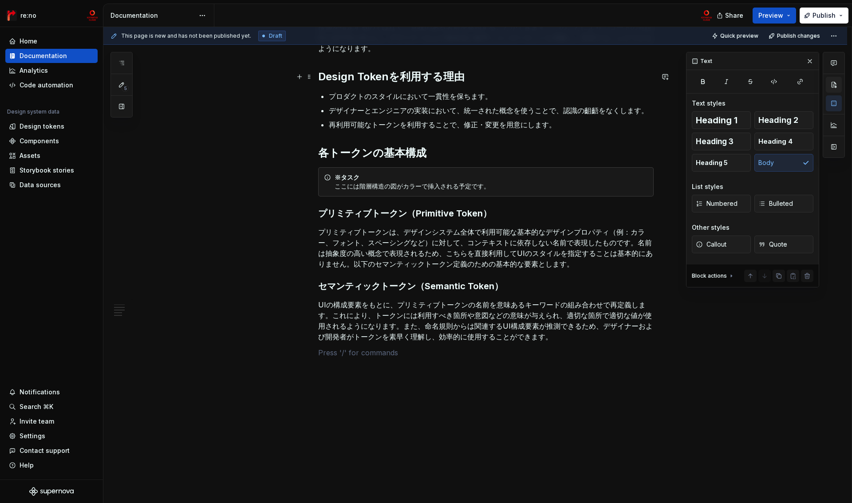
click at [833, 80] on button "button" at bounding box center [834, 85] width 16 height 16
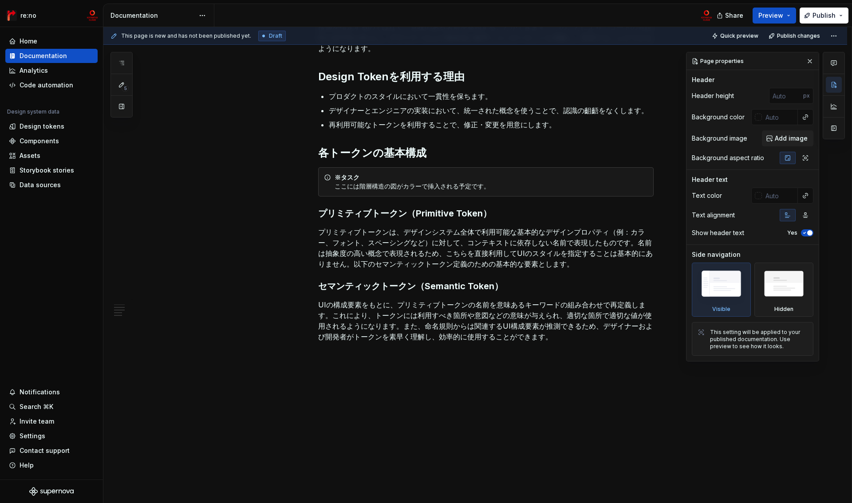
click at [735, 296] on img at bounding box center [721, 286] width 51 height 39
click at [780, 293] on img at bounding box center [784, 286] width 51 height 39
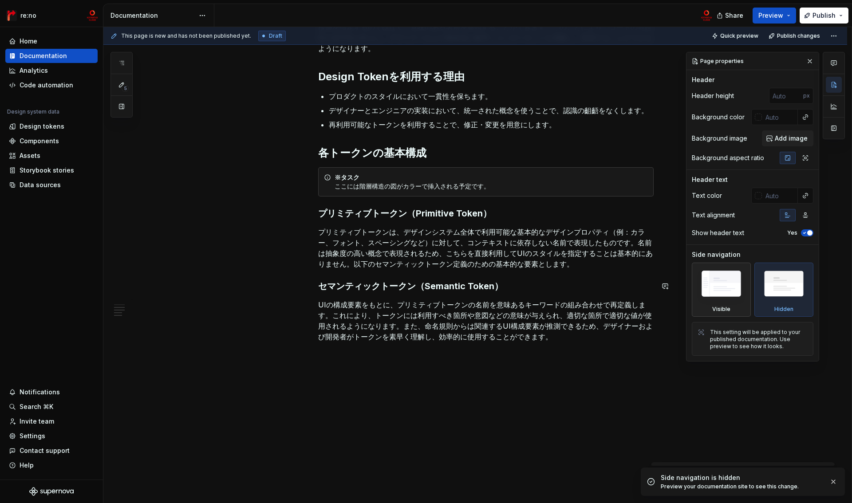
click at [723, 295] on img at bounding box center [721, 286] width 51 height 39
click at [728, 338] on div "This setting will be applied to your published documentation. Use preview to se…" at bounding box center [759, 339] width 98 height 21
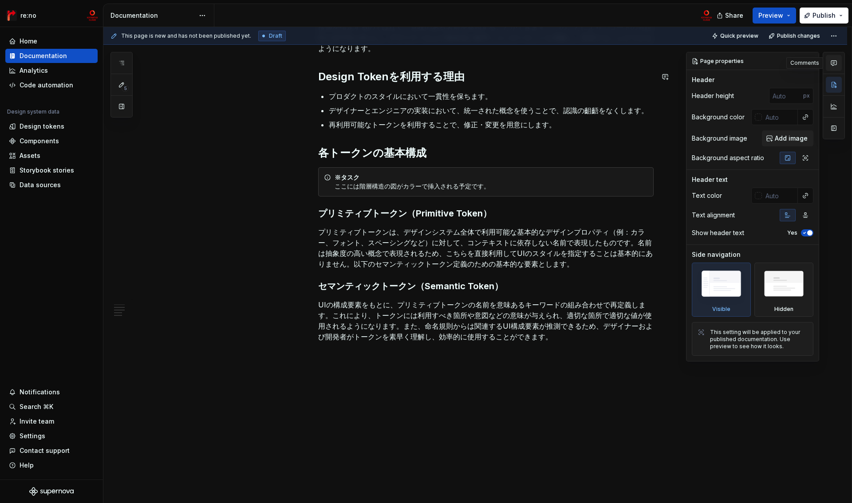
click at [833, 67] on button "button" at bounding box center [834, 63] width 16 height 16
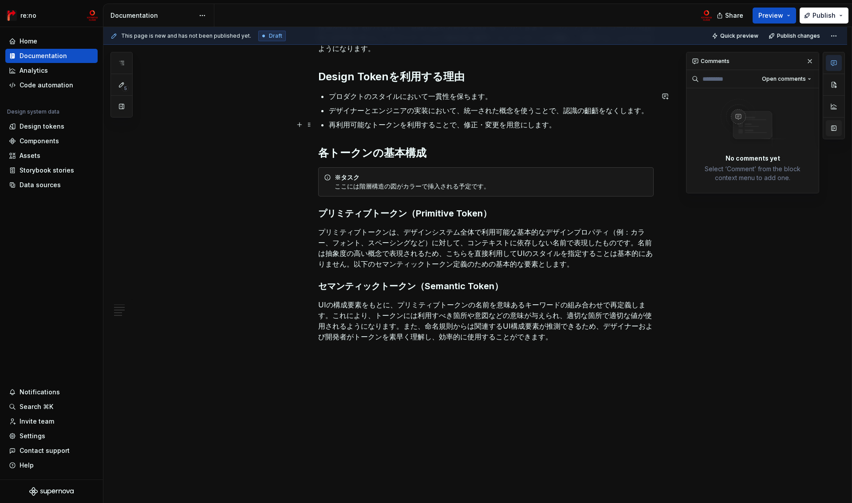
click at [835, 127] on button "button" at bounding box center [834, 128] width 16 height 16
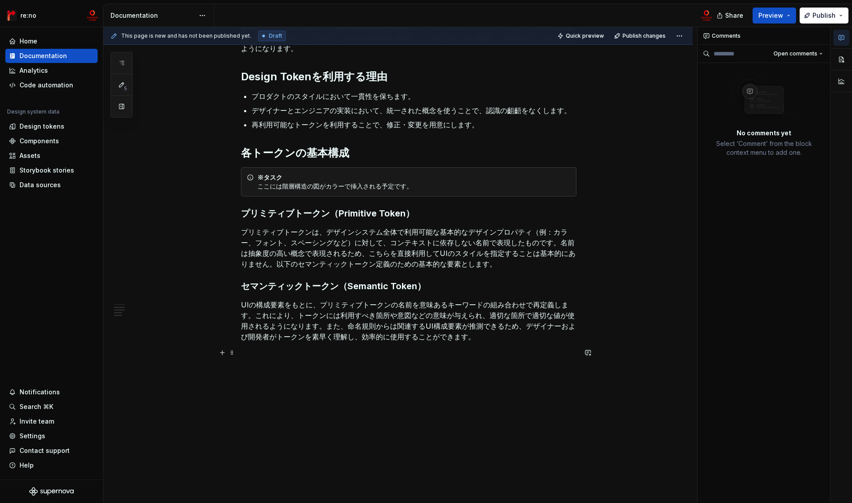
click at [364, 352] on p at bounding box center [409, 353] width 336 height 11
click at [841, 62] on button "button" at bounding box center [842, 59] width 16 height 16
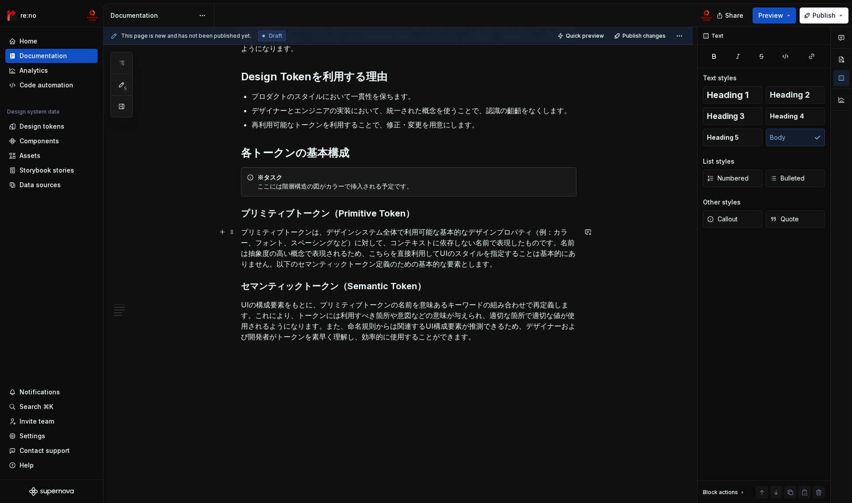
click at [545, 254] on p "プリミティブトークンは、デザインシステム全体で利用可能な基本的なデザインプロパティ（例：カラー、フォント、スペーシングなど）に対して、コンテキストに依存しない…" at bounding box center [409, 248] width 336 height 43
click at [358, 333] on p "UIの構成要素をもとに、プリミティブトークンの名前を意味あるキーワードの組み合わせで再定義します。これにより、トークンには利用すべき箇所や意図などの意味が与え…" at bounding box center [409, 321] width 336 height 43
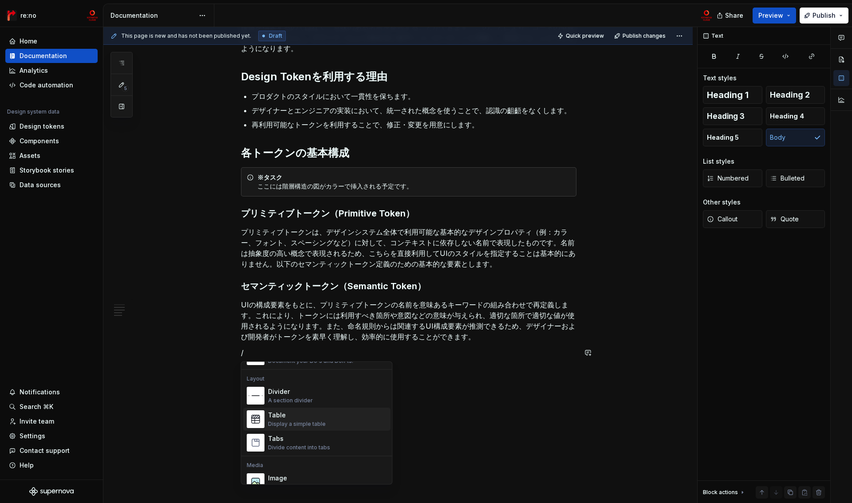
scroll to position [288, 0]
click at [299, 392] on div "A section divider" at bounding box center [290, 395] width 45 height 7
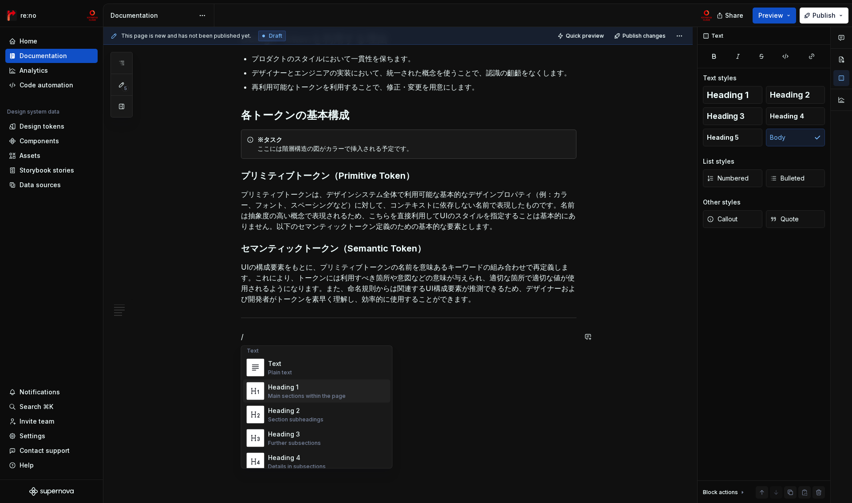
scroll to position [0, 0]
click at [293, 373] on div "Text Plain text" at bounding box center [327, 372] width 119 height 18
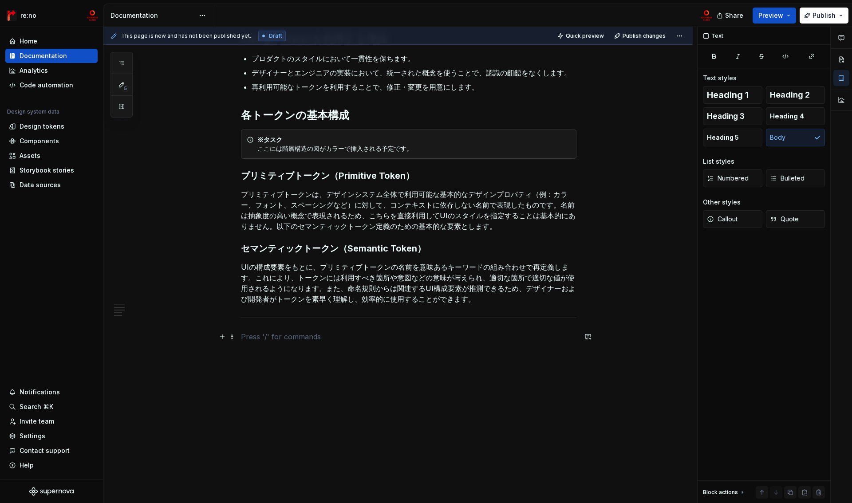
click at [298, 340] on p at bounding box center [409, 337] width 336 height 11
click at [345, 333] on p at bounding box center [409, 337] width 336 height 11
click at [370, 375] on div "デザイントークンとは？ デザイントークンとは、デザインシステムで使用されるグラフィカルな要素（例：面、ボーダー、影など）に対して、意味のある名前をつけたもので…" at bounding box center [398, 188] width 590 height 632
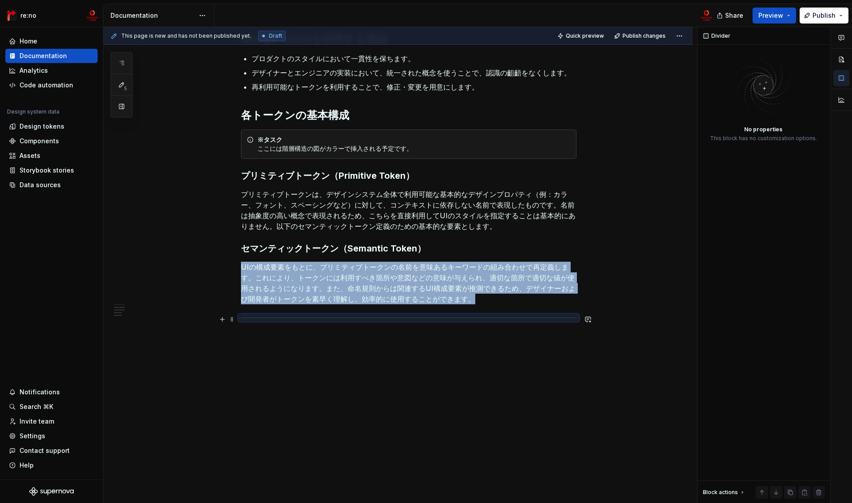
click at [309, 318] on div at bounding box center [409, 318] width 336 height 6
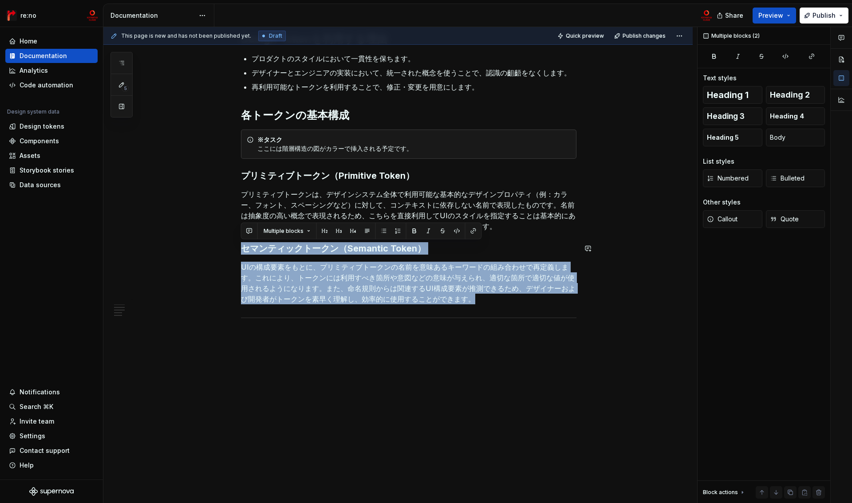
drag, startPoint x: 269, startPoint y: 317, endPoint x: 244, endPoint y: 247, distance: 74.7
click at [250, 239] on div "デザイントークンとは？ デザイントークンとは、デザインシステムで使用されるグラフィカルな要素（例：面、ボーダー、影など）に対して、意味のある名前をつけたもので…" at bounding box center [409, 117] width 336 height 449
click at [241, 319] on div at bounding box center [409, 318] width 336 height 6
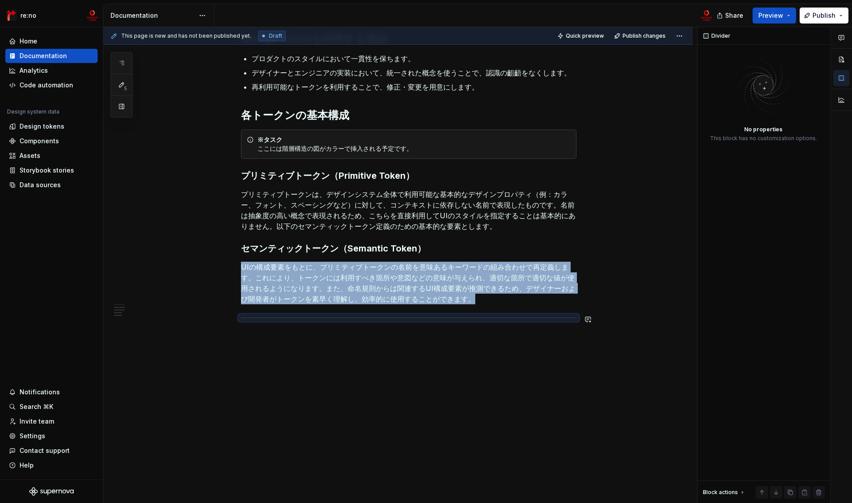
click at [258, 329] on div "デザイントークンとは？ デザイントークンとは、デザインシステムで使用されるグラフィカルな要素（例：面、ボーダー、影など）に対して、意味のある名前をつけたもので…" at bounding box center [409, 117] width 336 height 449
click at [258, 318] on hr at bounding box center [409, 318] width 336 height 0
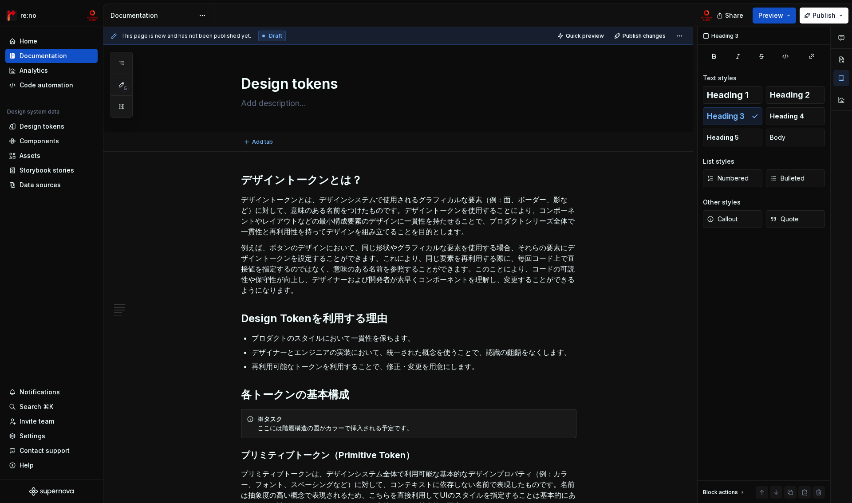
click at [293, 145] on div "Add tab" at bounding box center [409, 142] width 336 height 12
click at [290, 165] on div "デザイントークンとは？ デザイントークンとは、デザインシステムで使用されるグラフィカルな要素（例：面、ボーダー、影など）に対して、意味のある名前をつけたもので…" at bounding box center [398, 457] width 590 height 610
click at [281, 105] on textarea at bounding box center [407, 103] width 336 height 14
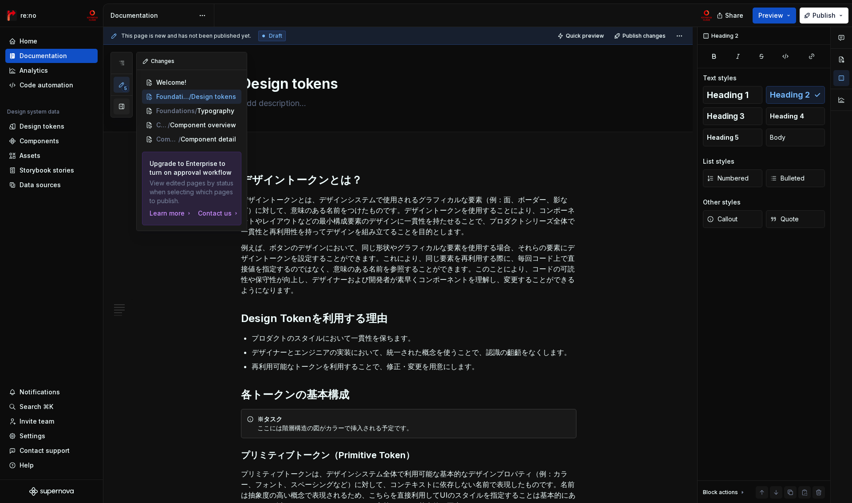
click at [121, 110] on button "button" at bounding box center [122, 107] width 16 height 16
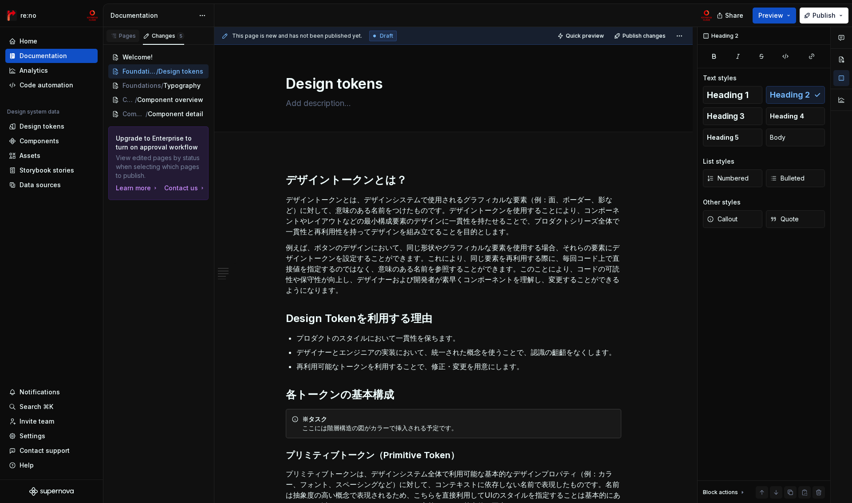
click at [127, 39] on div "Pages" at bounding box center [123, 35] width 26 height 7
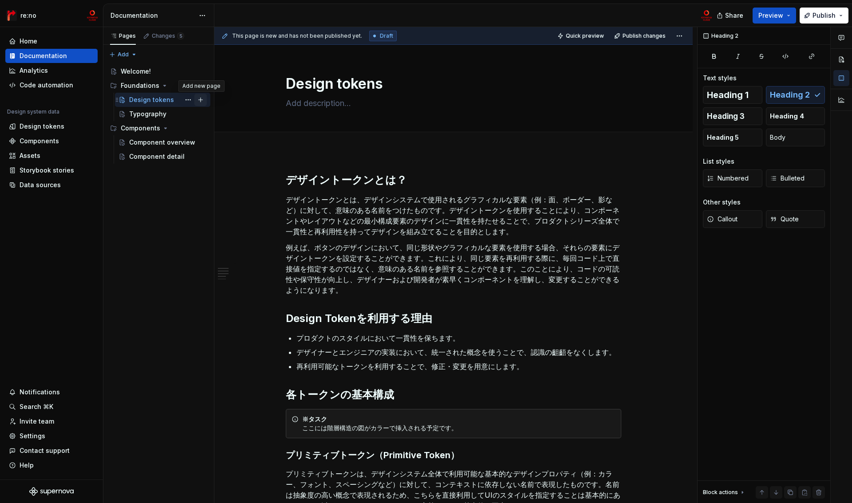
click at [202, 100] on button "Page tree" at bounding box center [200, 100] width 12 height 12
click at [200, 87] on button "Page tree" at bounding box center [200, 85] width 12 height 12
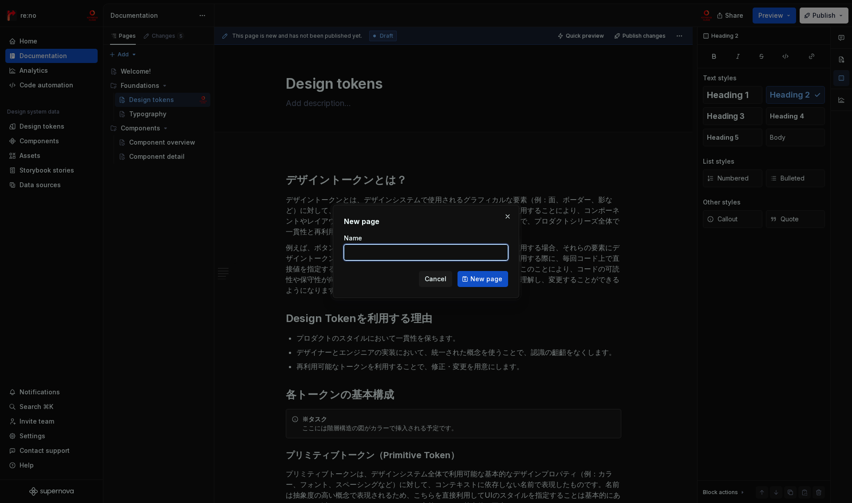
type textarea "*"
paste input "Border Width"
type input "Border Width"
click at [483, 281] on span "New page" at bounding box center [487, 279] width 32 height 9
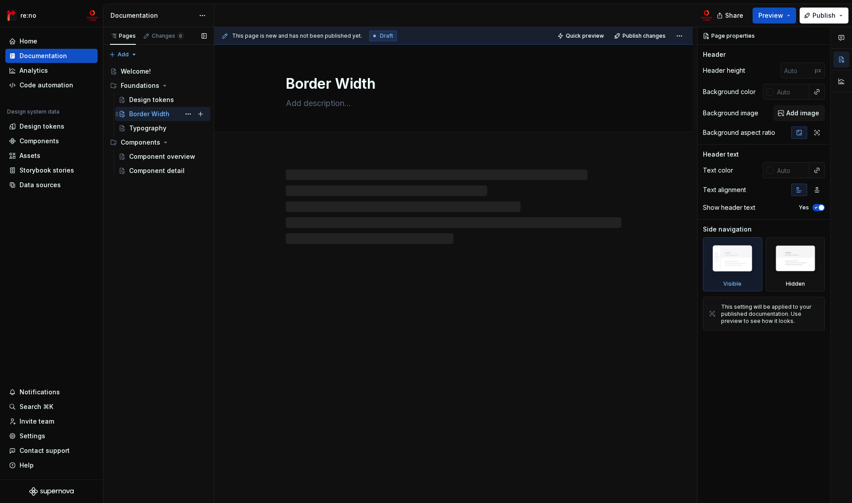
click at [167, 113] on div "Border Width" at bounding box center [149, 114] width 40 height 9
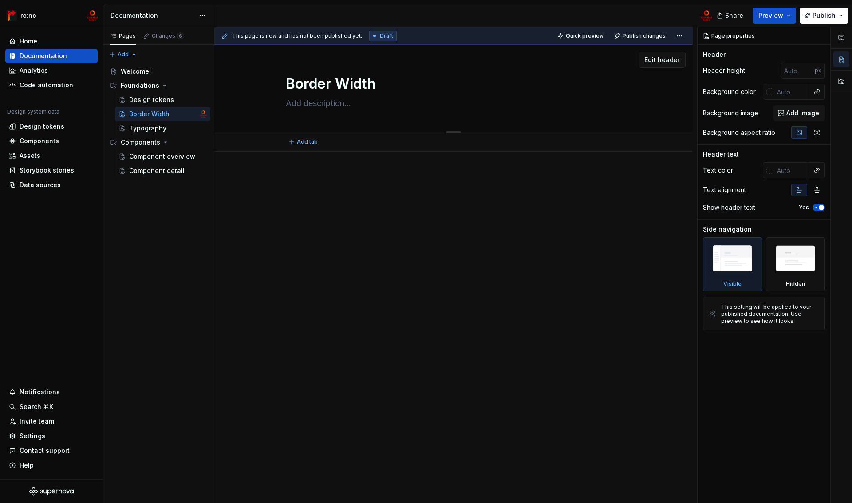
click at [343, 105] on textarea at bounding box center [452, 103] width 336 height 14
paste textarea "線の幅（太さ）の定義をしています。"
type textarea "*"
type textarea "線の幅（太さ）の定義をしています。"
type textarea "*"
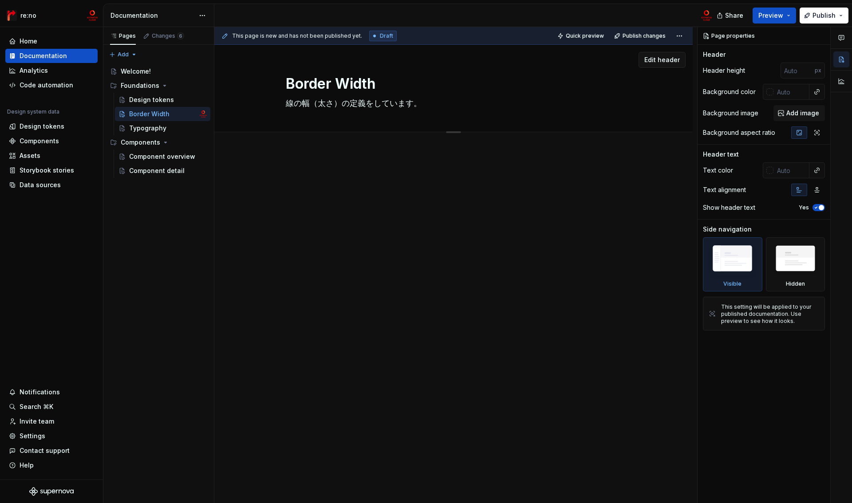
type textarea "線の幅（太さ）の定義をしています。"
click at [320, 163] on div at bounding box center [453, 260] width 479 height 217
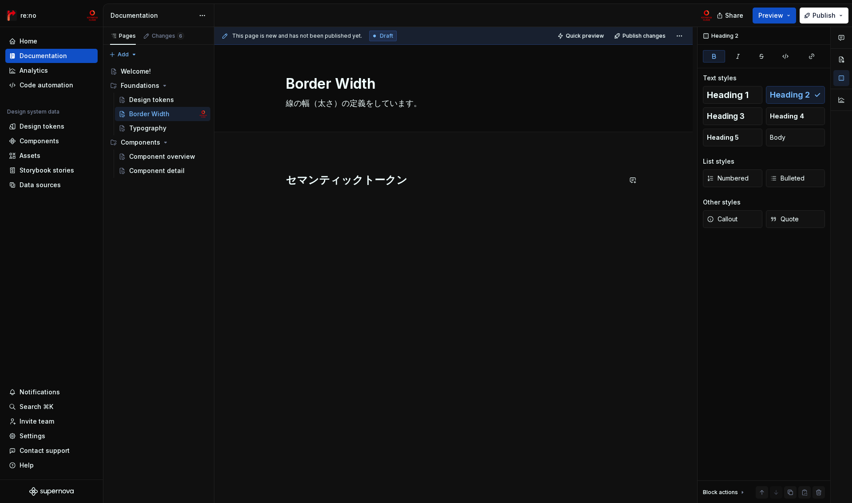
click at [378, 204] on div "セマンティックトークン" at bounding box center [454, 190] width 336 height 34
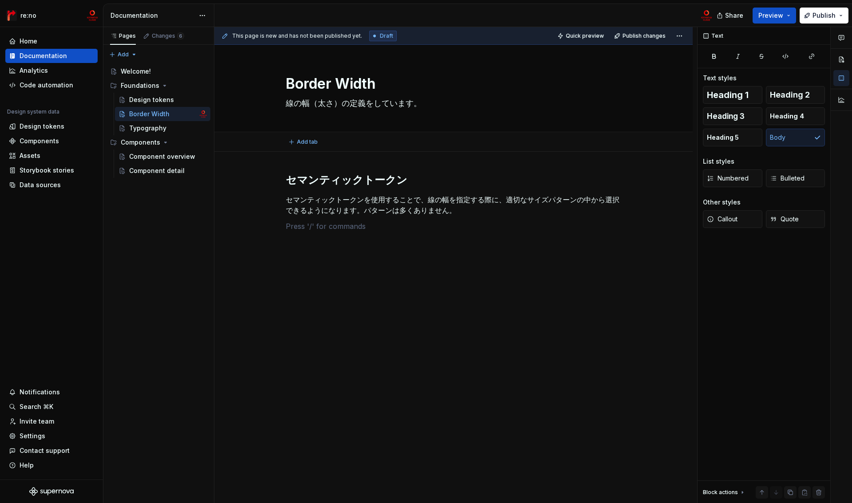
type textarea "*"
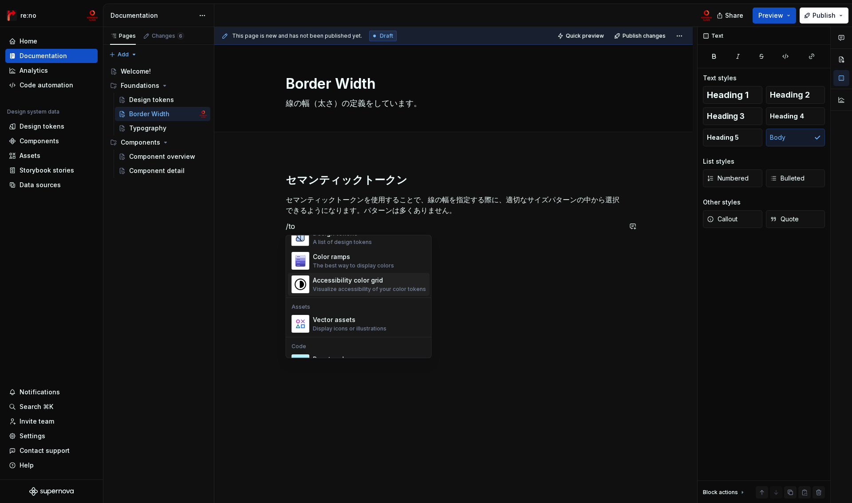
scroll to position [71, 0]
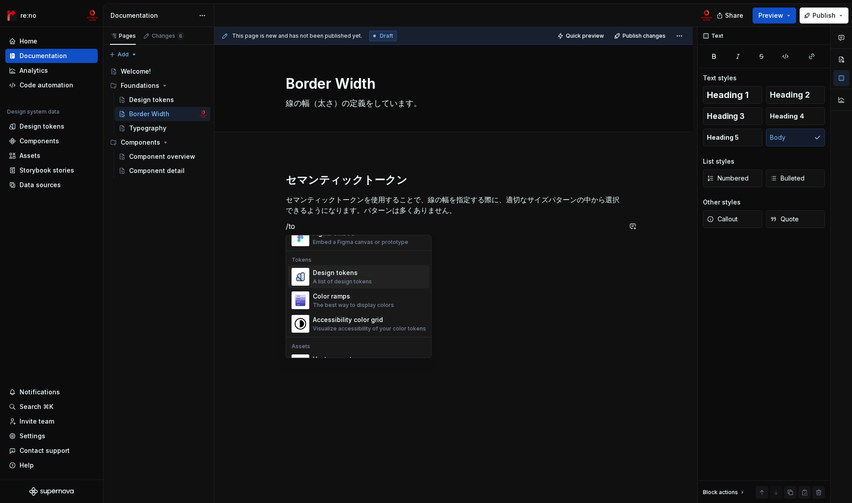
click at [341, 278] on div "A list of design tokens" at bounding box center [342, 281] width 59 height 7
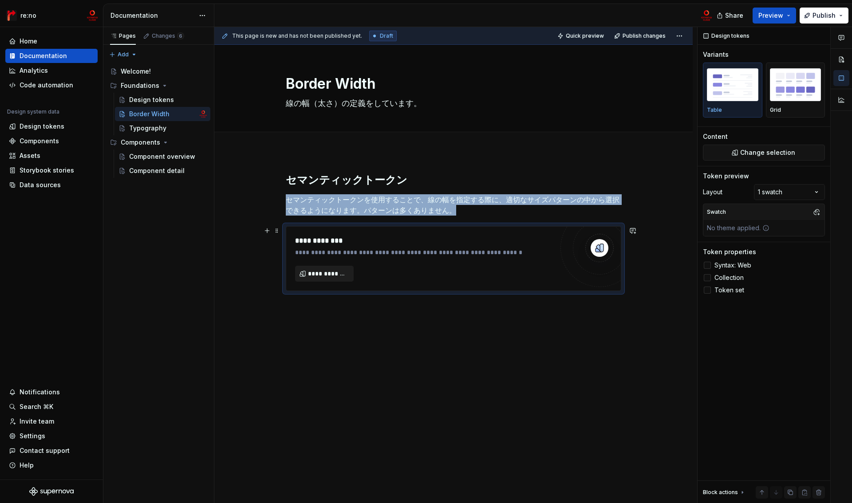
click at [341, 273] on span "**********" at bounding box center [328, 273] width 40 height 9
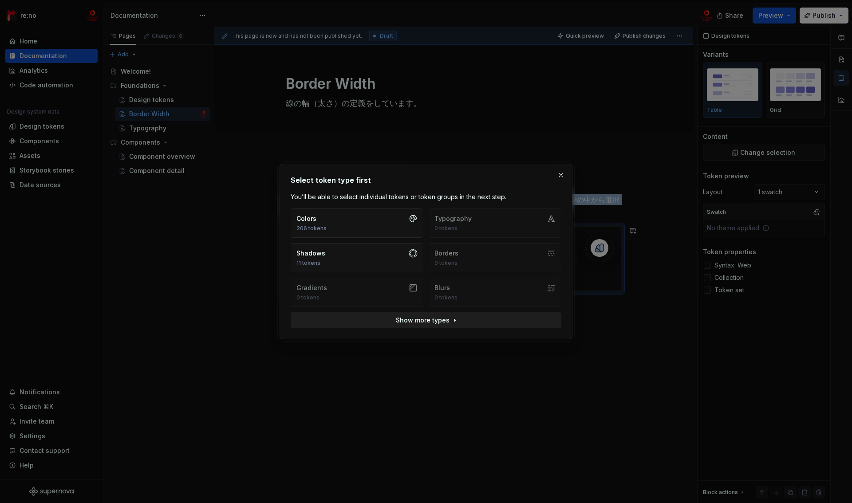
click at [444, 322] on span "Show more types" at bounding box center [423, 320] width 54 height 9
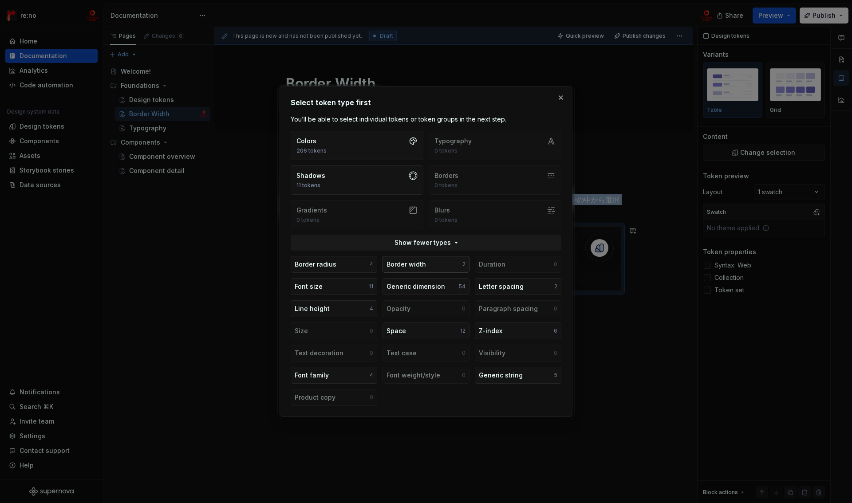
click at [424, 267] on div "Border width" at bounding box center [407, 264] width 40 height 9
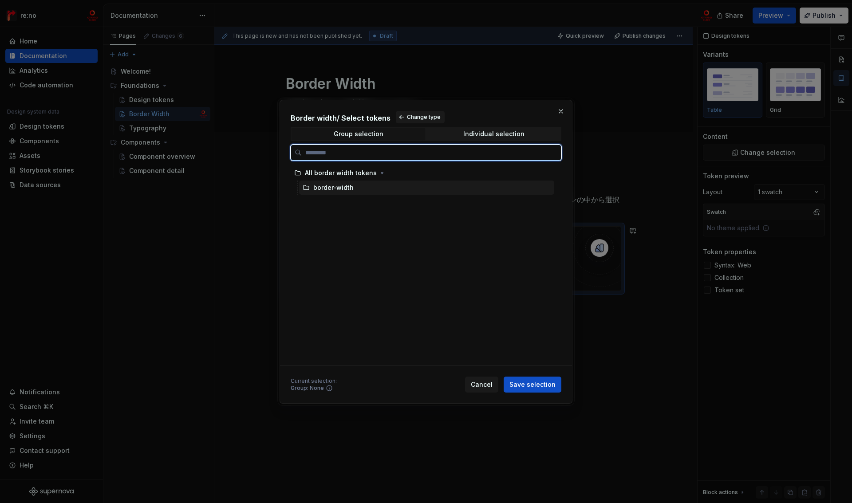
click at [344, 191] on div "border-width" at bounding box center [333, 187] width 40 height 9
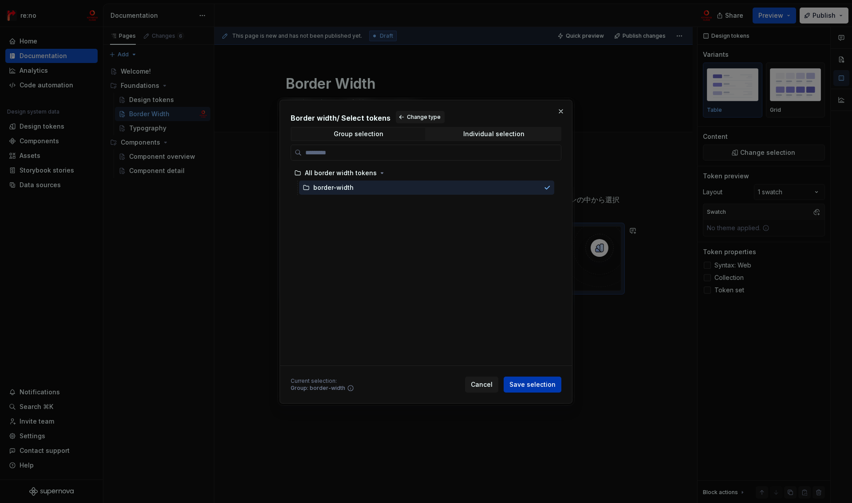
click at [535, 382] on span "Save selection" at bounding box center [533, 384] width 46 height 9
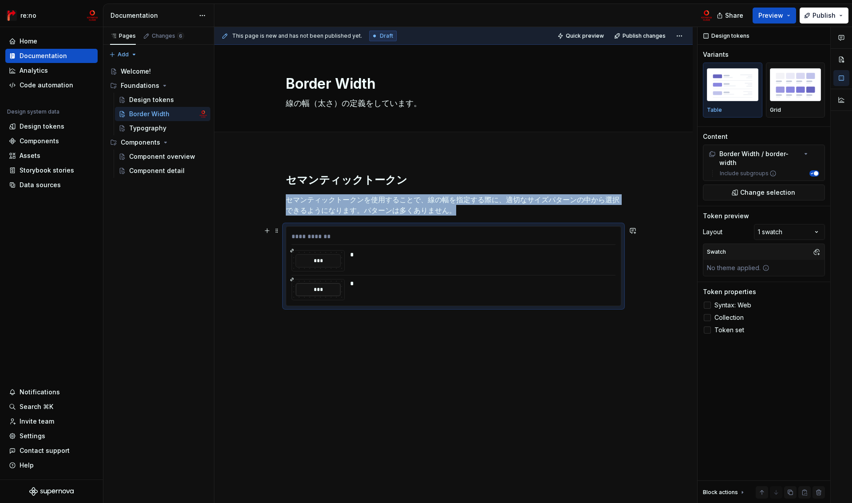
click at [361, 260] on div "*" at bounding box center [480, 260] width 260 height 21
click at [729, 304] on span "Syntax: Web" at bounding box center [733, 305] width 37 height 7
click at [732, 320] on span "Collection" at bounding box center [729, 317] width 29 height 7
click at [733, 329] on span "Token set" at bounding box center [730, 330] width 30 height 7
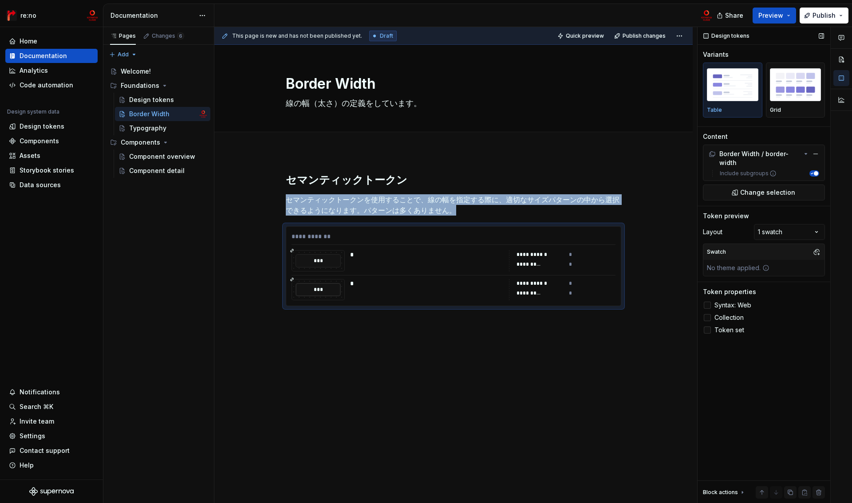
click at [733, 329] on span "Token set" at bounding box center [730, 330] width 30 height 7
click at [816, 250] on button "button" at bounding box center [817, 252] width 12 height 12
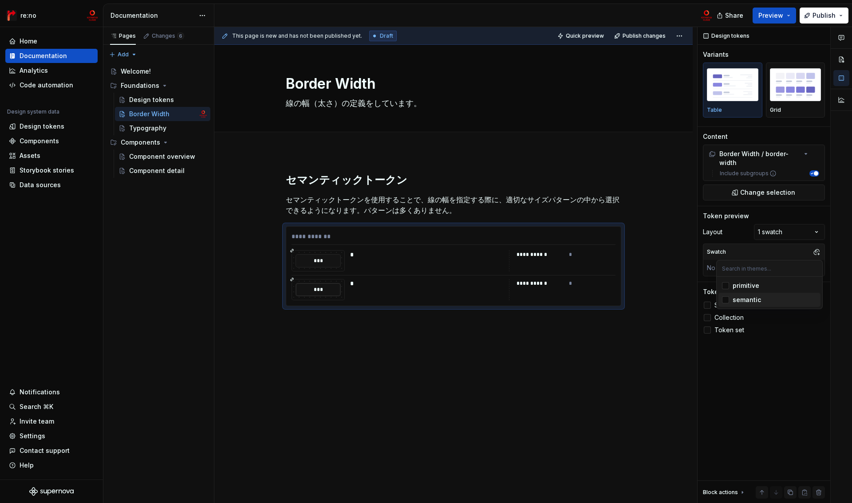
click at [747, 302] on div "semantic" at bounding box center [747, 300] width 28 height 9
click at [793, 321] on div "Comments Open comments No comments yet Select ‘Comment’ from the block context …" at bounding box center [775, 265] width 154 height 477
click at [814, 268] on button "button" at bounding box center [817, 268] width 12 height 12
click at [820, 250] on button "button" at bounding box center [817, 252] width 12 height 12
click at [819, 251] on div "Comments Open comments No comments yet Select ‘Comment’ from the block context …" at bounding box center [775, 265] width 154 height 477
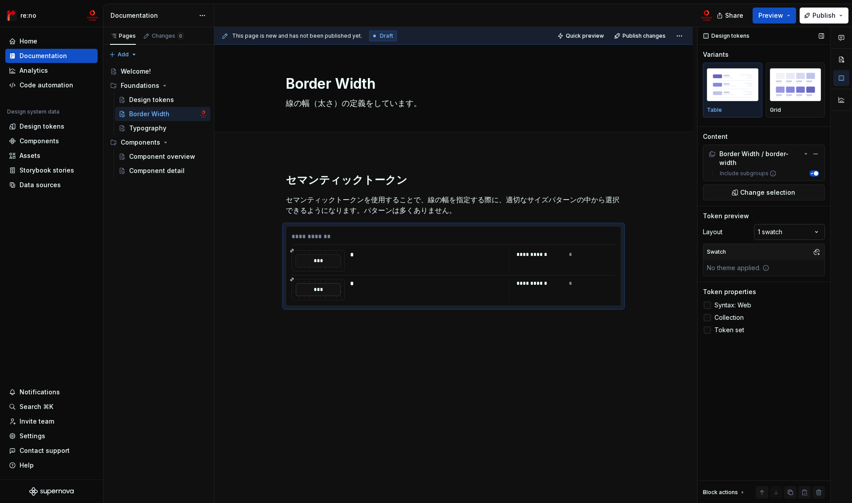
click at [800, 230] on div "Comments Open comments No comments yet Select ‘Comment’ from the block context …" at bounding box center [775, 265] width 154 height 477
click at [816, 232] on div "Comments Open comments No comments yet Select ‘Comment’ from the block context …" at bounding box center [775, 265] width 154 height 477
click at [816, 253] on button "button" at bounding box center [817, 252] width 12 height 12
click at [776, 301] on div "semantic" at bounding box center [775, 300] width 84 height 9
click at [773, 287] on div "primitive" at bounding box center [775, 285] width 84 height 9
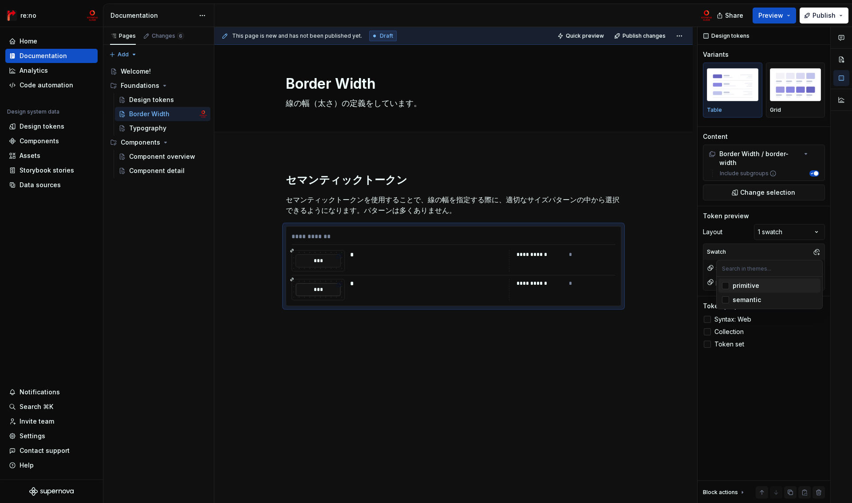
click at [773, 287] on div "primitive" at bounding box center [775, 285] width 84 height 9
click at [750, 300] on div "semantic" at bounding box center [747, 300] width 28 height 9
click at [768, 326] on div "Comments Open comments No comments yet Select ‘Comment’ from the block context …" at bounding box center [775, 265] width 154 height 477
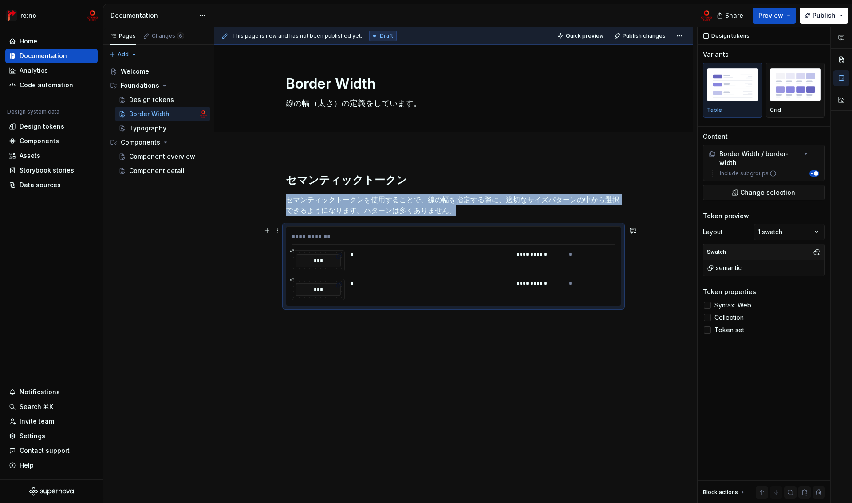
click at [340, 256] on icon at bounding box center [339, 257] width 4 height 4
click at [325, 265] on div "***" at bounding box center [318, 260] width 45 height 13
click at [339, 257] on icon at bounding box center [340, 255] width 4 height 4
click at [816, 269] on button "button" at bounding box center [817, 268] width 12 height 12
click at [786, 109] on div "Grid" at bounding box center [795, 110] width 51 height 7
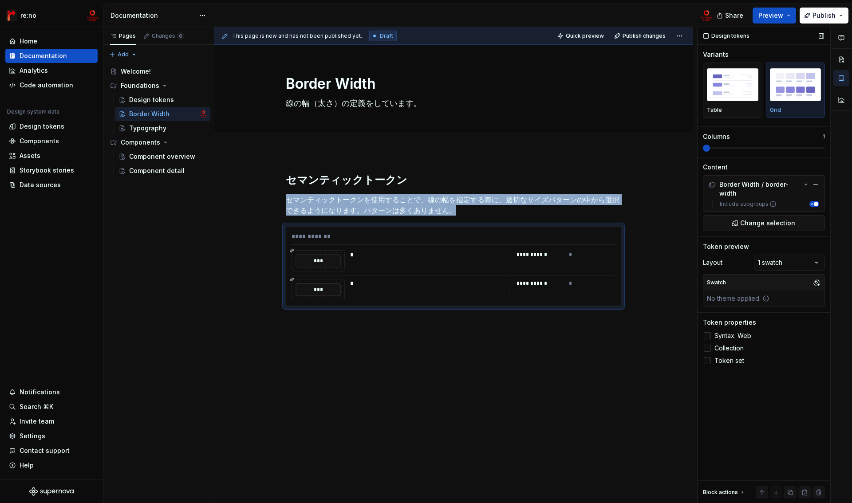
click at [706, 152] on span at bounding box center [706, 148] width 7 height 7
click at [737, 103] on div "Table" at bounding box center [732, 90] width 51 height 47
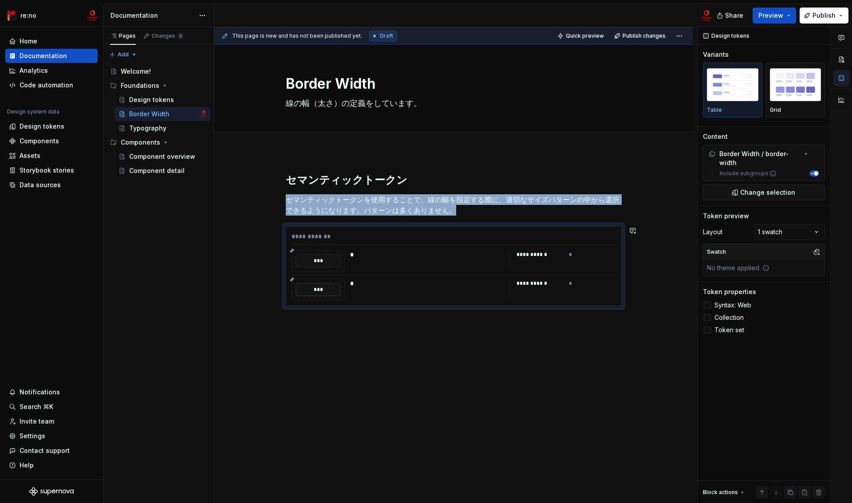
click at [404, 369] on div "**********" at bounding box center [453, 310] width 479 height 316
click at [398, 322] on div "**********" at bounding box center [453, 310] width 479 height 316
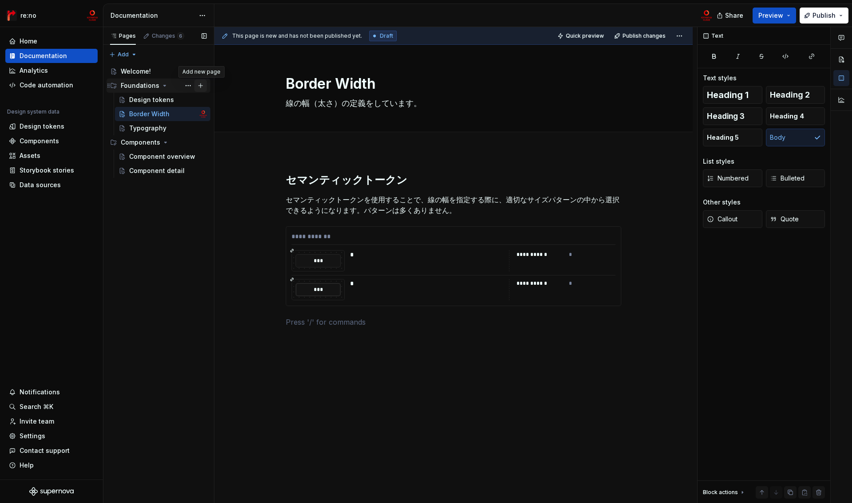
click at [198, 85] on button "Page tree" at bounding box center [200, 85] width 12 height 12
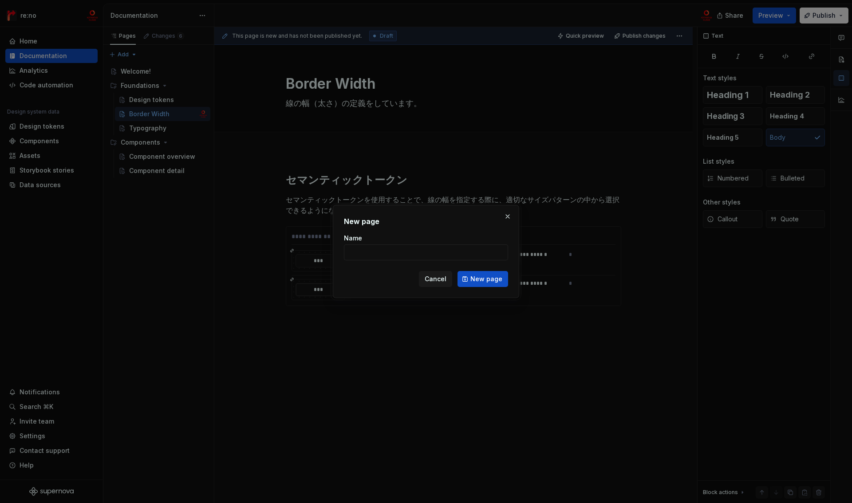
type textarea "*"
type input "Color"
click button "New page" at bounding box center [483, 279] width 51 height 16
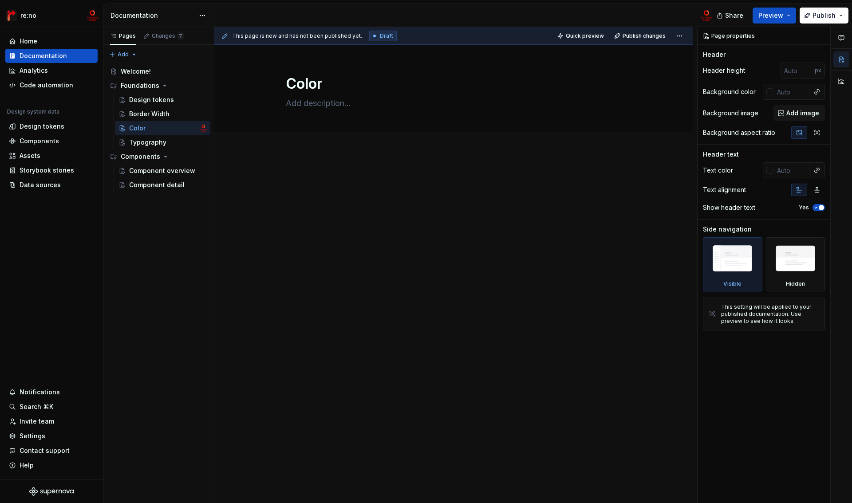
click at [315, 166] on div at bounding box center [453, 260] width 479 height 217
click at [329, 180] on p at bounding box center [454, 178] width 336 height 11
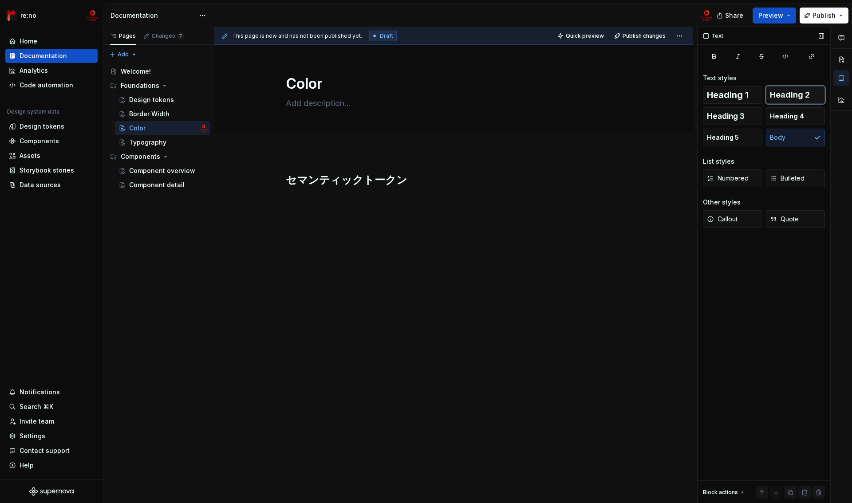
click at [798, 95] on span "Heading 2" at bounding box center [790, 95] width 40 height 9
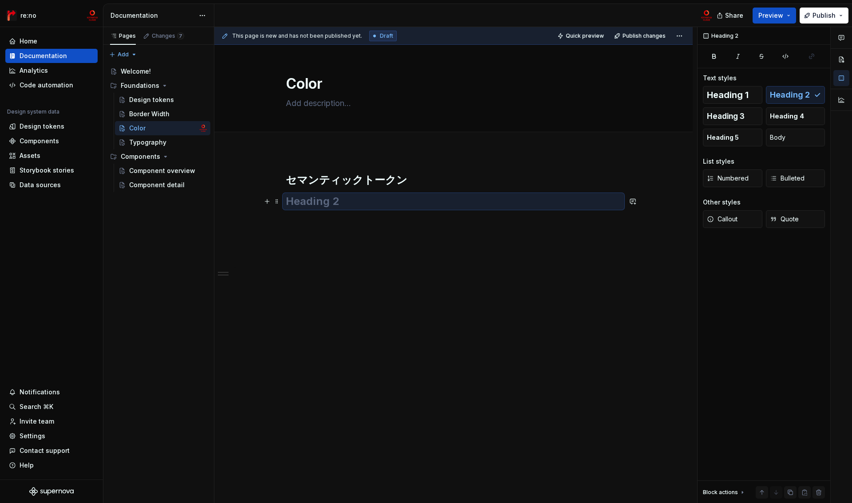
click at [341, 201] on h2 at bounding box center [454, 201] width 336 height 14
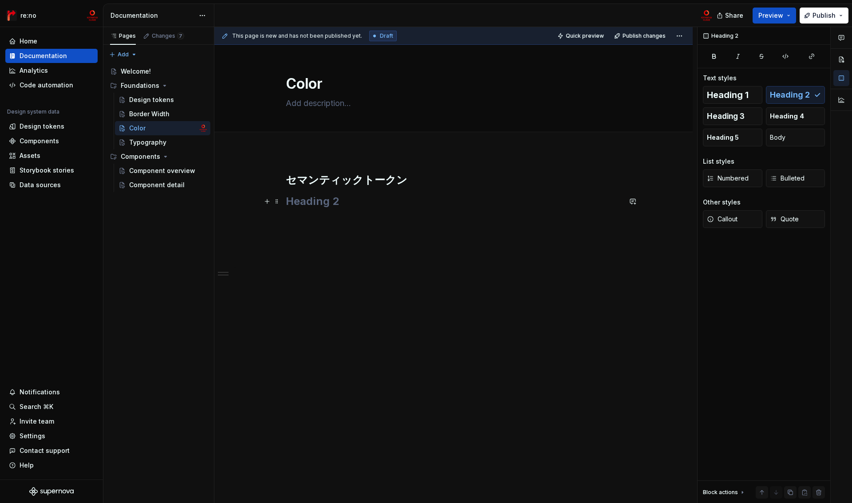
click at [352, 199] on h2 at bounding box center [454, 201] width 336 height 14
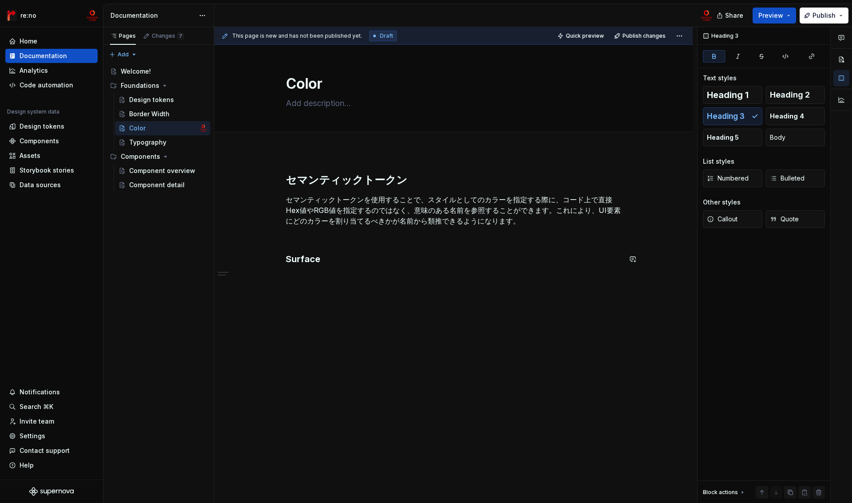
type textarea "*"
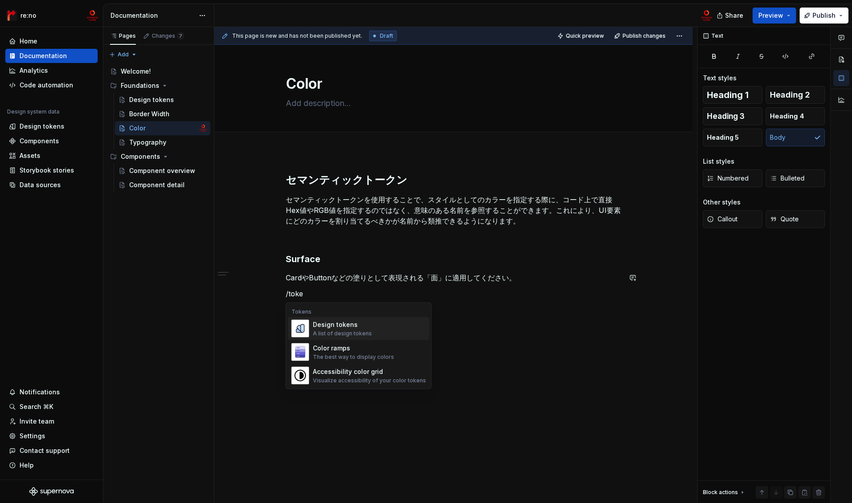
click at [346, 333] on div "A list of design tokens" at bounding box center [342, 333] width 59 height 7
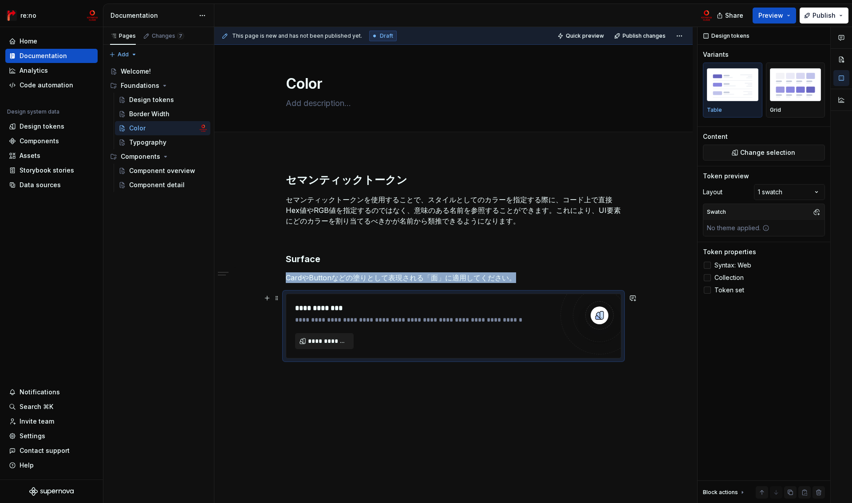
click at [335, 341] on span "**********" at bounding box center [328, 341] width 40 height 9
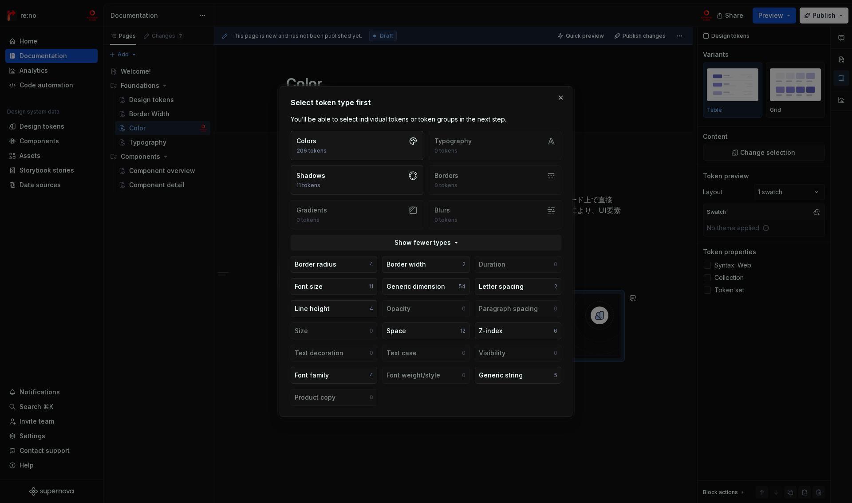
click at [329, 147] on button "Colors 206 tokens" at bounding box center [357, 145] width 133 height 29
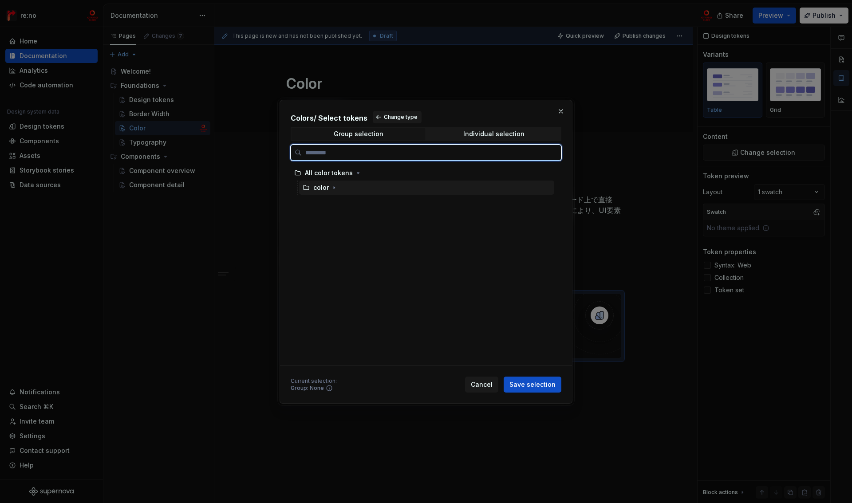
click at [320, 189] on div "color" at bounding box center [321, 187] width 16 height 9
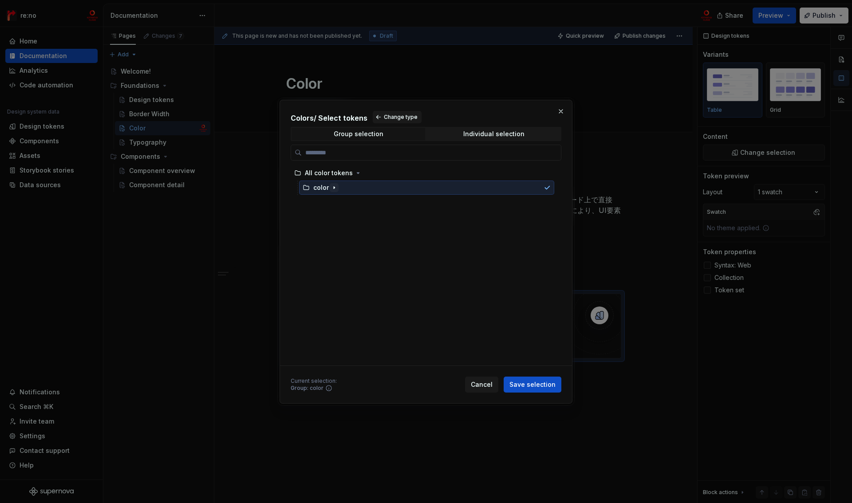
click at [335, 189] on icon "button" at bounding box center [334, 187] width 7 height 7
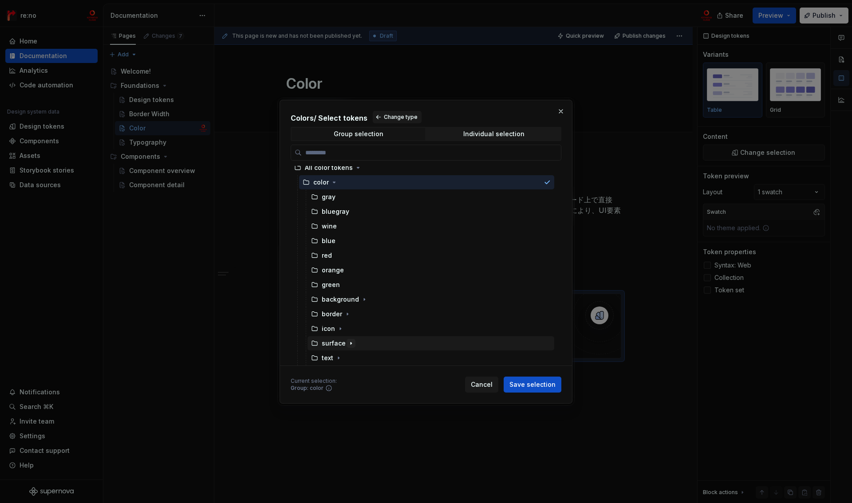
click at [350, 345] on icon "button" at bounding box center [351, 343] width 7 height 7
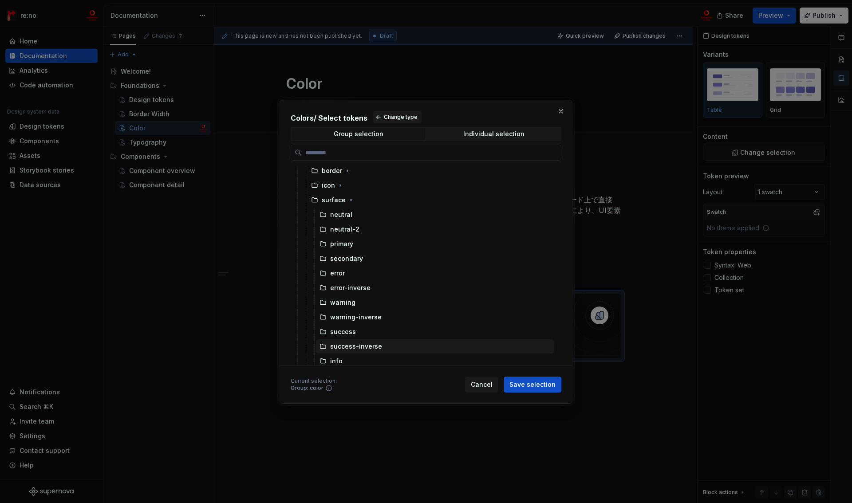
scroll to position [110, 0]
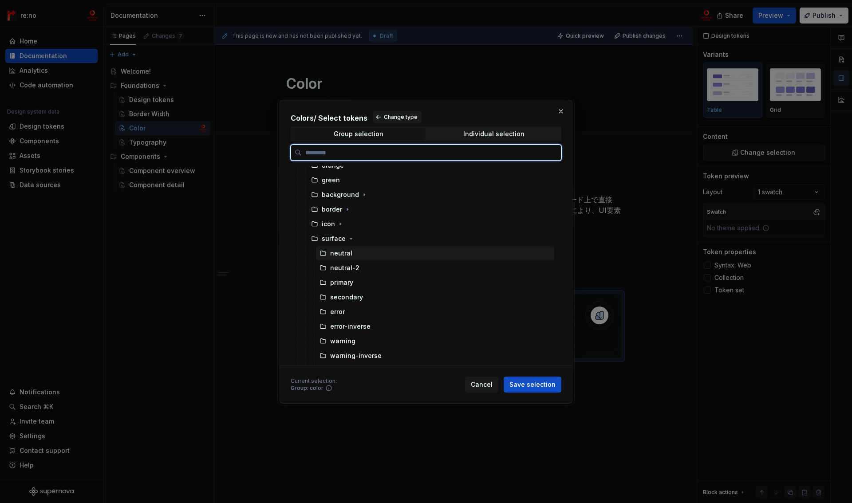
click at [342, 253] on div "neutral" at bounding box center [341, 253] width 22 height 9
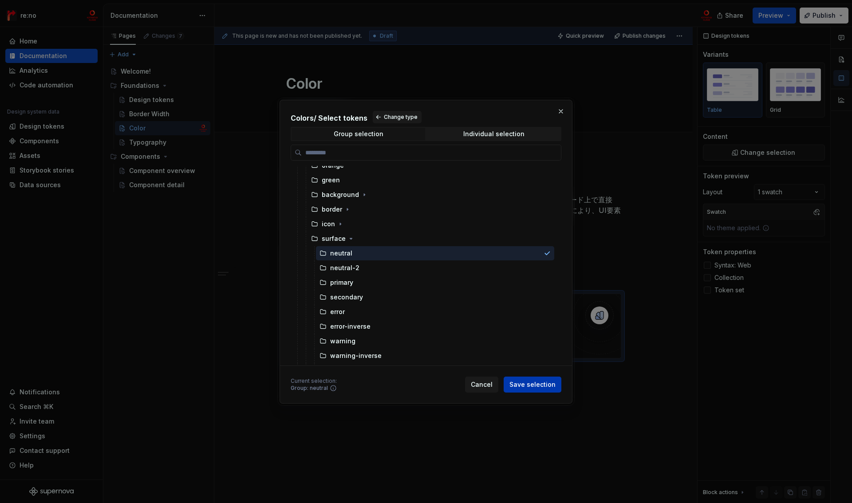
click at [539, 386] on span "Save selection" at bounding box center [533, 384] width 46 height 9
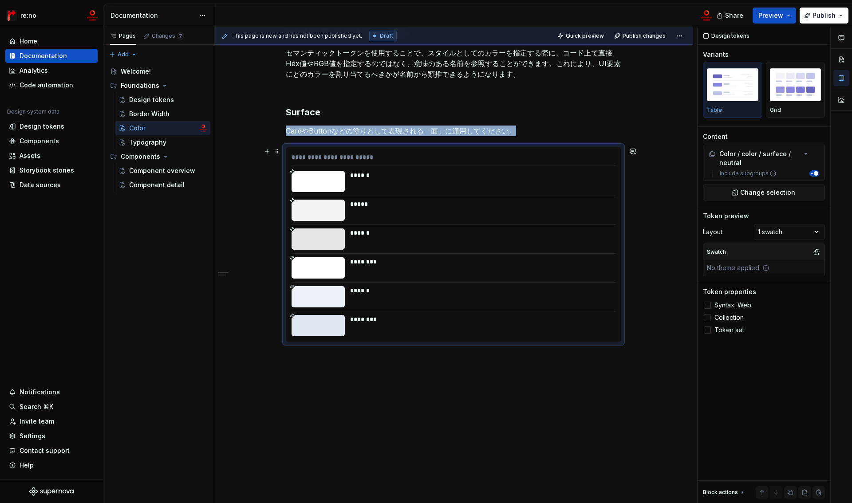
scroll to position [120, 0]
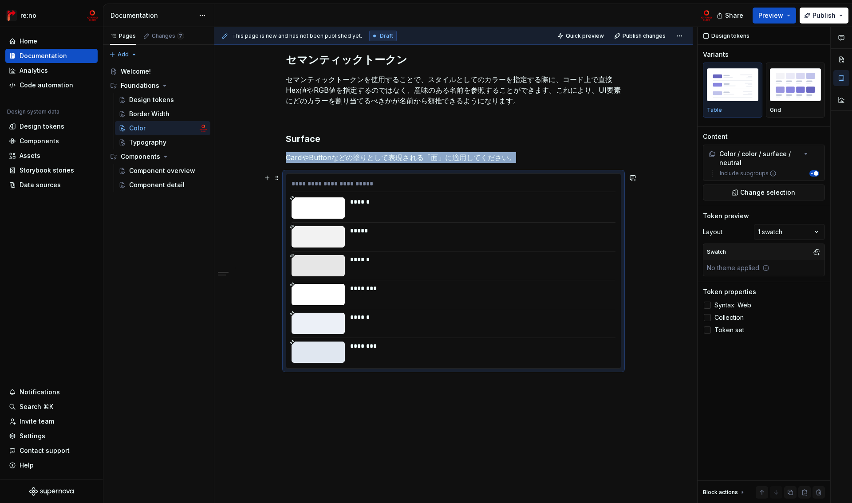
click at [326, 210] on div at bounding box center [318, 208] width 53 height 21
click at [364, 206] on div "******" at bounding box center [480, 208] width 260 height 21
click at [726, 306] on span "Syntax: Web" at bounding box center [733, 305] width 37 height 7
click at [728, 321] on span "Collection" at bounding box center [729, 317] width 29 height 7
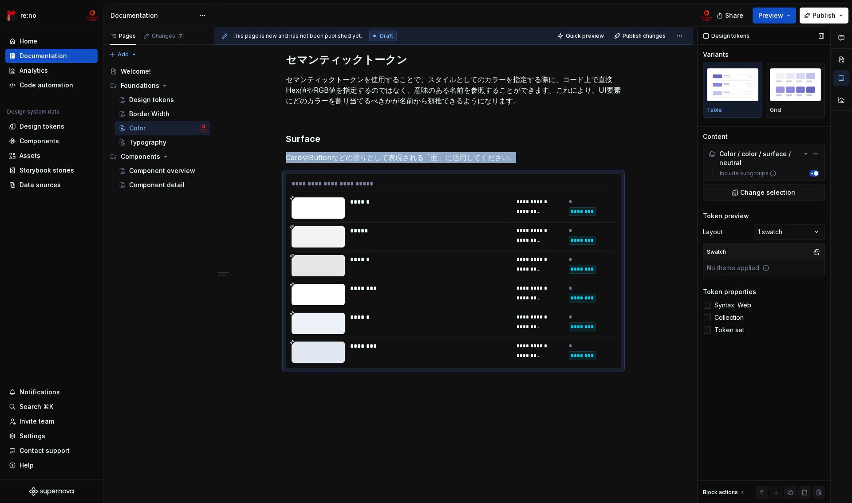
click at [729, 333] on span "Token set" at bounding box center [730, 330] width 30 height 7
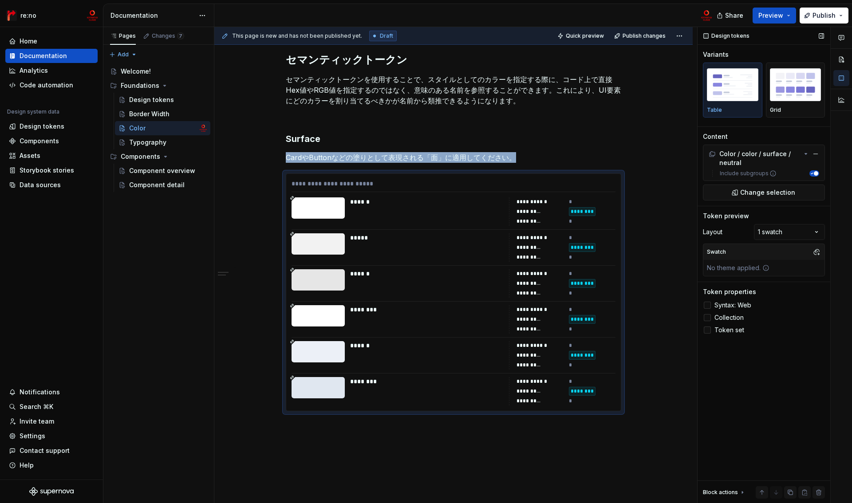
click at [729, 333] on span "Token set" at bounding box center [730, 330] width 30 height 7
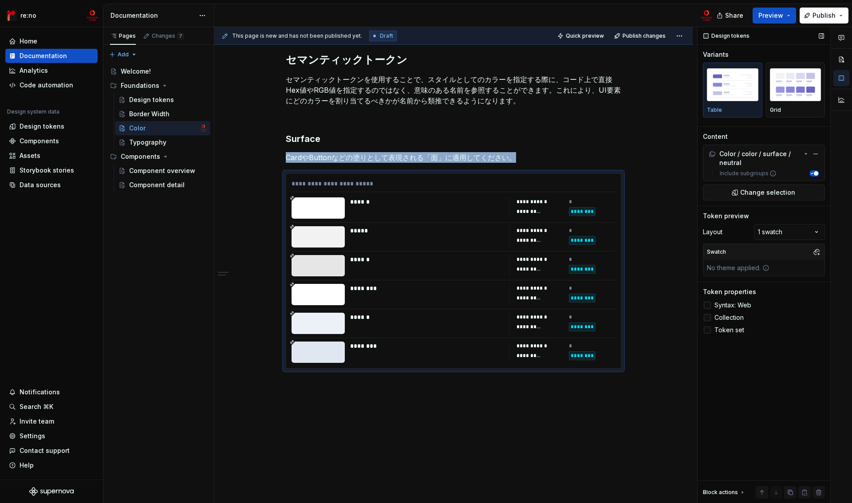
click at [725, 317] on span "Collection" at bounding box center [729, 317] width 29 height 7
click at [725, 305] on span "Syntax: Web" at bounding box center [733, 305] width 37 height 7
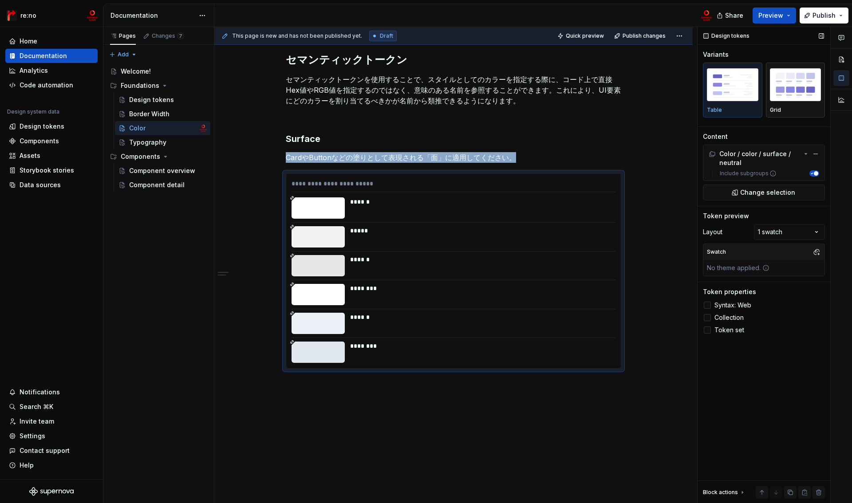
click at [779, 108] on p "Grid" at bounding box center [775, 110] width 11 height 7
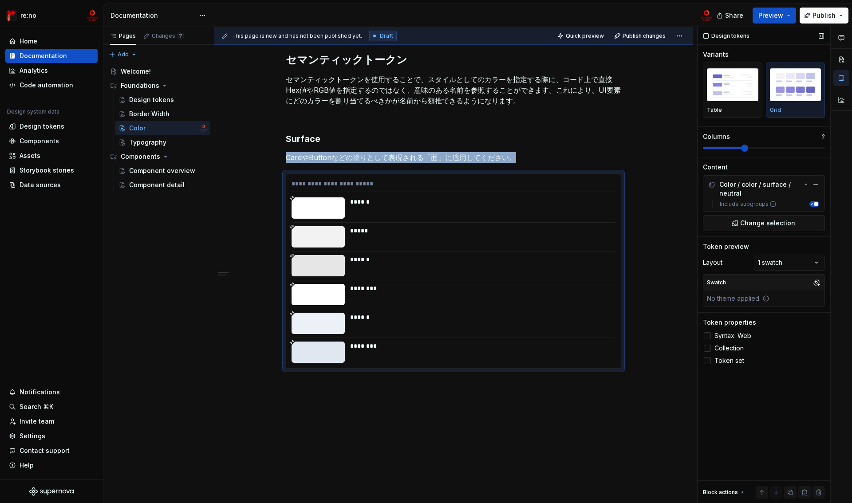
click at [741, 149] on span at bounding box center [744, 148] width 7 height 7
click at [799, 263] on div "Comments Open comments No comments yet Select ‘Comment’ from the block context …" at bounding box center [775, 265] width 154 height 477
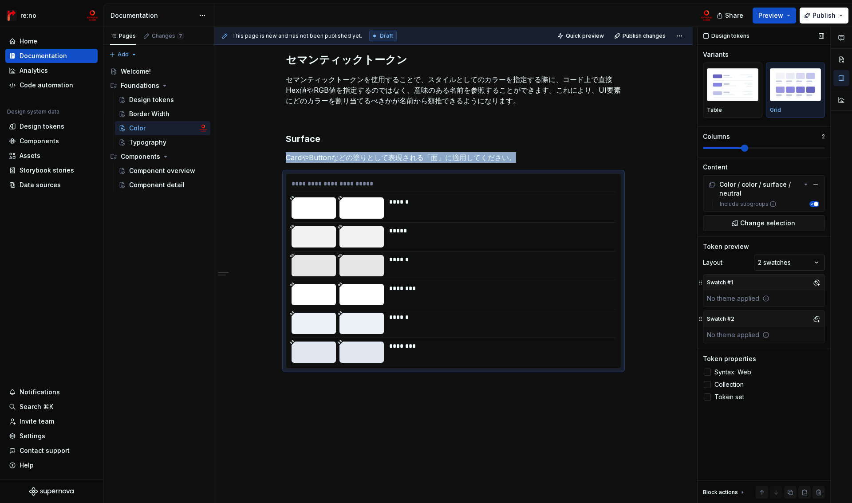
click at [792, 264] on div "Comments Open comments No comments yet Select ‘Comment’ from the block context …" at bounding box center [775, 265] width 154 height 477
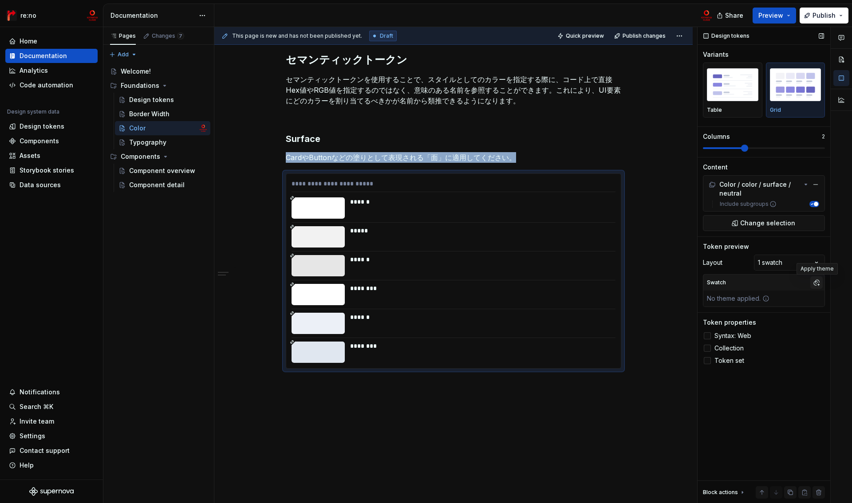
click at [816, 284] on button "button" at bounding box center [817, 283] width 12 height 12
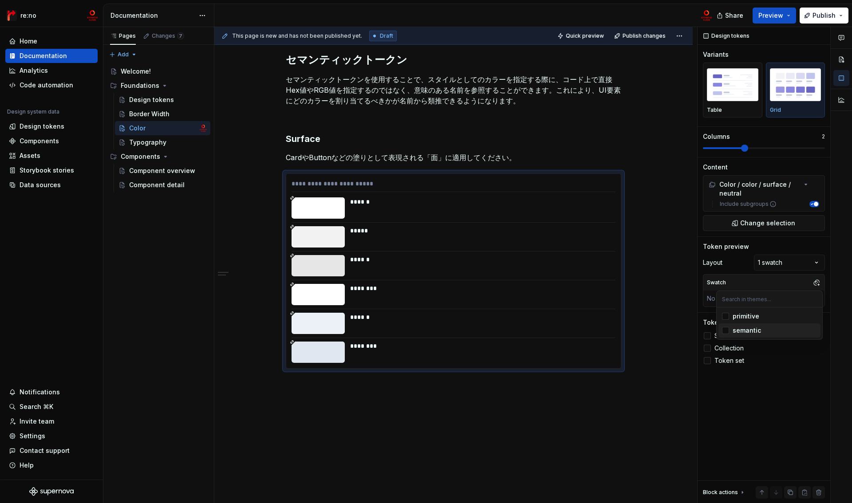
click at [753, 332] on div "semantic" at bounding box center [747, 330] width 28 height 9
click at [790, 360] on div "Comments Open comments No comments yet Select ‘Comment’ from the block context …" at bounding box center [775, 265] width 154 height 477
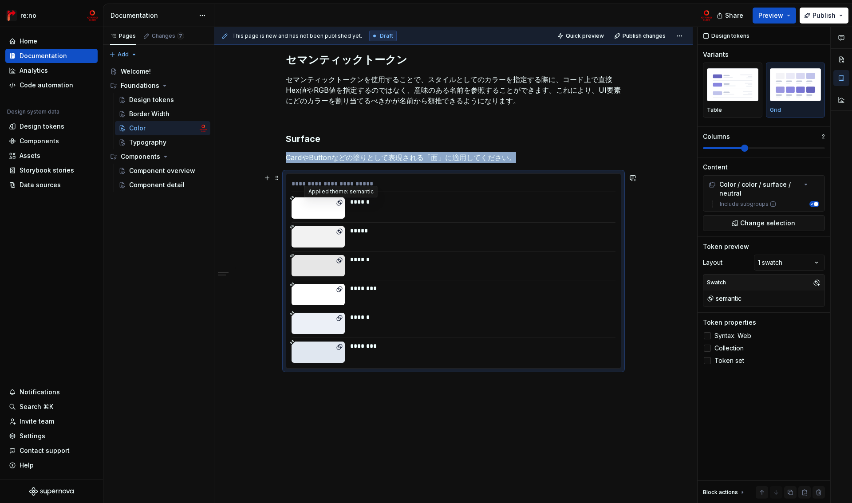
click at [339, 202] on icon at bounding box center [339, 202] width 7 height 7
click at [340, 202] on icon at bounding box center [339, 204] width 4 height 4
click at [388, 202] on div "******" at bounding box center [480, 202] width 260 height 9
drag, startPoint x: 398, startPoint y: 216, endPoint x: 407, endPoint y: 217, distance: 8.9
click at [402, 217] on div "******" at bounding box center [480, 208] width 260 height 21
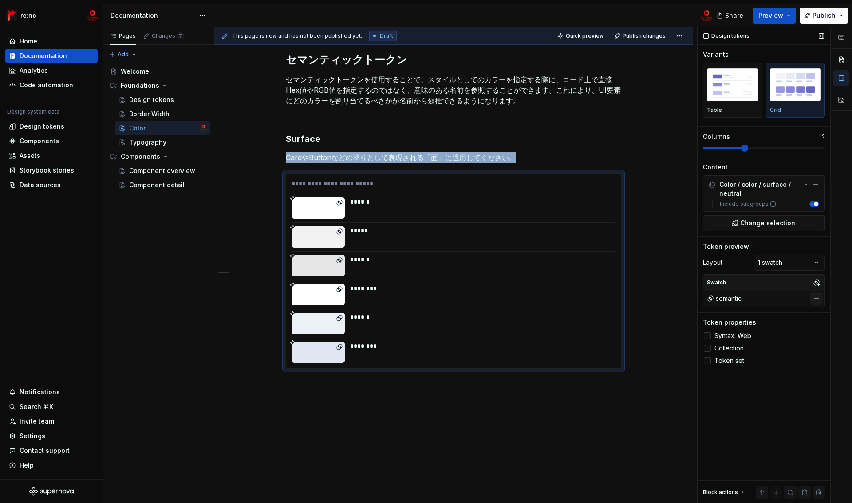
click at [817, 297] on button "button" at bounding box center [817, 299] width 12 height 12
click at [817, 281] on button "button" at bounding box center [817, 283] width 12 height 12
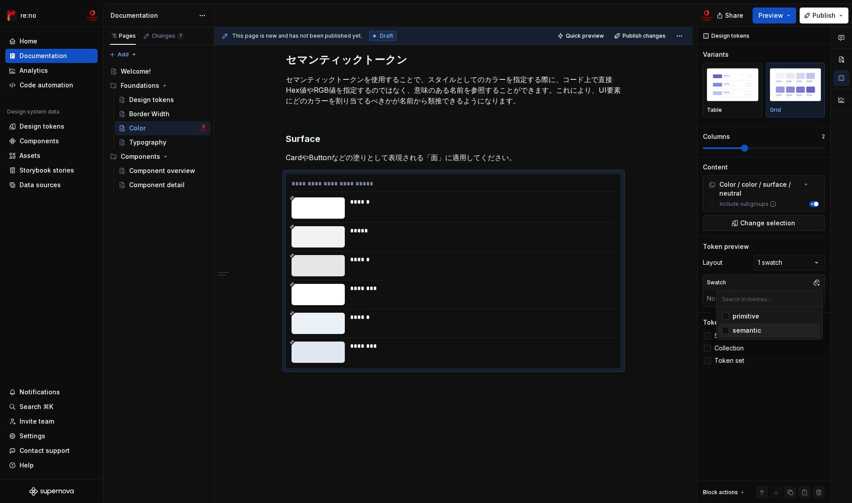
click at [768, 331] on div "semantic" at bounding box center [775, 330] width 84 height 9
click at [768, 330] on div "semantic" at bounding box center [775, 330] width 84 height 9
click at [814, 274] on div "Comments Open comments No comments yet Select ‘Comment’ from the block context …" at bounding box center [775, 265] width 154 height 477
click at [734, 338] on span "Syntax: Web" at bounding box center [733, 336] width 37 height 7
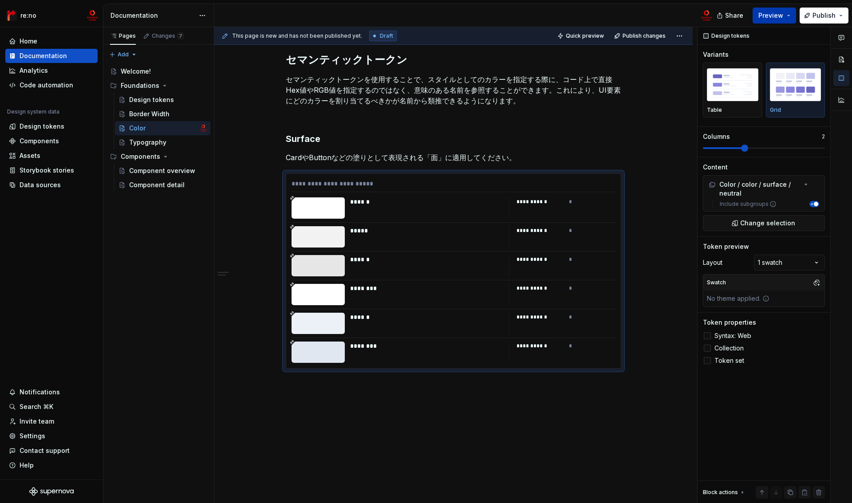
click at [781, 14] on span "Preview" at bounding box center [771, 15] width 25 height 9
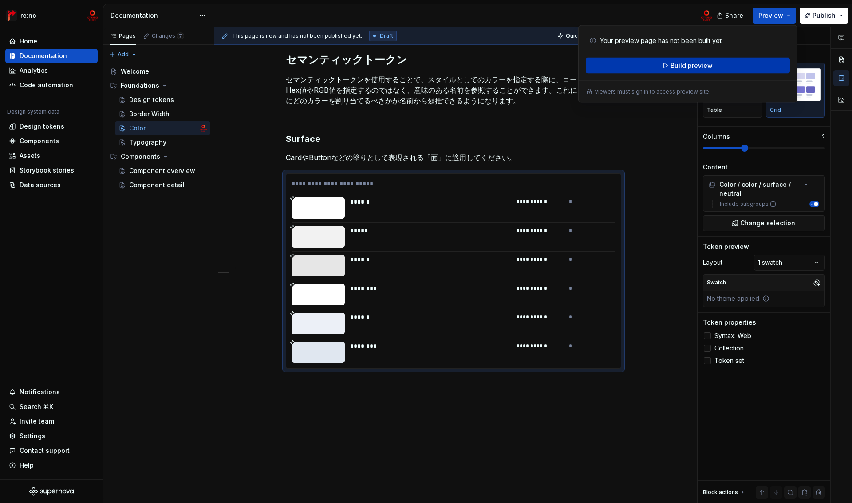
click at [690, 69] on span "Build preview" at bounding box center [692, 65] width 42 height 9
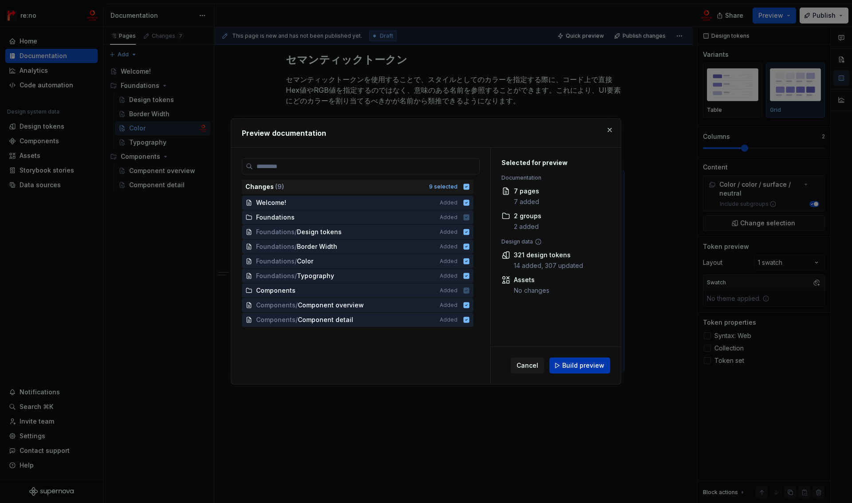
click at [578, 366] on span "Build preview" at bounding box center [583, 365] width 42 height 9
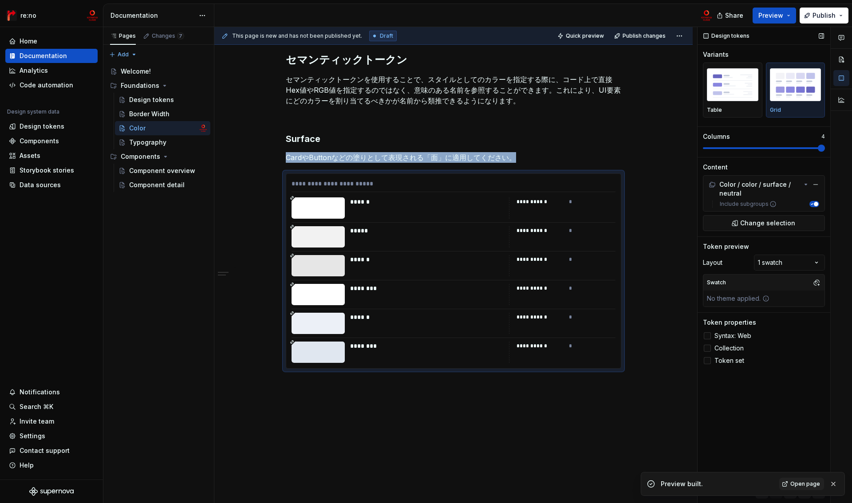
click at [818, 147] on span at bounding box center [821, 148] width 7 height 7
click at [789, 19] on button "Preview" at bounding box center [775, 16] width 44 height 16
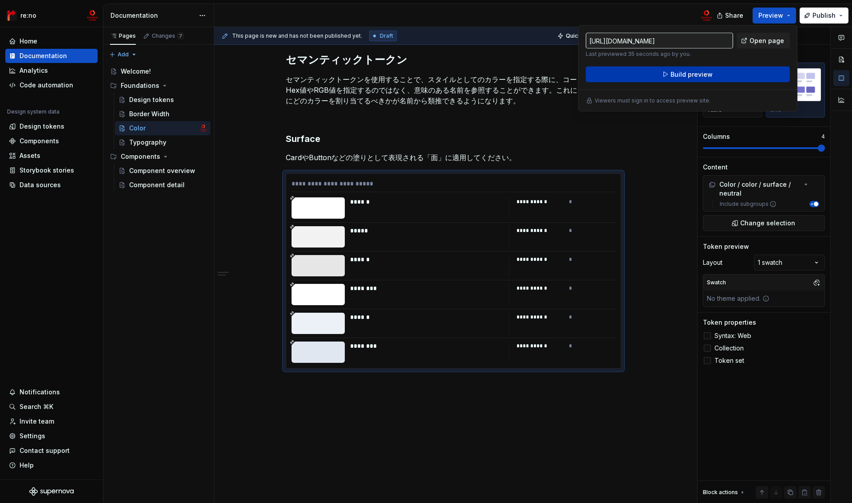
click at [695, 75] on span "Build preview" at bounding box center [692, 74] width 42 height 9
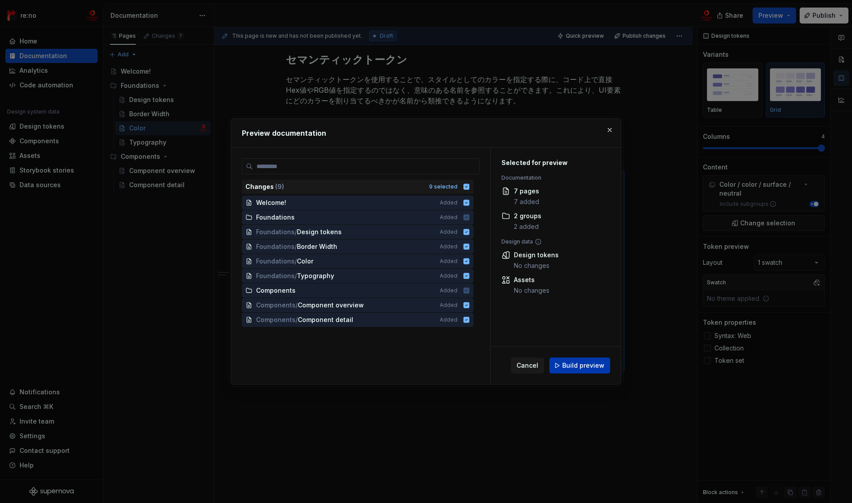
click at [569, 363] on span "Build preview" at bounding box center [583, 365] width 42 height 9
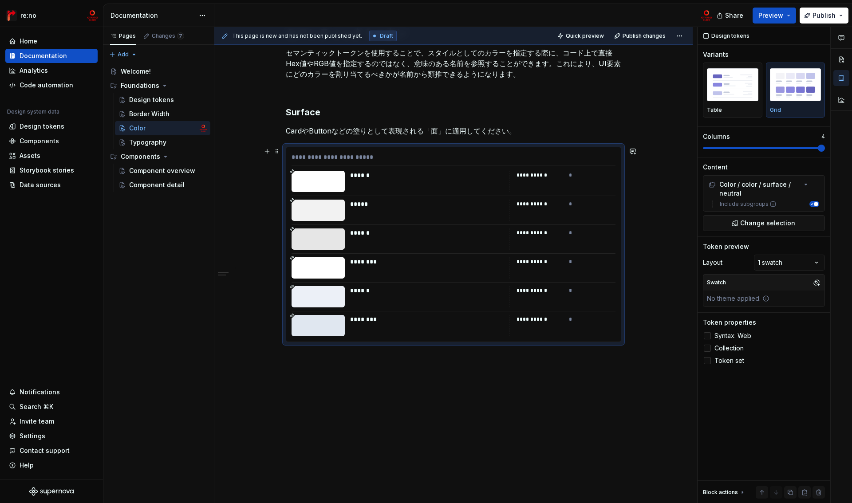
scroll to position [0, 0]
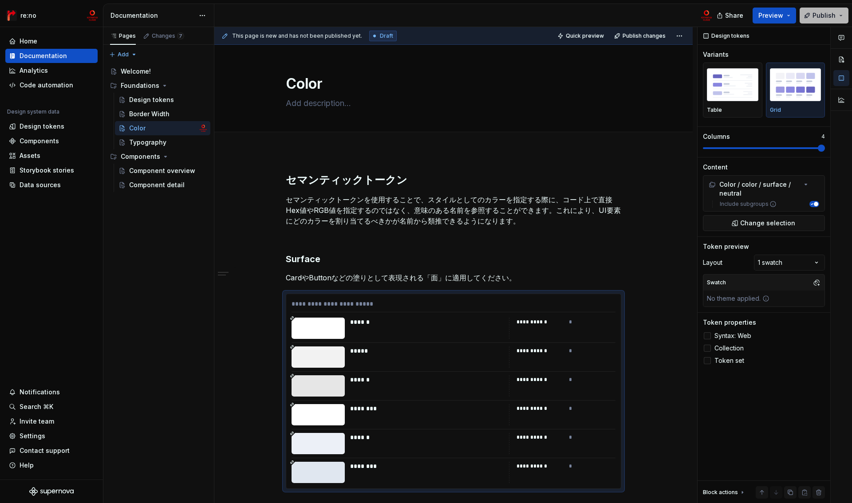
click at [830, 20] on button "Publish" at bounding box center [824, 16] width 49 height 16
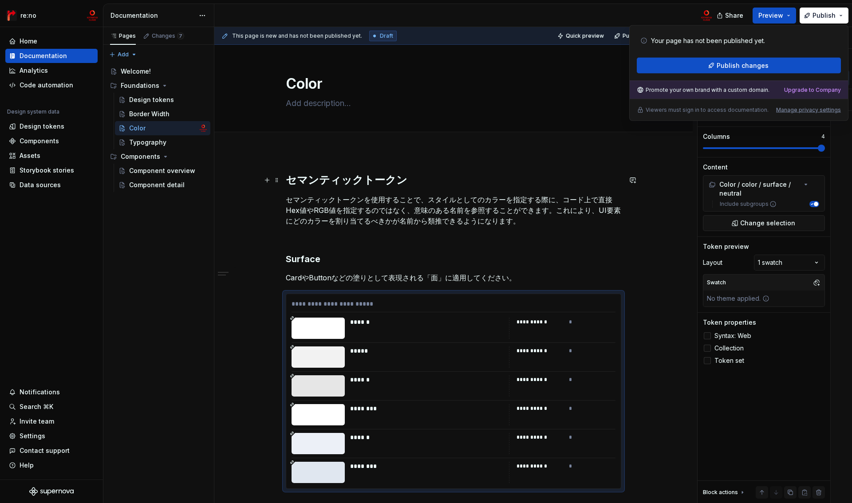
click at [669, 182] on div "**********" at bounding box center [453, 401] width 479 height 499
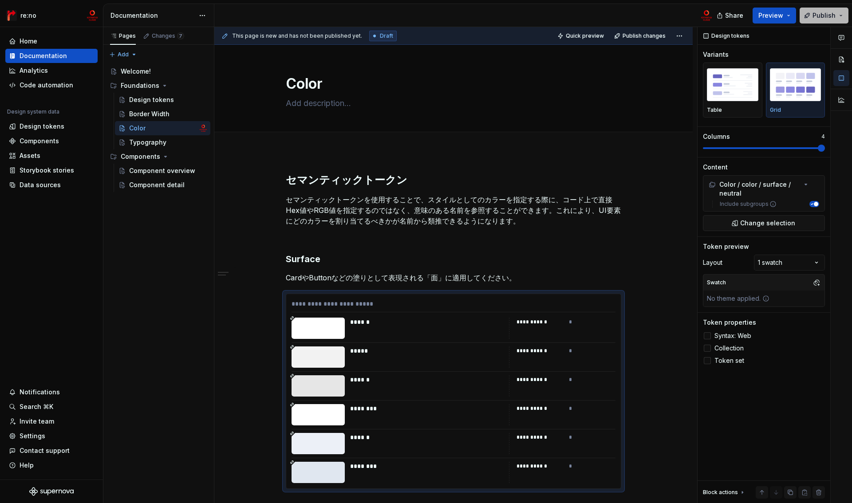
click at [828, 20] on button "Publish" at bounding box center [824, 16] width 49 height 16
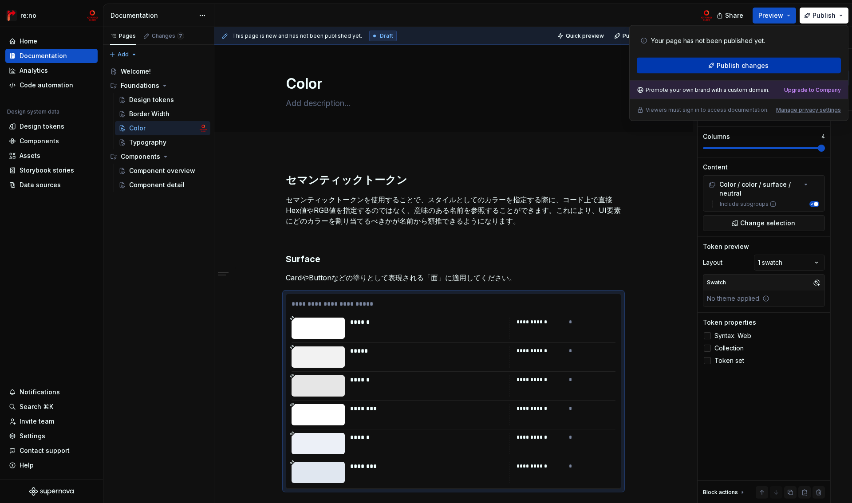
click at [725, 69] on span "Publish changes" at bounding box center [743, 65] width 52 height 9
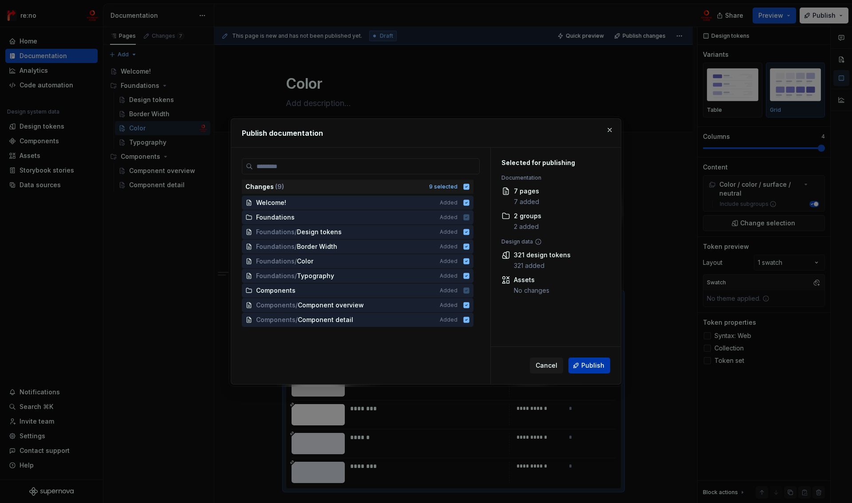
click at [596, 364] on span "Publish" at bounding box center [593, 365] width 23 height 9
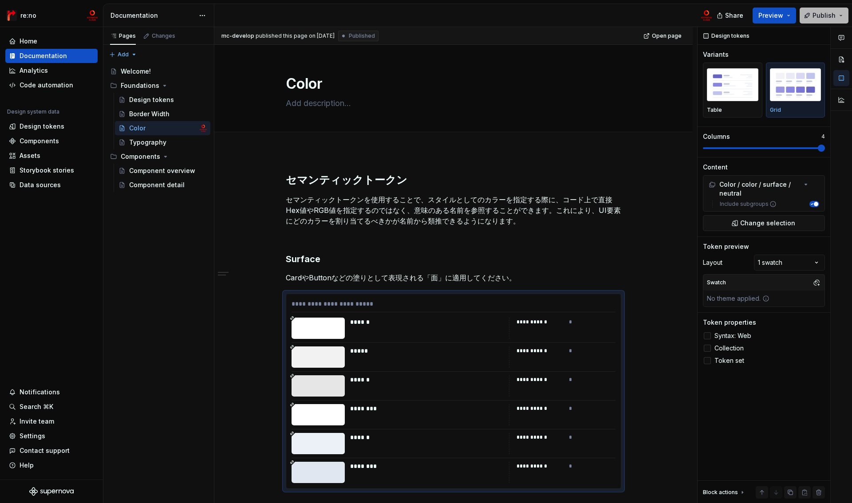
click at [831, 13] on span "Publish" at bounding box center [824, 15] width 23 height 9
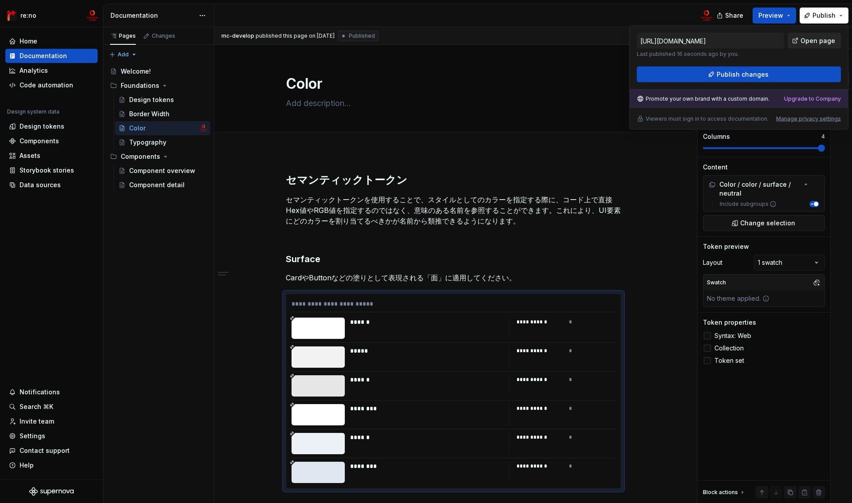
click at [812, 43] on span "Open page" at bounding box center [818, 40] width 35 height 9
click at [781, 119] on div "Manage privacy settings" at bounding box center [808, 118] width 65 height 7
type textarea "*"
type input "[URL][DOMAIN_NAME]"
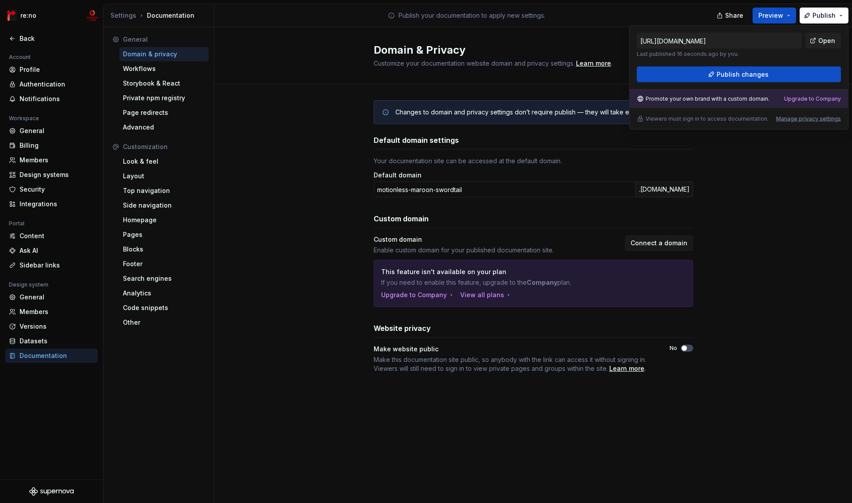
click at [339, 152] on div "Changes to domain and privacy settings don’t require publish — they will take e…" at bounding box center [533, 245] width 638 height 323
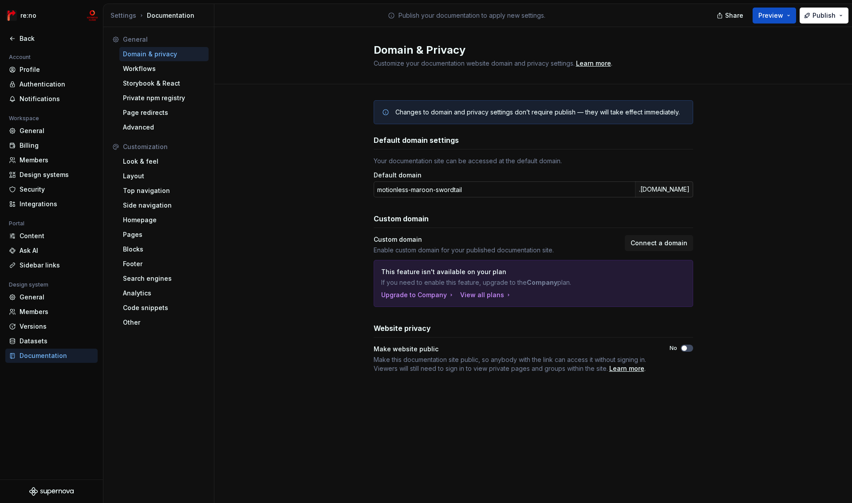
click at [463, 190] on input "motionless-maroon-swordtail" at bounding box center [504, 190] width 261 height 16
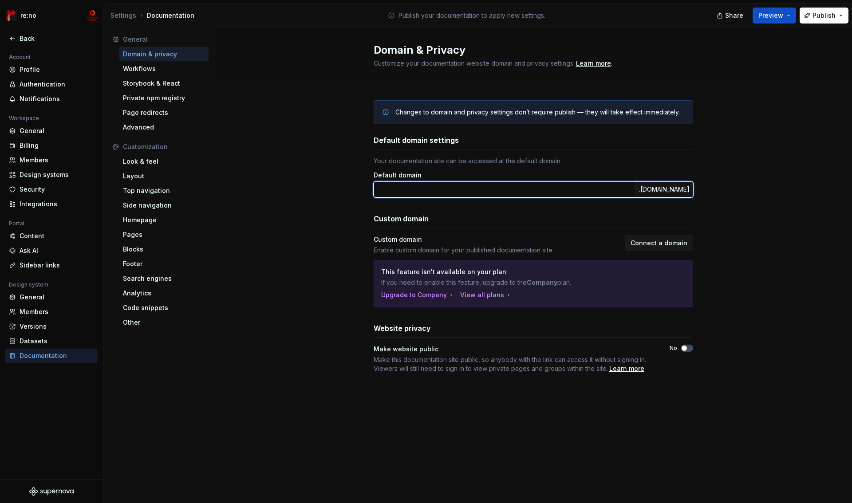
type input "motionless-maroon-swordtail"
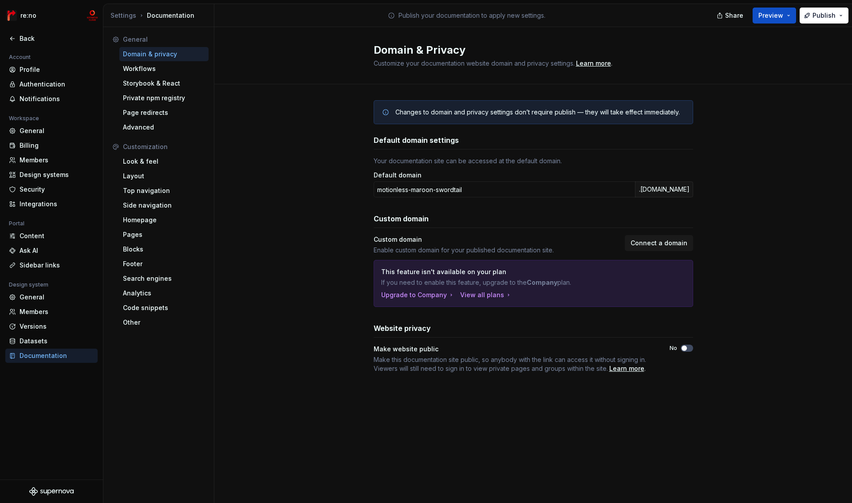
click at [470, 209] on div "Default domain settings Your documentation site can be accessed at the default …" at bounding box center [534, 254] width 320 height 238
drag, startPoint x: 373, startPoint y: 253, endPoint x: 571, endPoint y: 252, distance: 198.0
click at [571, 252] on div "Changes to domain and privacy settings don’t require publish — they will take e…" at bounding box center [533, 245] width 638 height 323
click at [571, 252] on div "Enable custom domain for your published documentation site." at bounding box center [497, 250] width 246 height 9
click at [653, 244] on span "Connect a domain" at bounding box center [659, 243] width 57 height 9
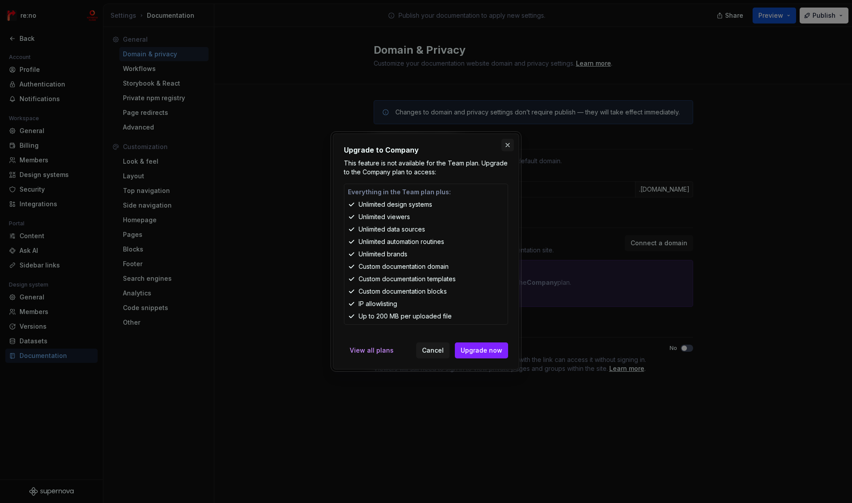
click at [503, 147] on button "button" at bounding box center [508, 145] width 12 height 12
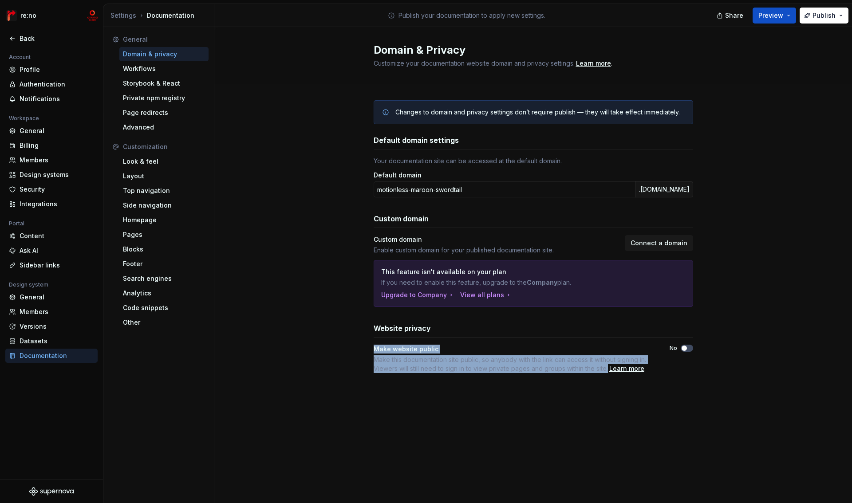
drag, startPoint x: 373, startPoint y: 351, endPoint x: 609, endPoint y: 370, distance: 236.5
click at [609, 370] on div "Changes to domain and privacy settings don’t require publish — they will take e…" at bounding box center [533, 245] width 638 height 323
copy div "Make website public Make this documentation site public, so anybody with the li…"
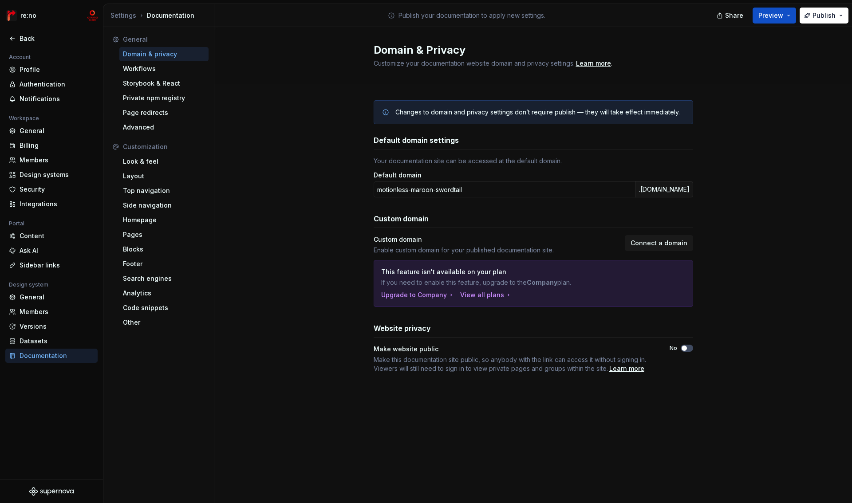
click at [438, 90] on div "Changes to domain and privacy settings don’t require publish — they will take e…" at bounding box center [534, 245] width 320 height 323
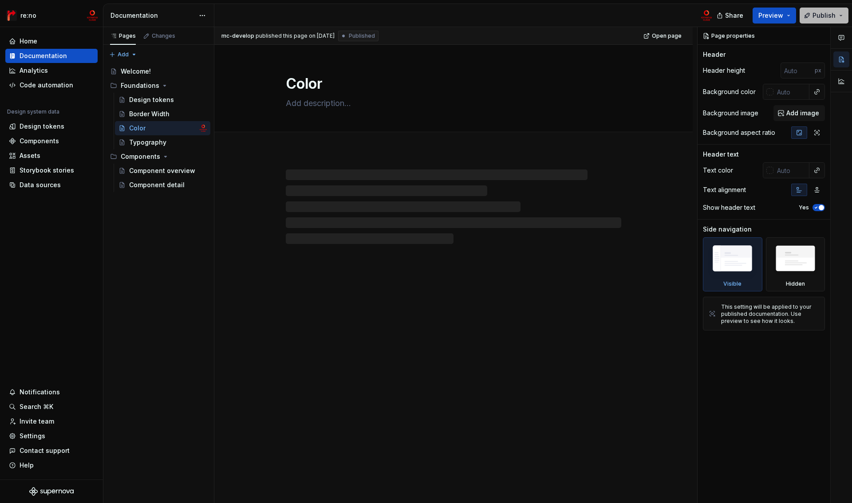
click at [819, 16] on span "Publish" at bounding box center [824, 15] width 23 height 9
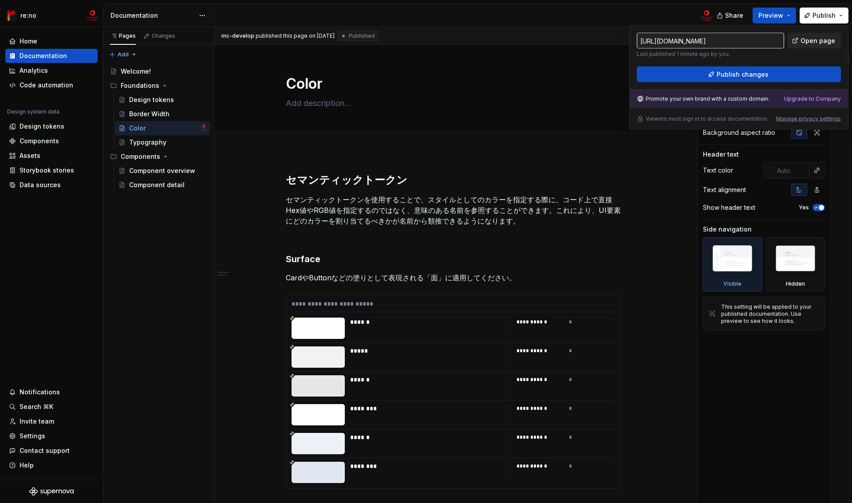
click at [810, 41] on span "Open page" at bounding box center [818, 40] width 35 height 9
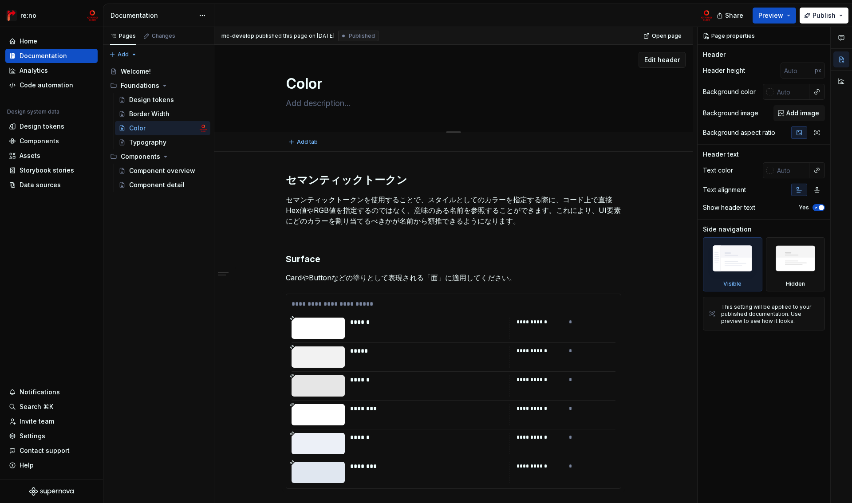
click at [487, 61] on div "Edit header" at bounding box center [449, 60] width 471 height 16
click at [38, 124] on div "Design tokens" at bounding box center [42, 126] width 45 height 9
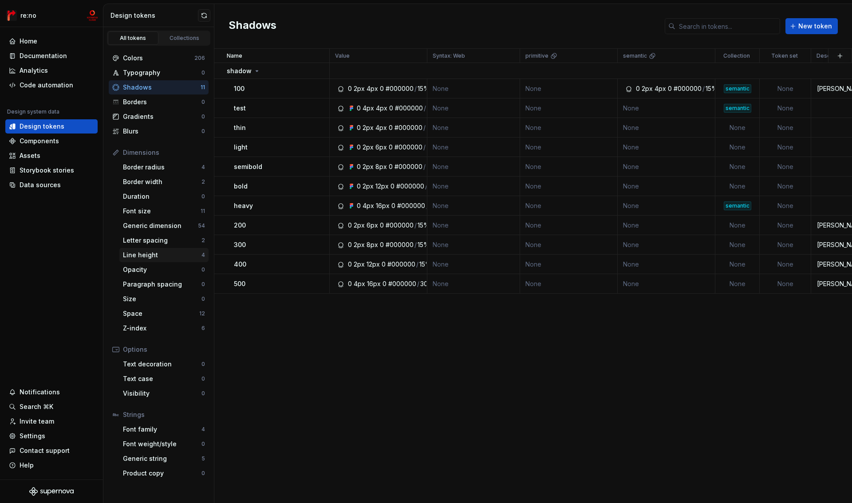
click at [156, 255] on div "Line height" at bounding box center [162, 255] width 79 height 9
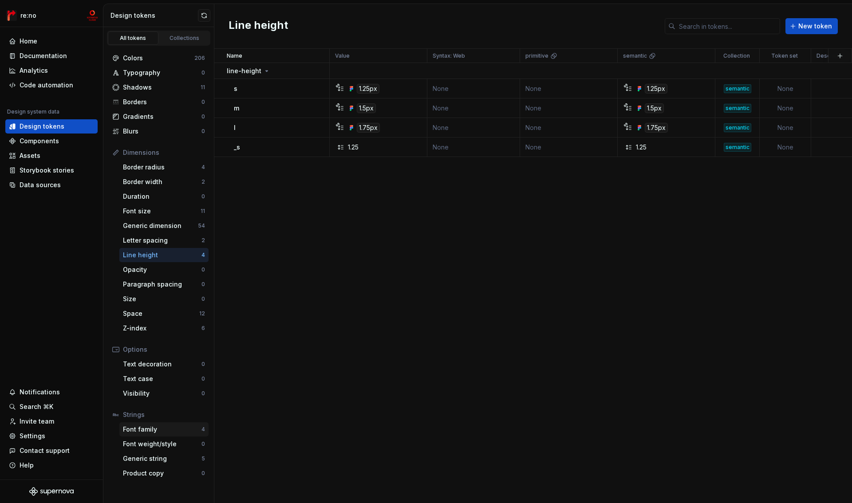
click at [154, 429] on div "Font family" at bounding box center [162, 429] width 79 height 9
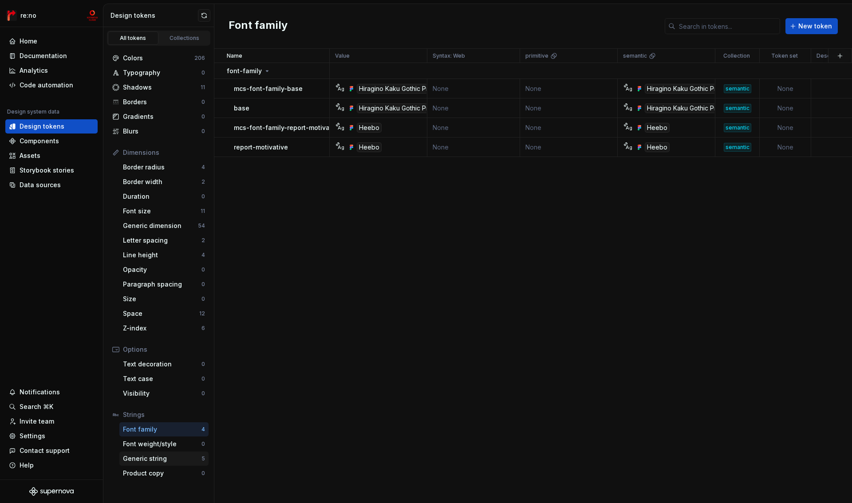
click at [153, 462] on div "Generic string" at bounding box center [162, 459] width 79 height 9
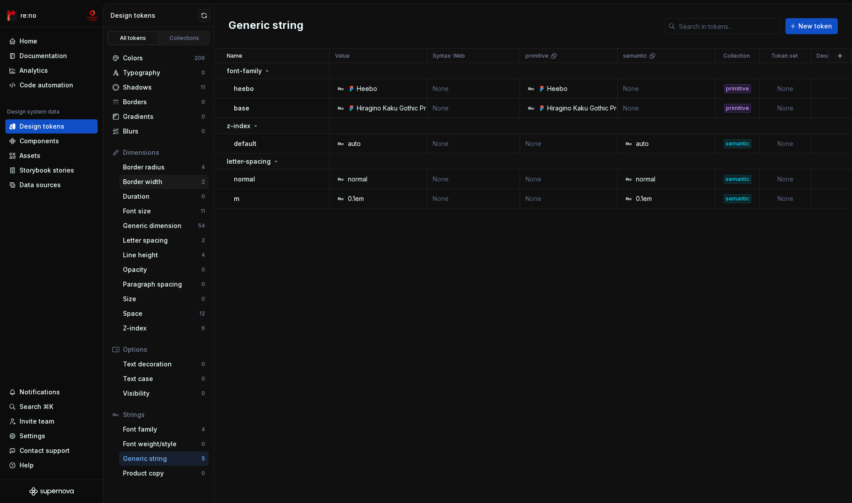
click at [173, 178] on div "Border width" at bounding box center [162, 182] width 79 height 9
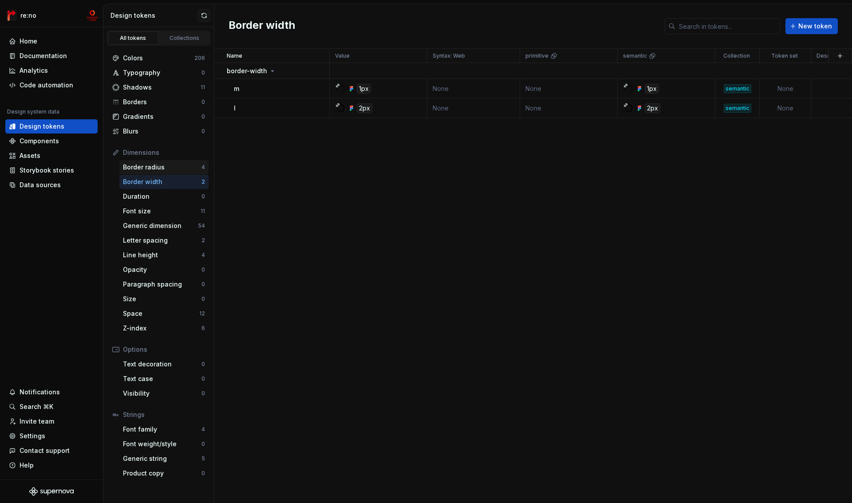
click at [168, 165] on div "Border radius" at bounding box center [162, 167] width 79 height 9
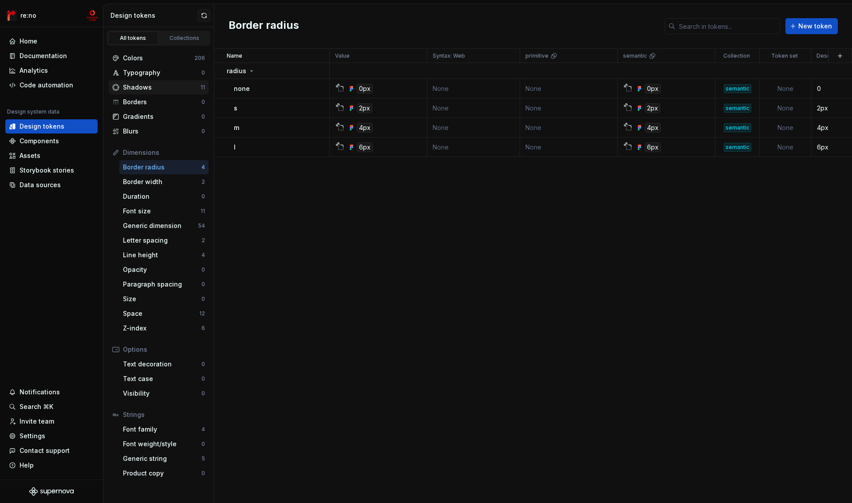
click at [170, 89] on div "Shadows" at bounding box center [162, 87] width 78 height 9
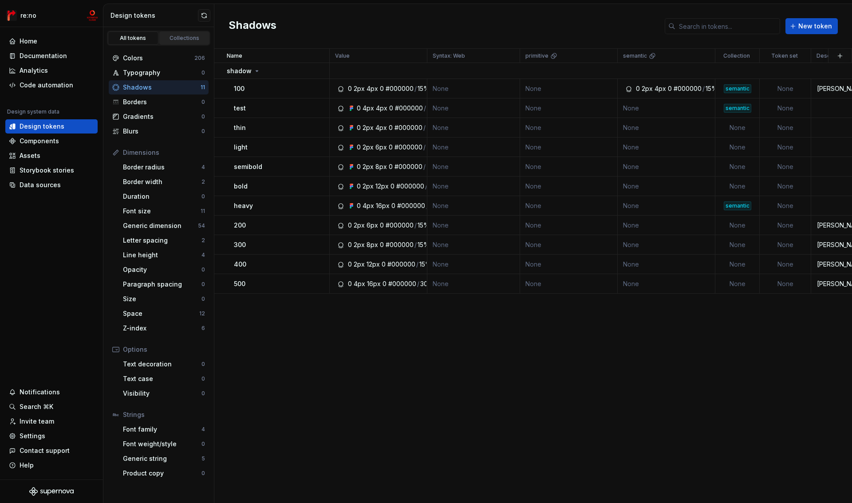
click at [185, 37] on div "Collections" at bounding box center [184, 38] width 44 height 7
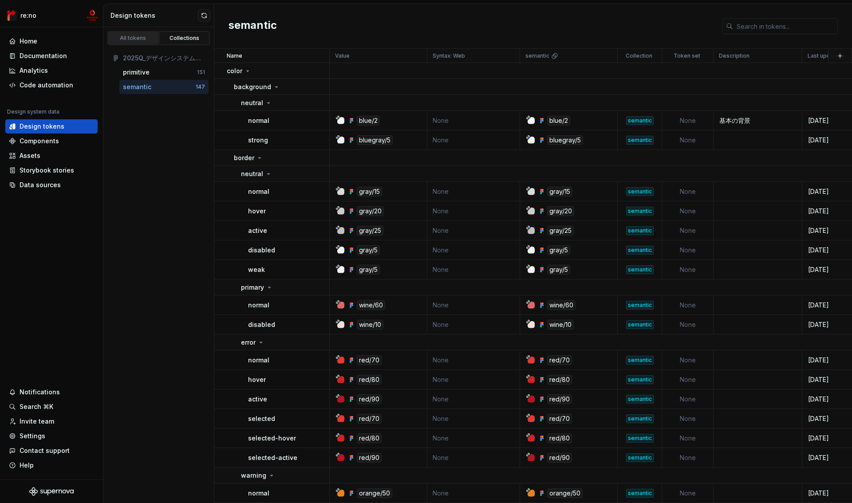
click at [141, 38] on div "All tokens" at bounding box center [133, 38] width 44 height 7
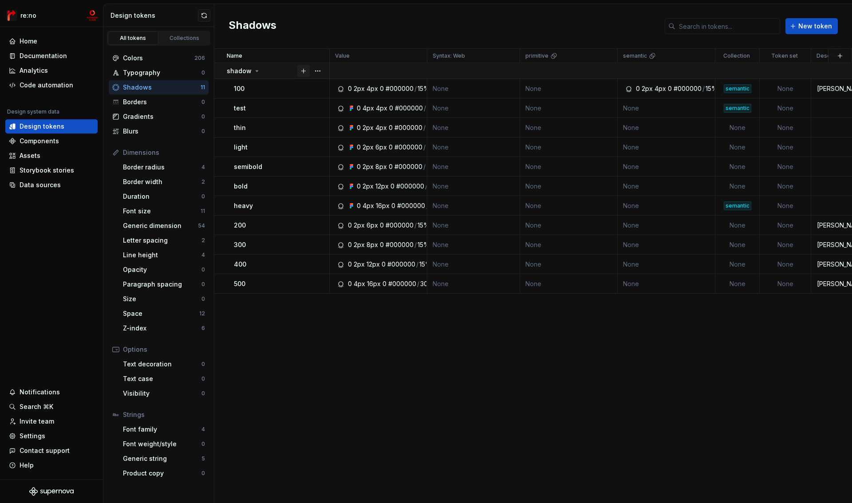
click at [304, 71] on button "button" at bounding box center [303, 71] width 12 height 12
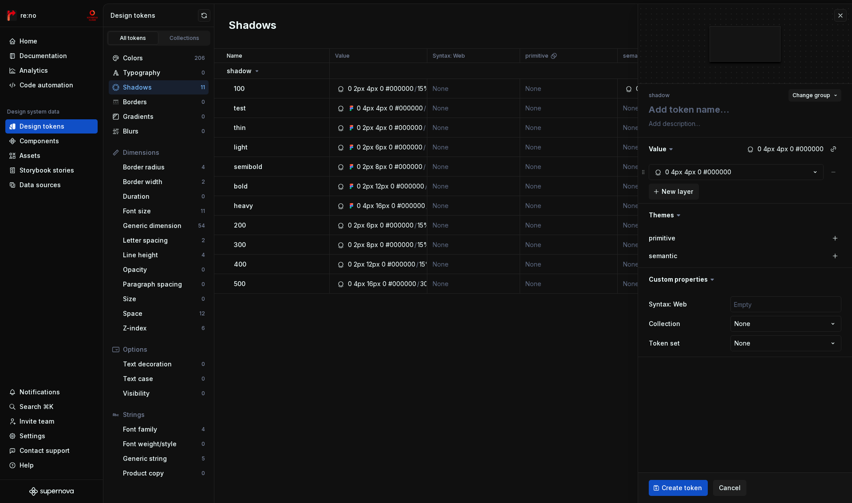
click at [822, 95] on span "Change group" at bounding box center [812, 95] width 38 height 7
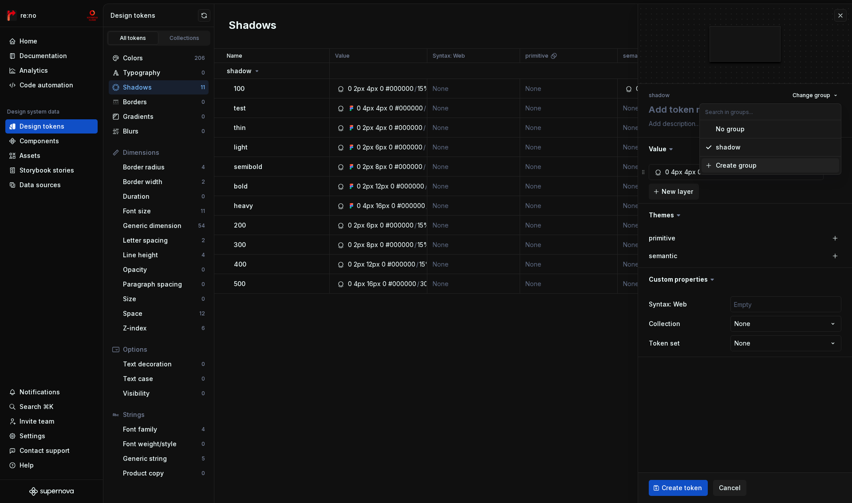
click at [731, 168] on div "Create group" at bounding box center [736, 165] width 41 height 9
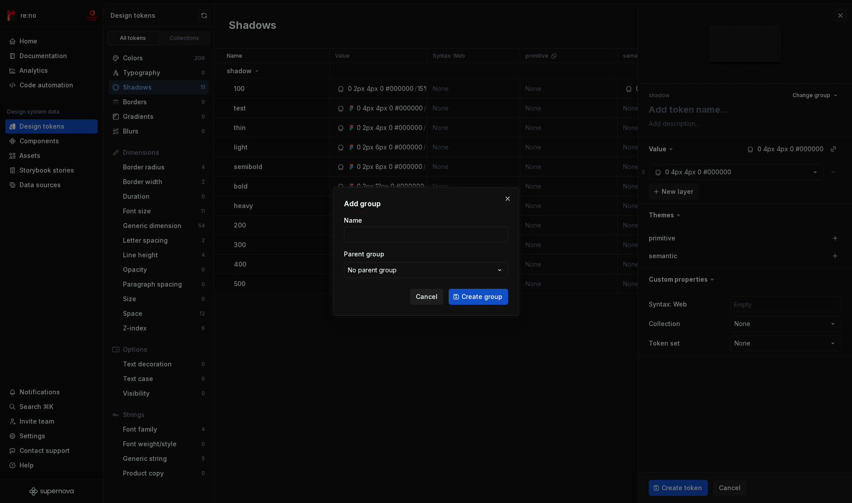
click at [424, 297] on span "Cancel" at bounding box center [427, 297] width 22 height 9
type textarea "*"
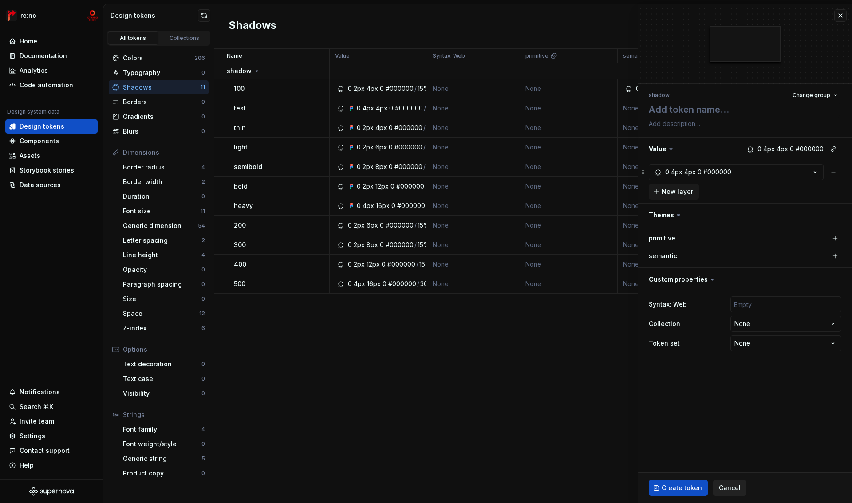
click at [729, 488] on span "Cancel" at bounding box center [730, 488] width 22 height 9
